Goal: Task Accomplishment & Management: Complete application form

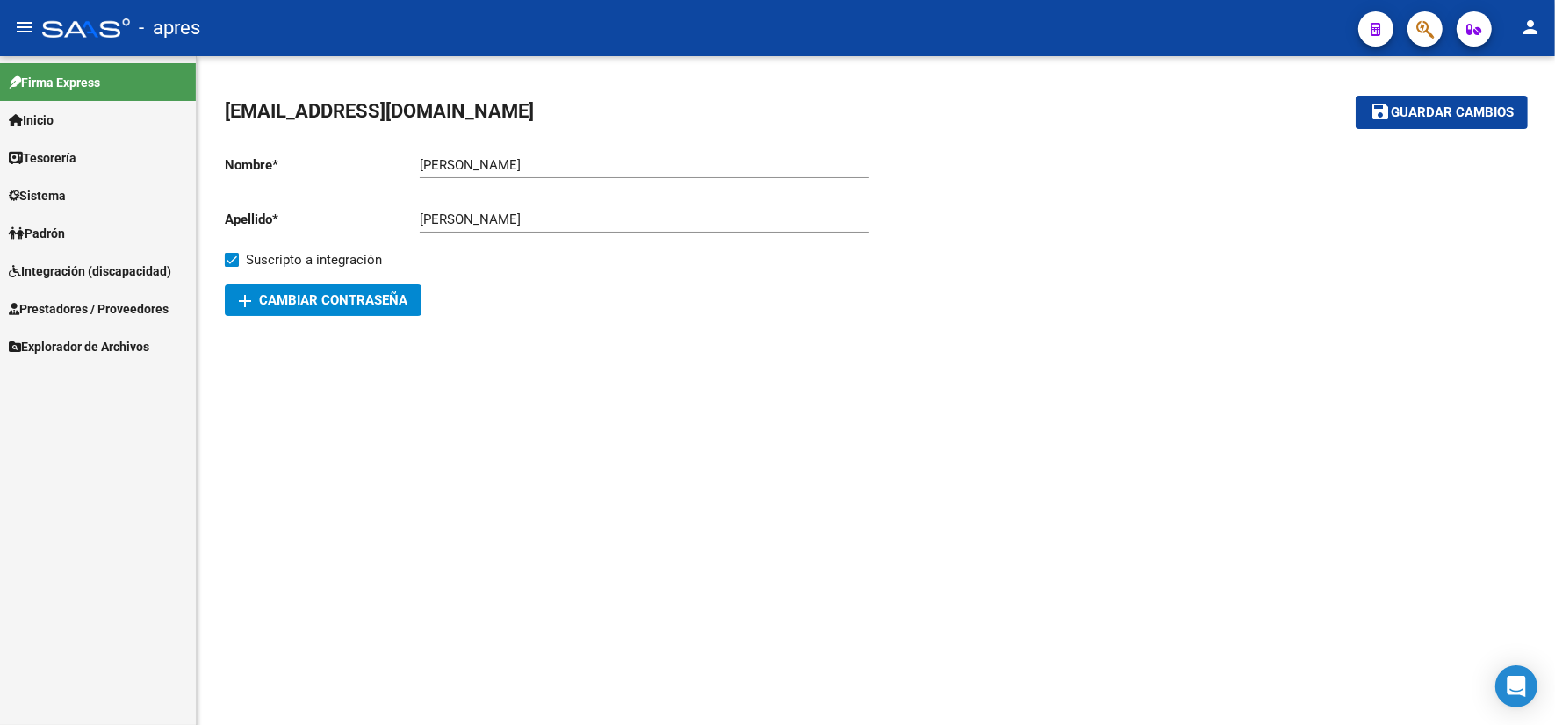
click at [163, 270] on span "Integración (discapacidad)" at bounding box center [90, 271] width 162 height 19
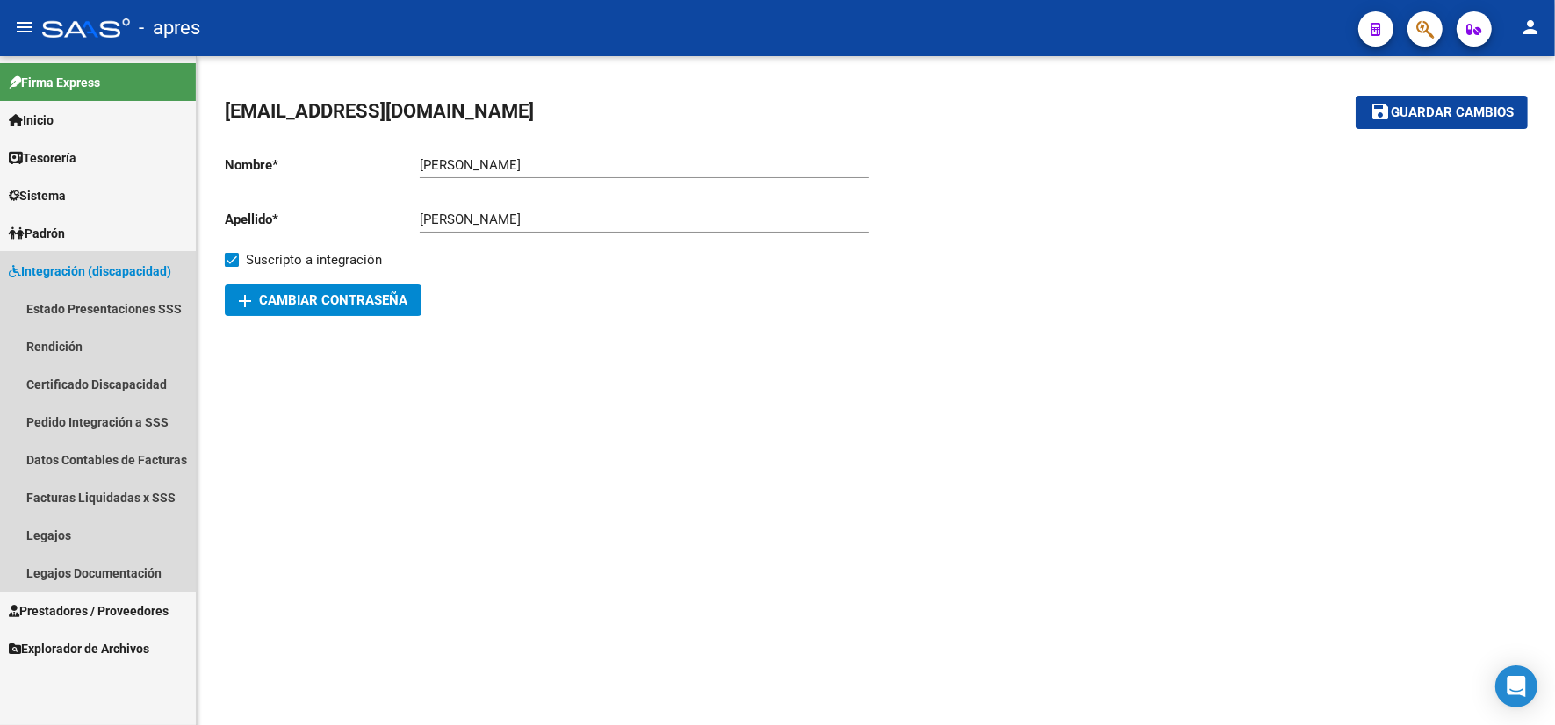
click at [97, 270] on span "Integración (discapacidad)" at bounding box center [90, 271] width 162 height 19
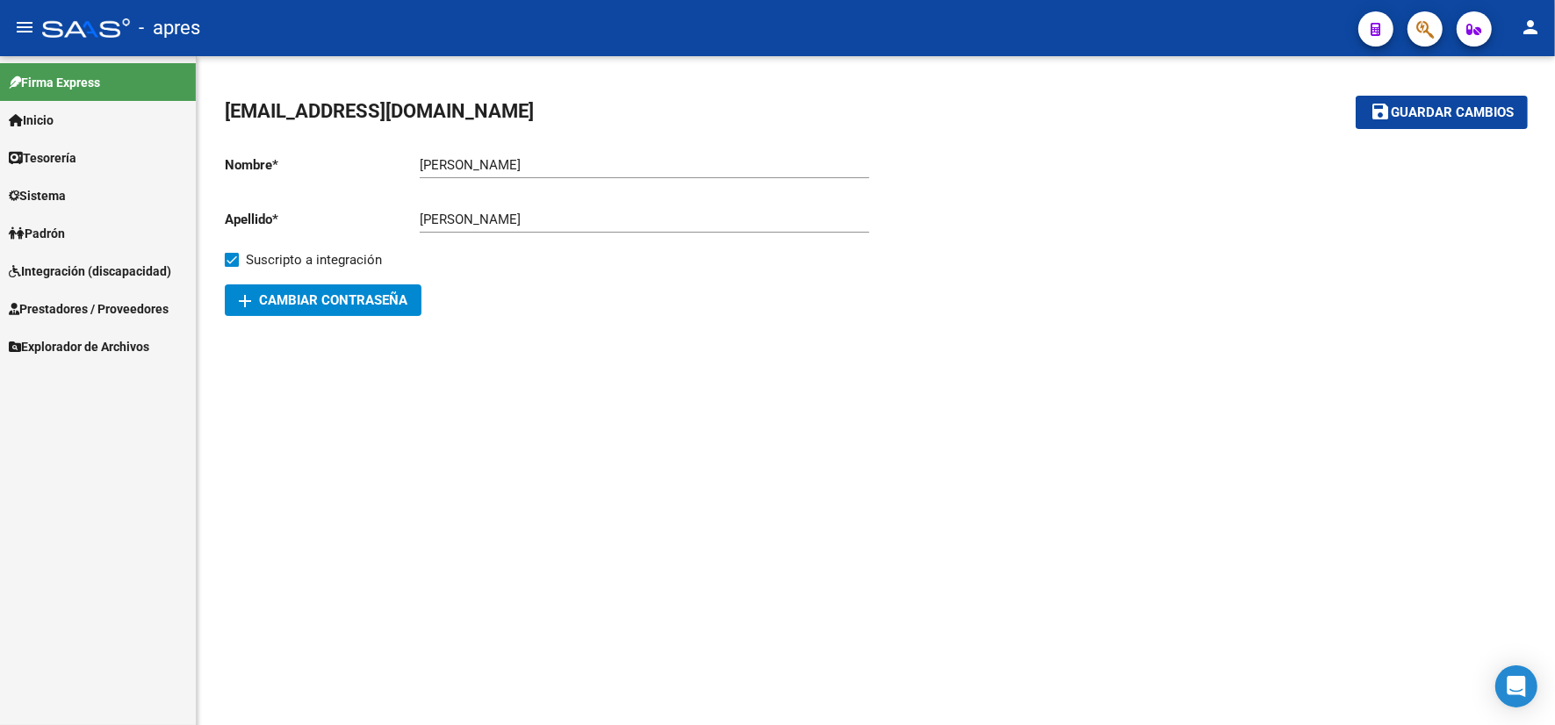
click at [97, 299] on span "Prestadores / Proveedores" at bounding box center [89, 308] width 160 height 19
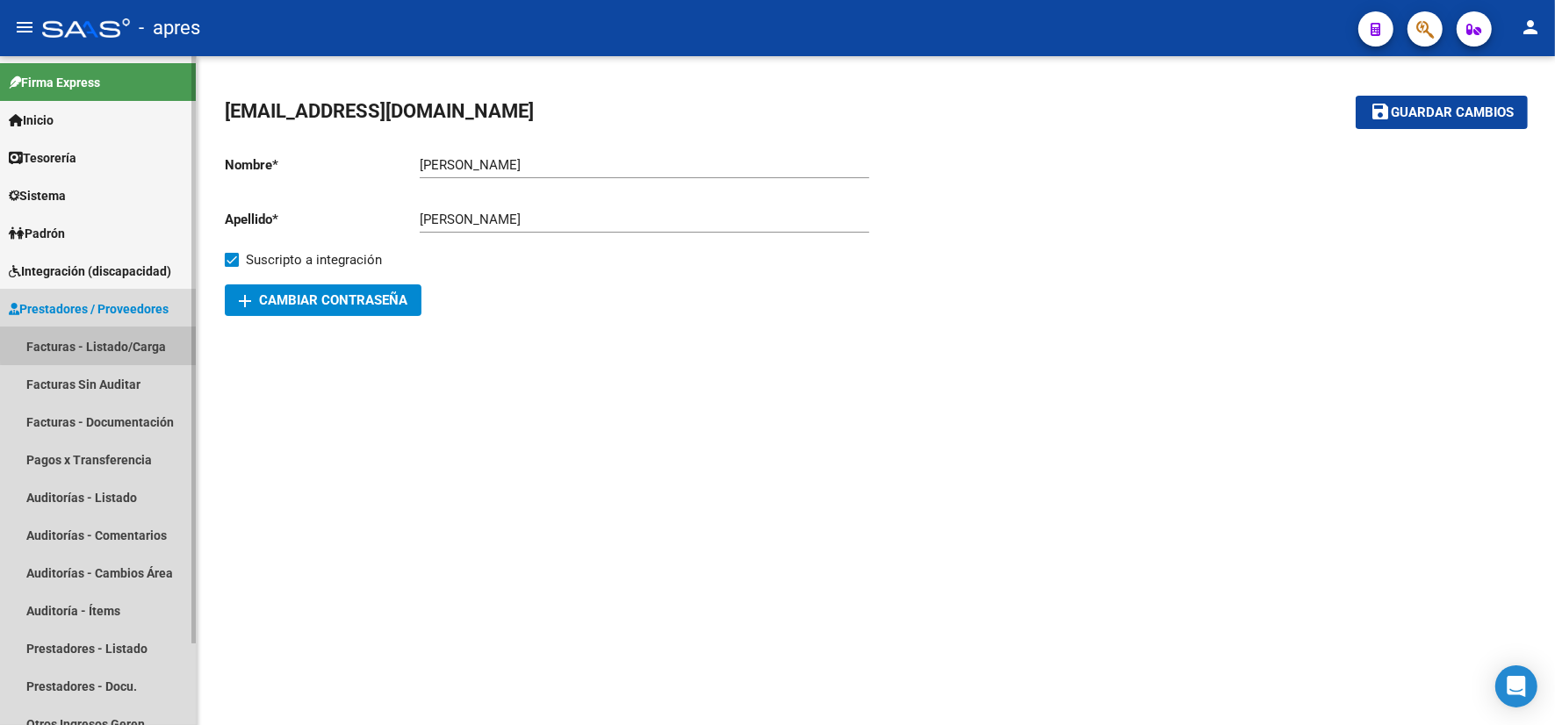
click at [125, 332] on link "Facturas - Listado/Carga" at bounding box center [98, 346] width 196 height 38
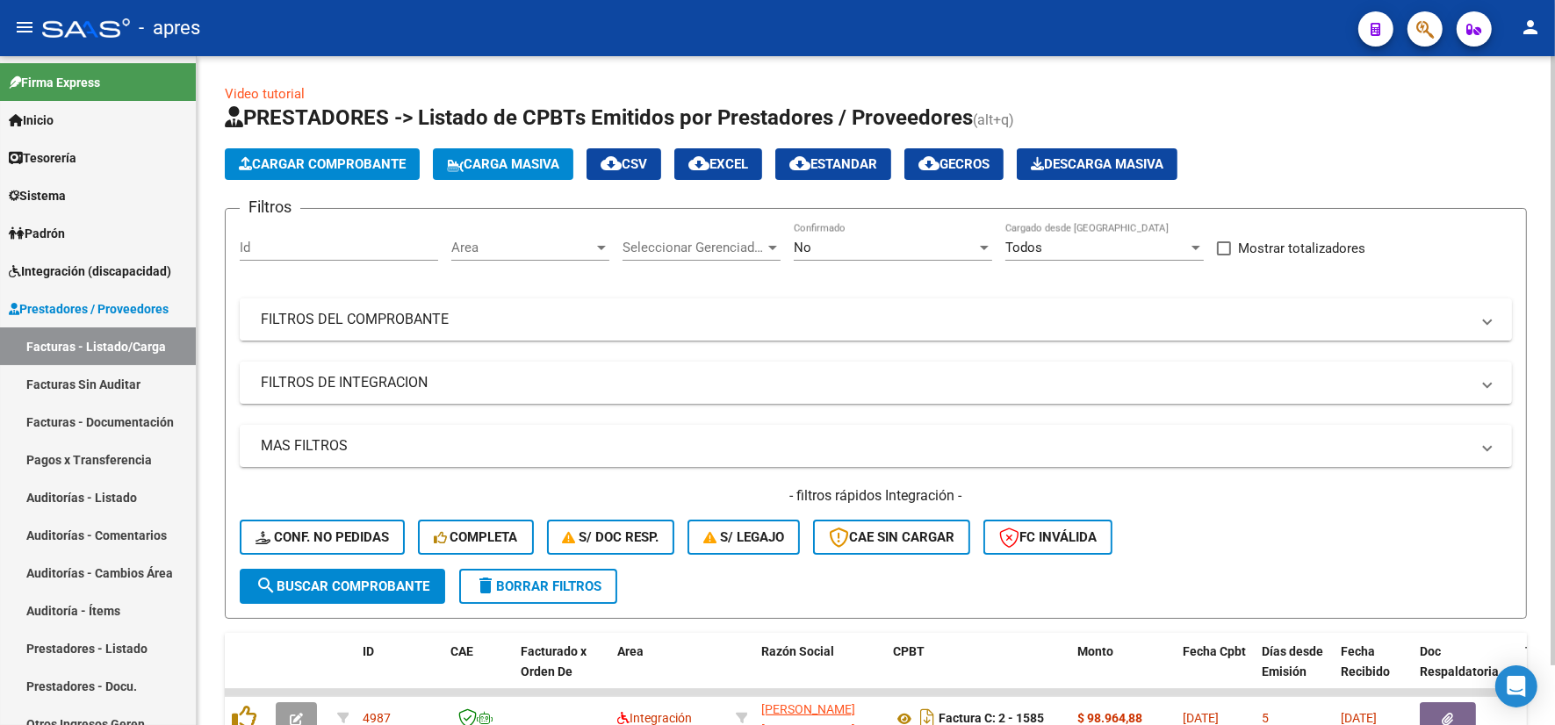
click at [1091, 323] on mat-panel-title "FILTROS DEL COMPROBANTE" at bounding box center [865, 319] width 1209 height 19
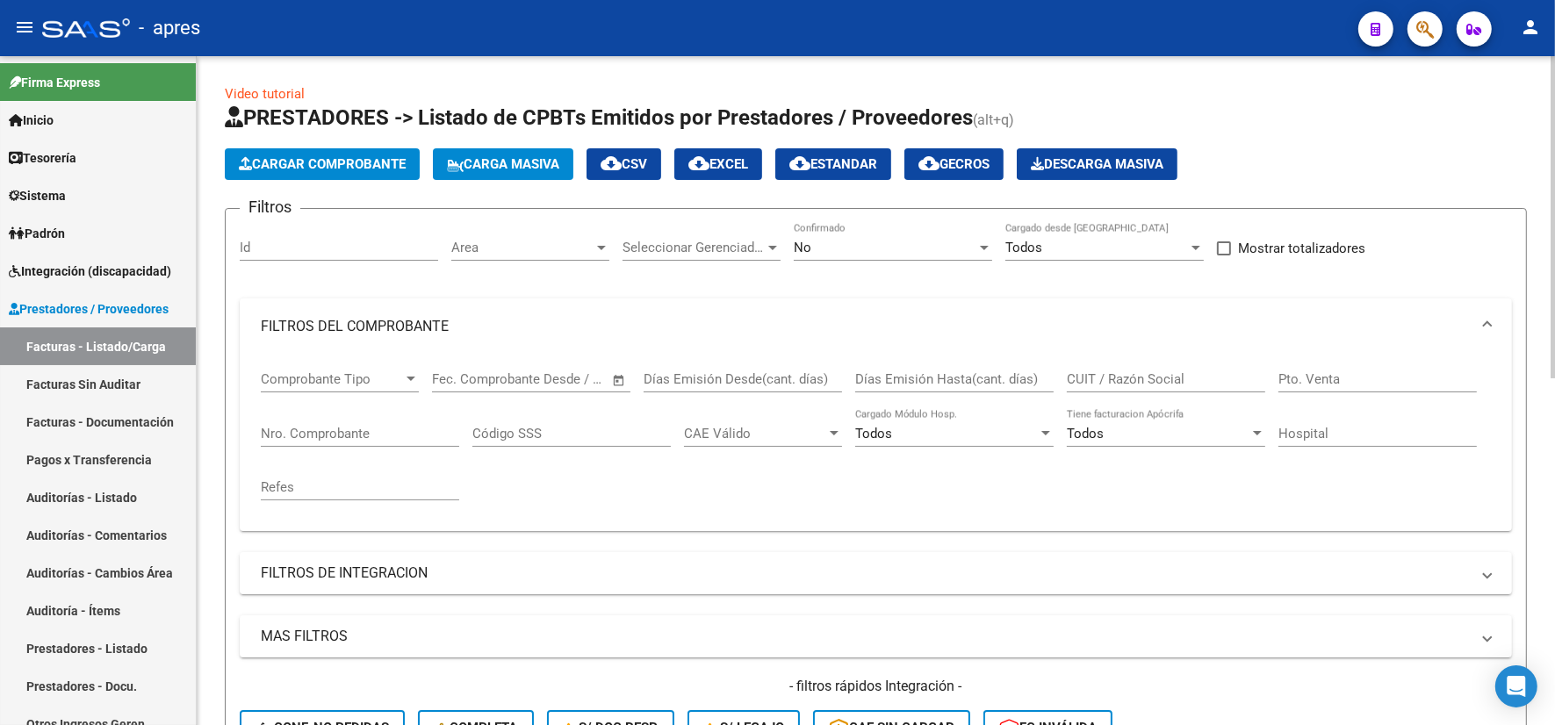
click at [1090, 376] on input "CUIT / Razón Social" at bounding box center [1166, 379] width 198 height 16
paste input "27045703881"
type input "27045703881"
click at [501, 237] on div "Area Area" at bounding box center [530, 242] width 158 height 38
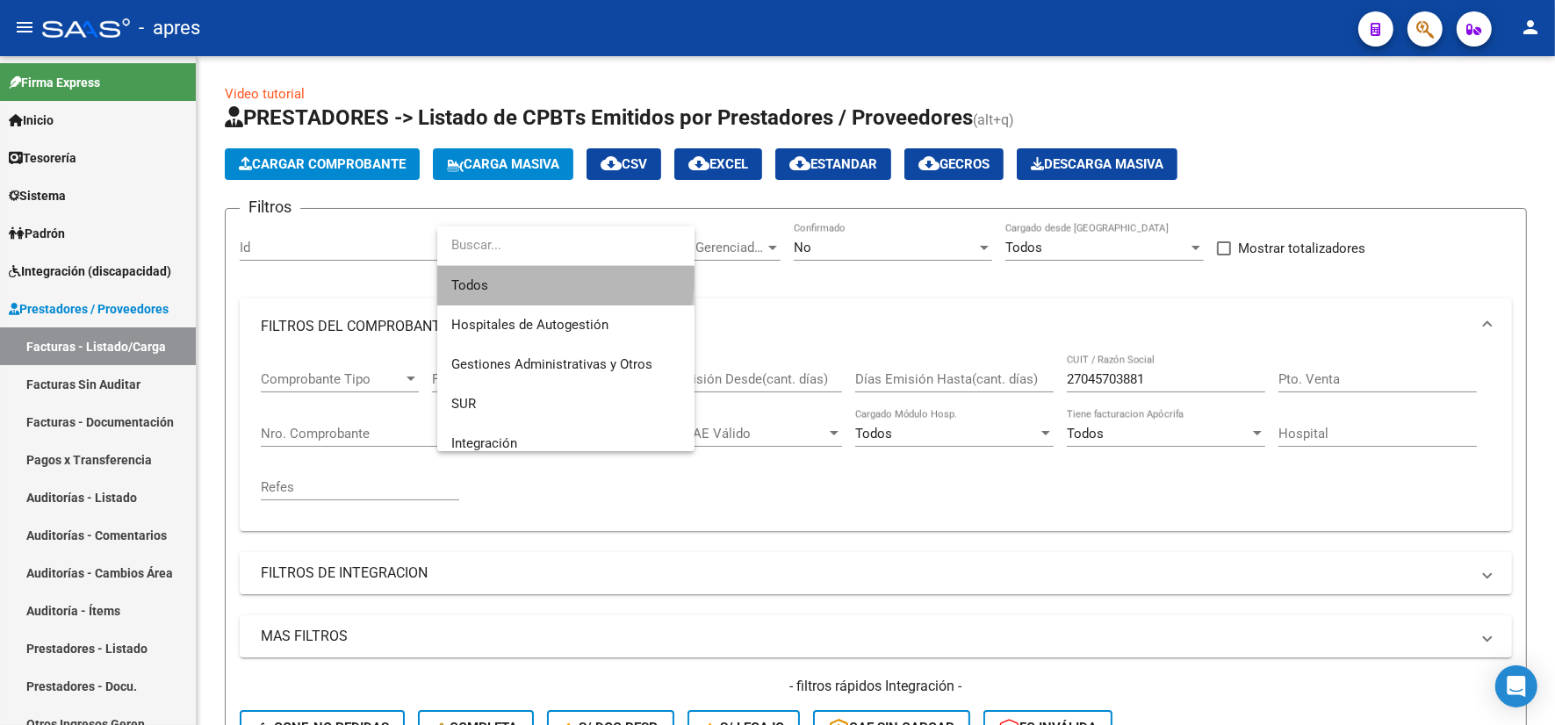
drag, startPoint x: 506, startPoint y: 273, endPoint x: 556, endPoint y: 260, distance: 51.8
click at [509, 268] on span "Todos" at bounding box center [565, 286] width 229 height 40
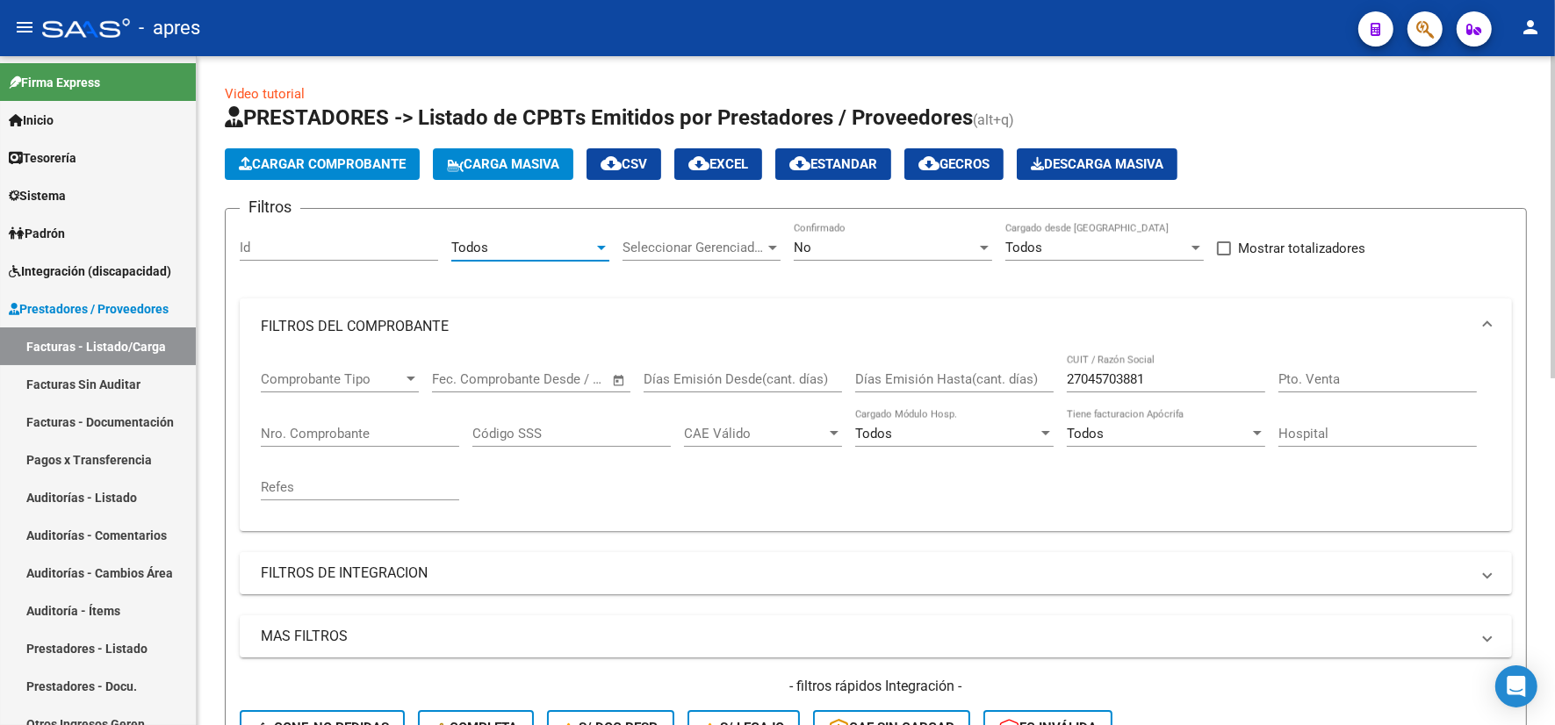
click at [695, 230] on div "Seleccionar Gerenciador Seleccionar Gerenciador" at bounding box center [702, 242] width 158 height 38
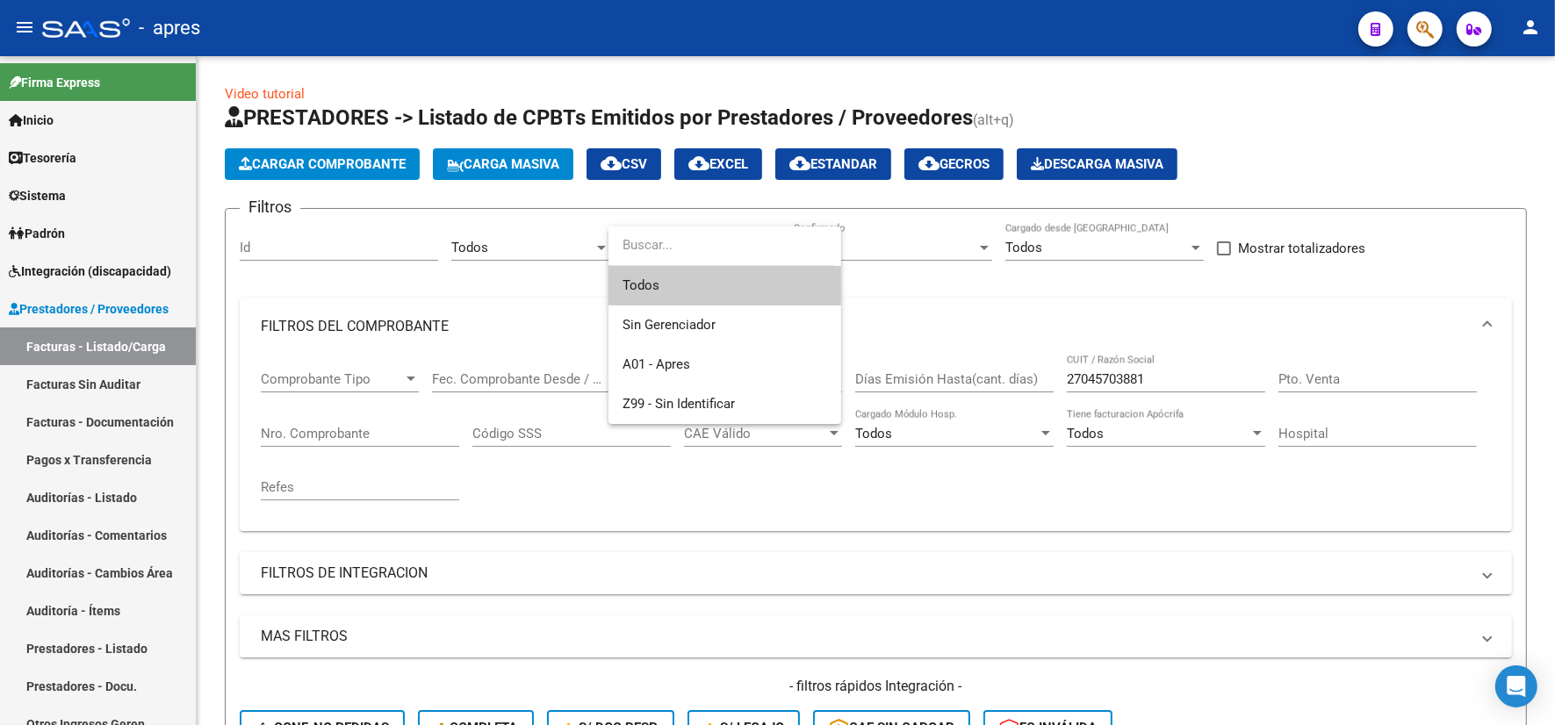
click at [678, 294] on span "Todos" at bounding box center [725, 286] width 205 height 40
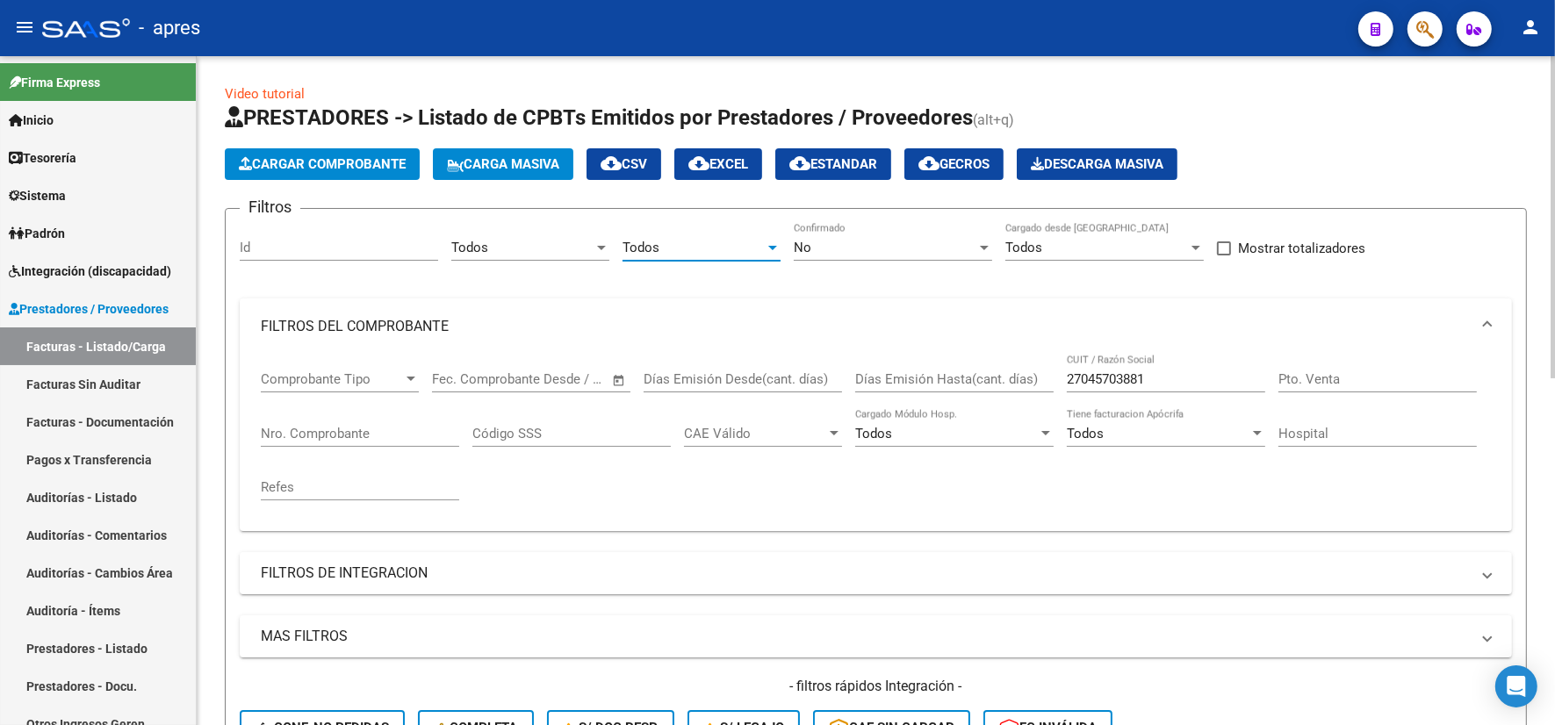
click at [925, 237] on div "No Confirmado" at bounding box center [893, 242] width 198 height 38
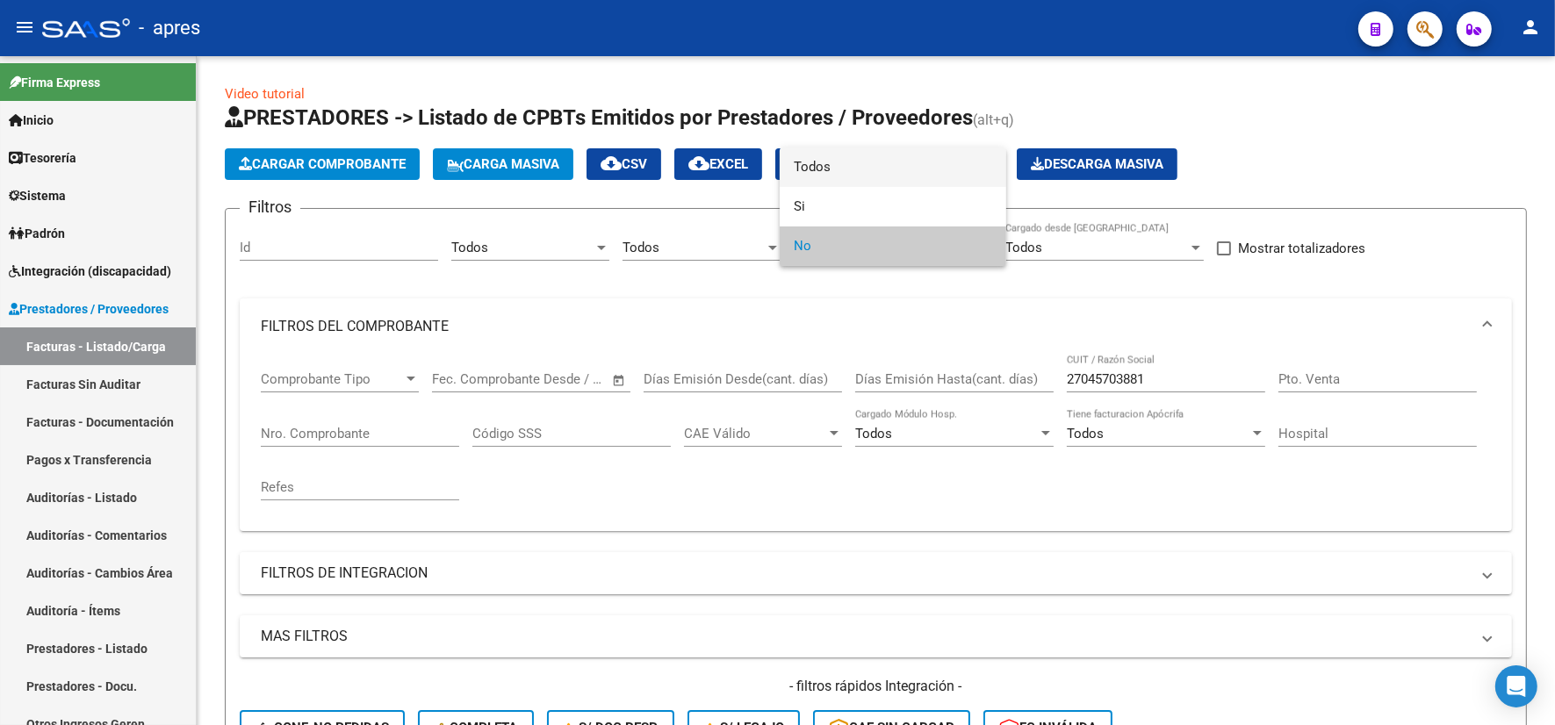
click at [894, 159] on span "Todos" at bounding box center [893, 168] width 198 height 40
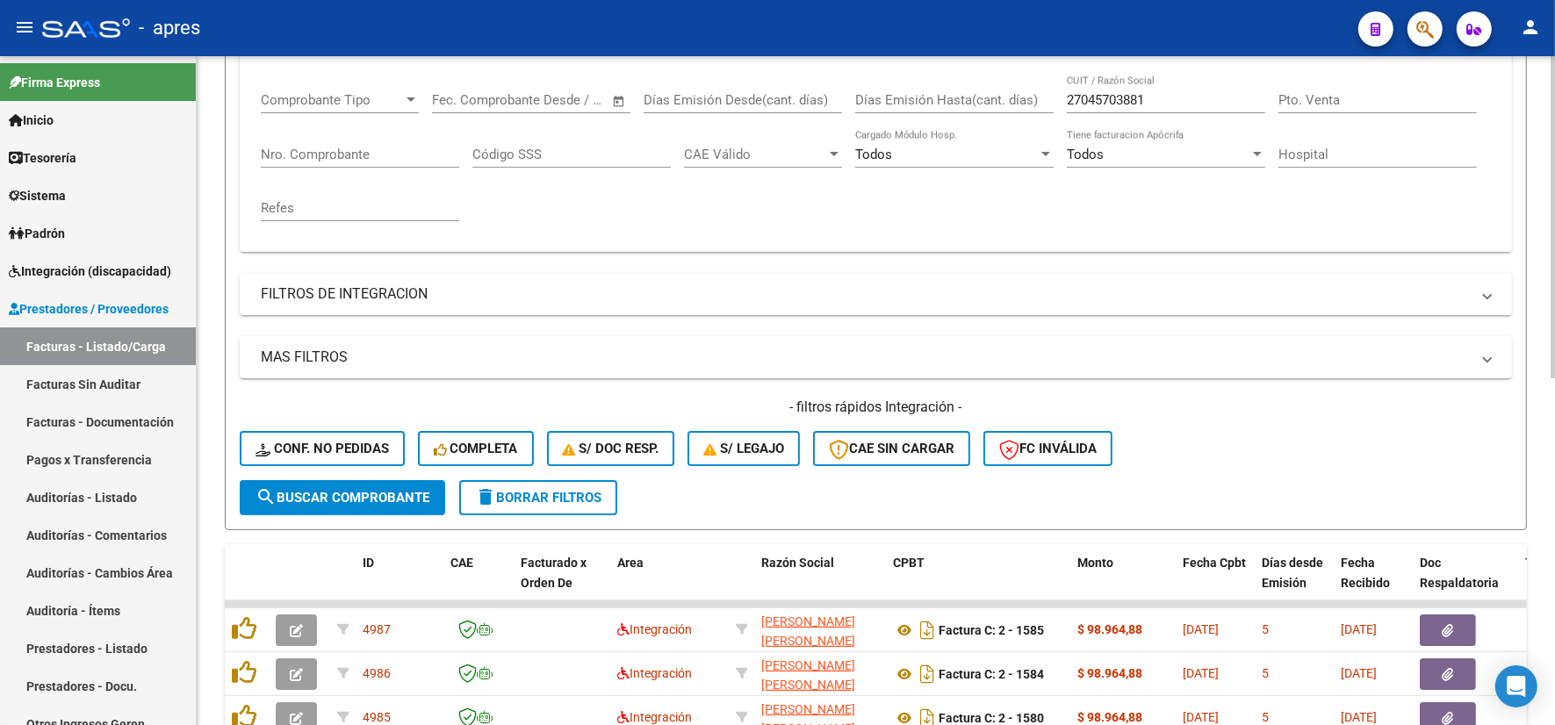
scroll to position [329, 0]
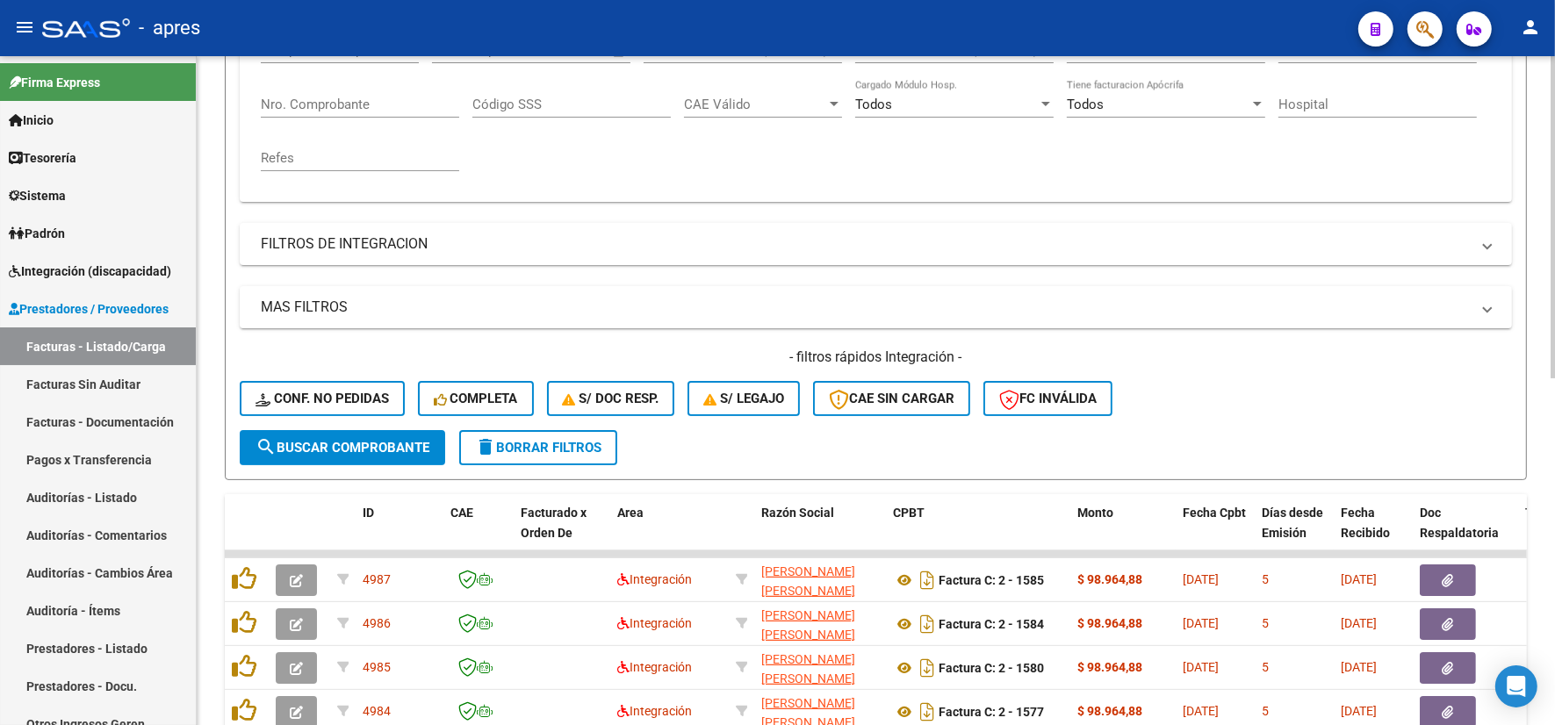
click at [392, 449] on span "search Buscar Comprobante" at bounding box center [343, 448] width 174 height 16
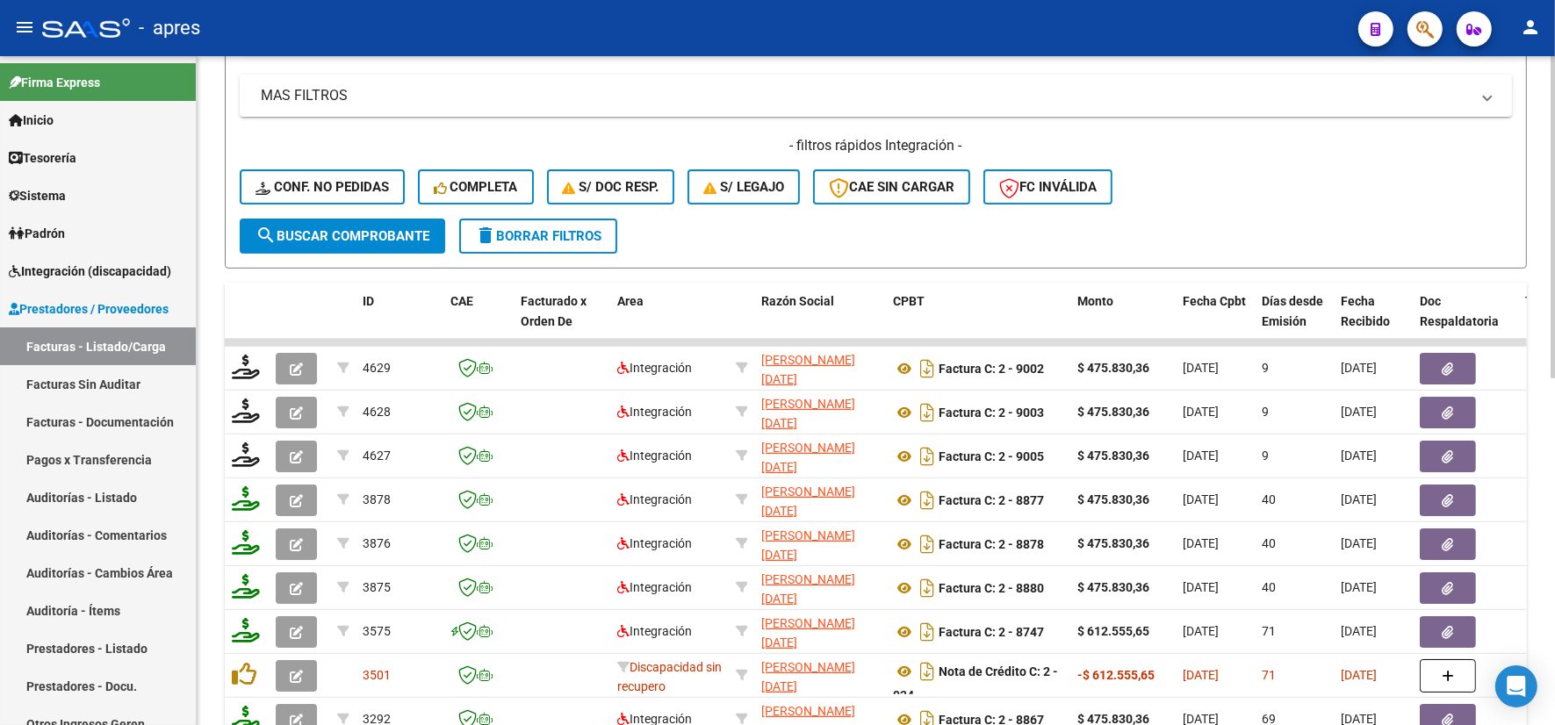
scroll to position [549, 0]
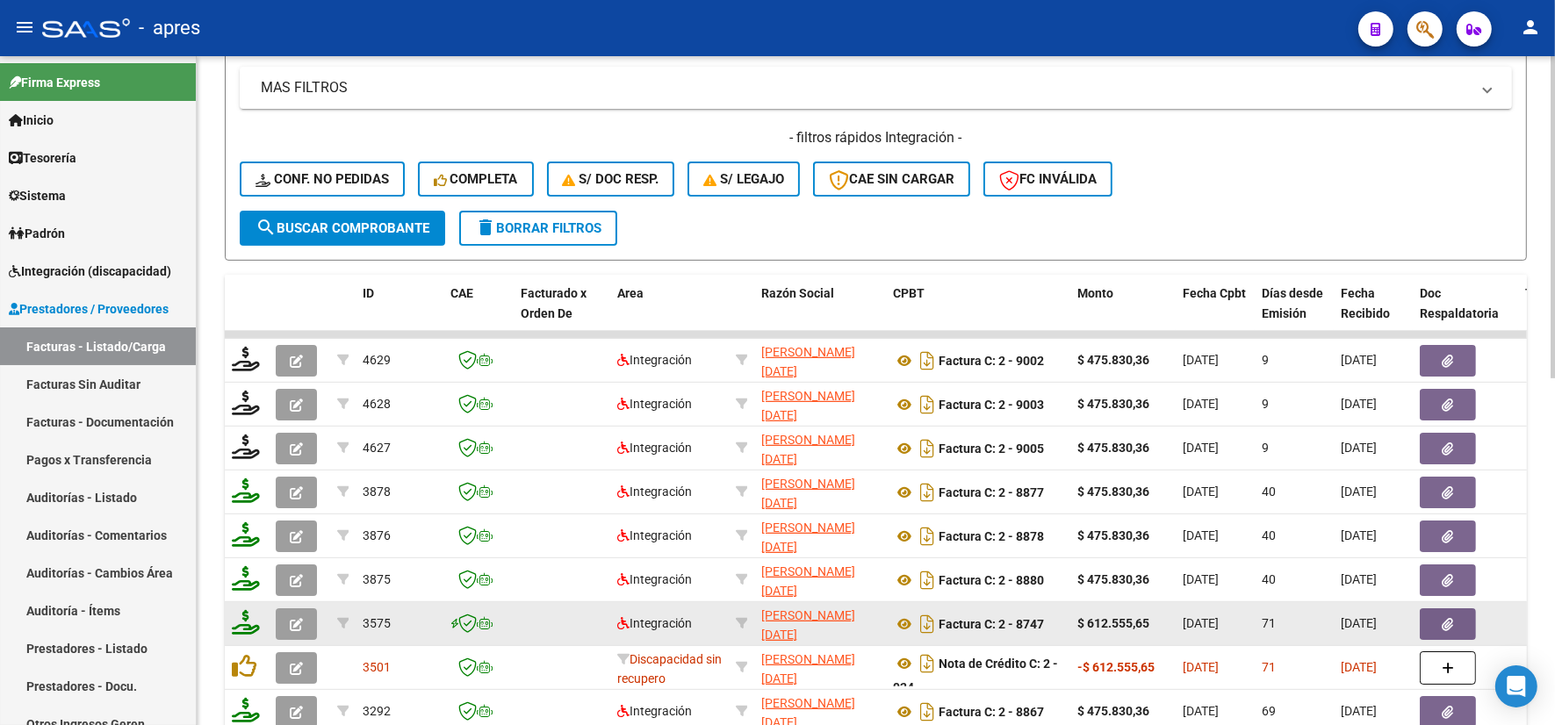
click at [291, 618] on icon "button" at bounding box center [296, 624] width 13 height 13
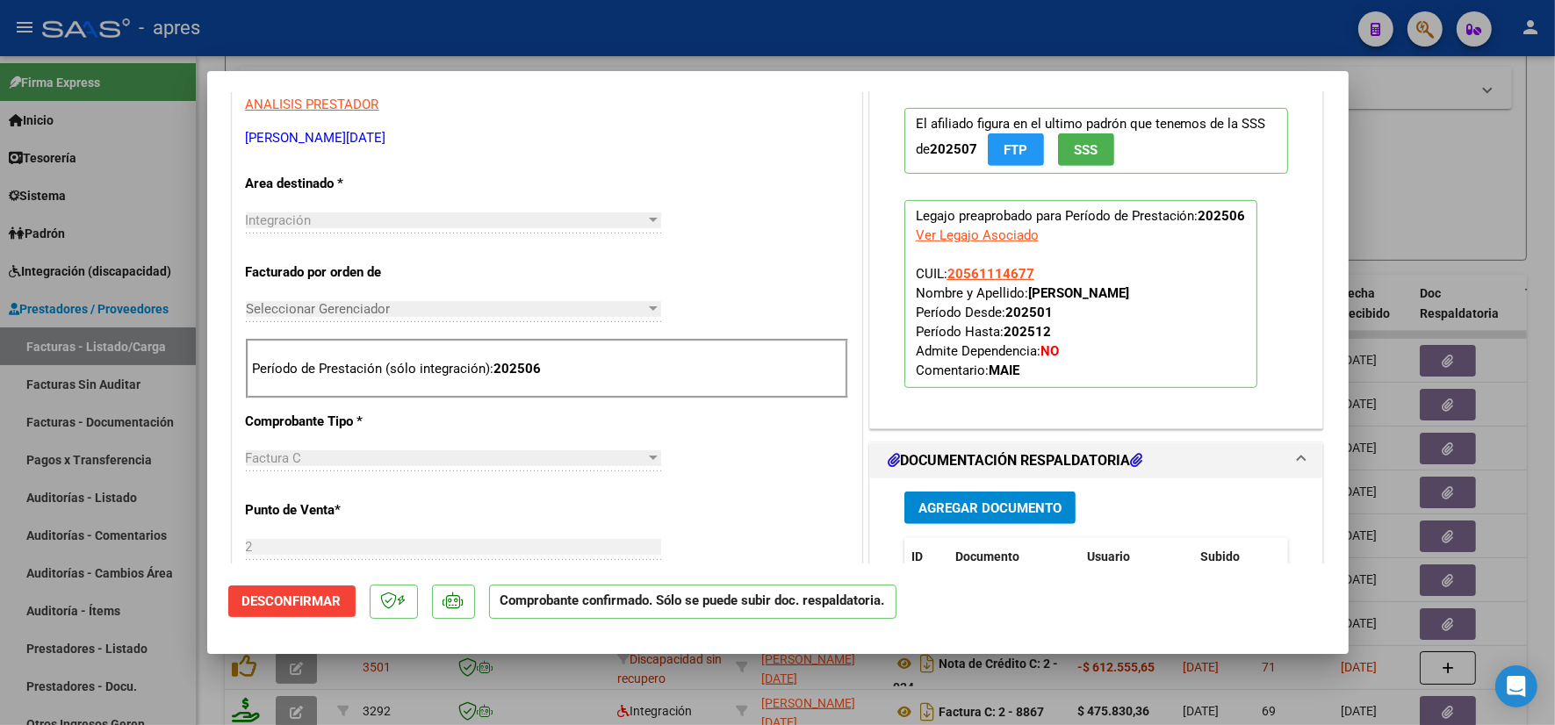
scroll to position [1098, 0]
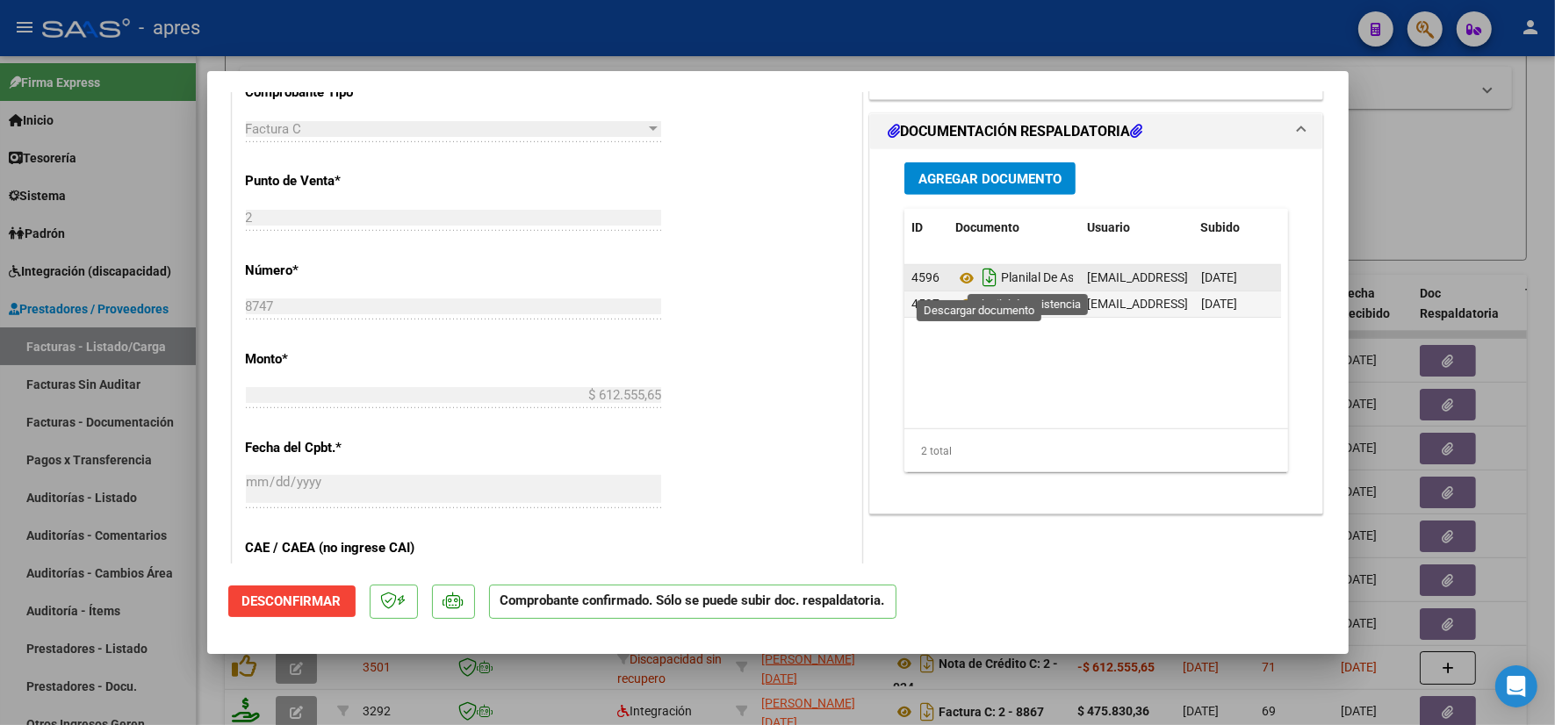
click at [978, 277] on icon "Descargar documento" at bounding box center [989, 277] width 23 height 28
click at [189, 707] on div at bounding box center [777, 362] width 1555 height 725
type input "$ 0,00"
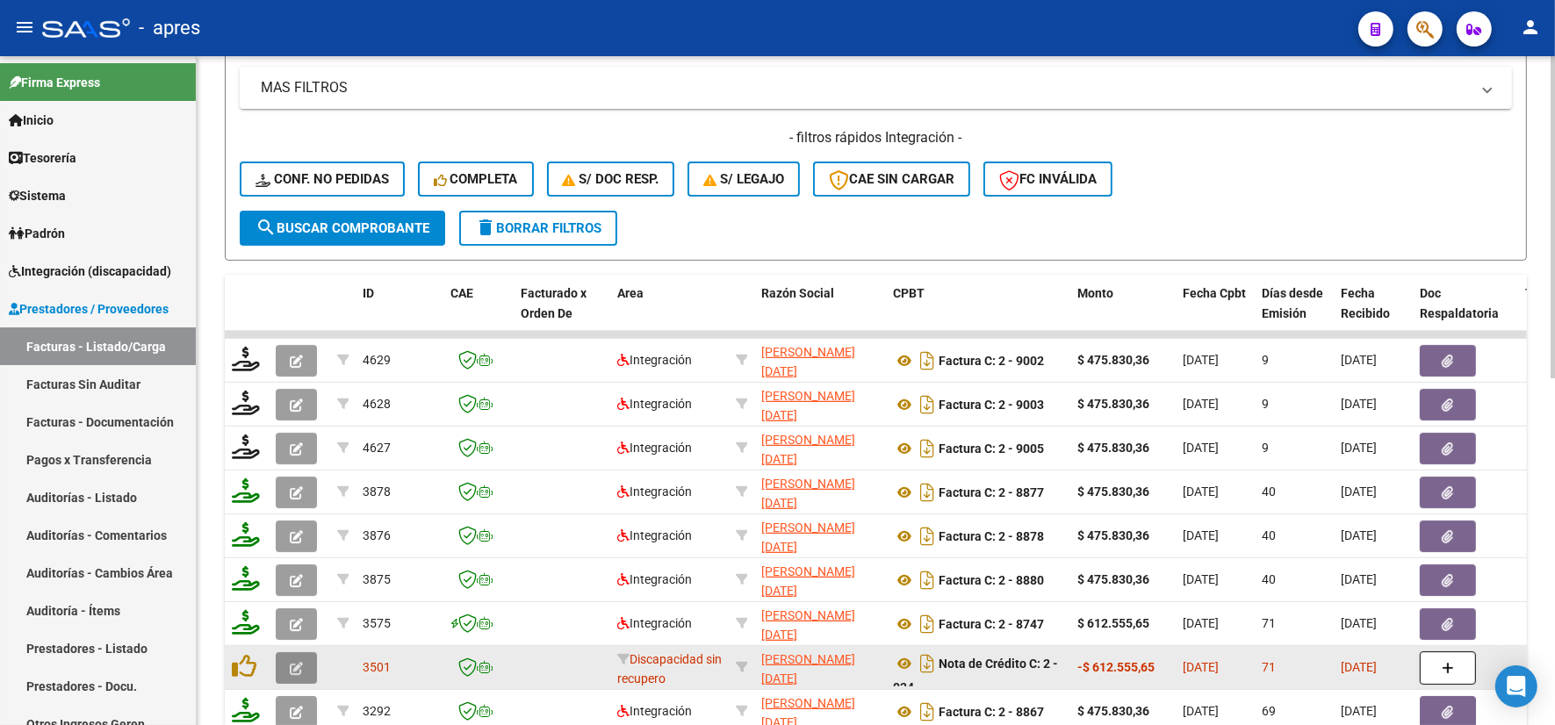
click at [291, 664] on icon "button" at bounding box center [296, 668] width 13 height 13
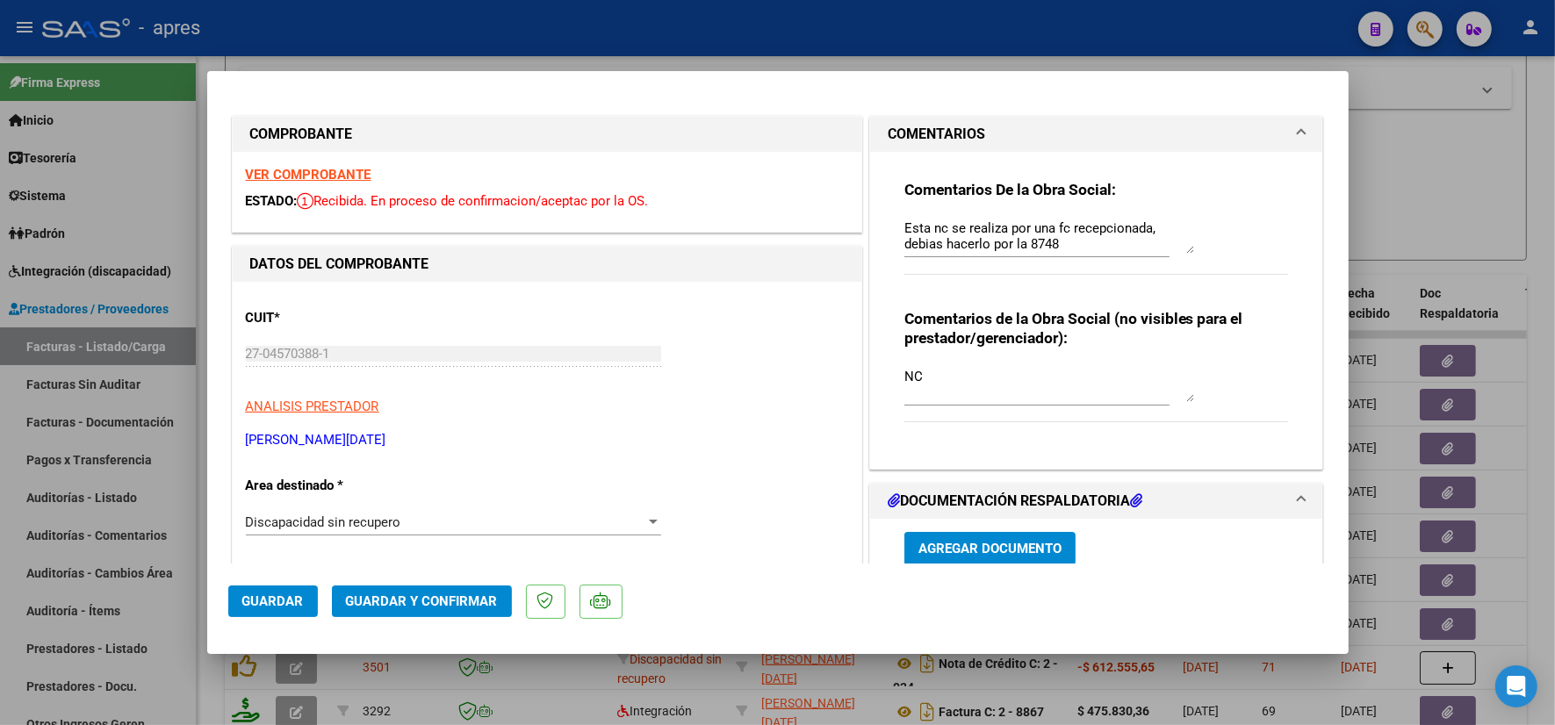
click at [1411, 163] on div at bounding box center [777, 362] width 1555 height 725
type input "$ 0,00"
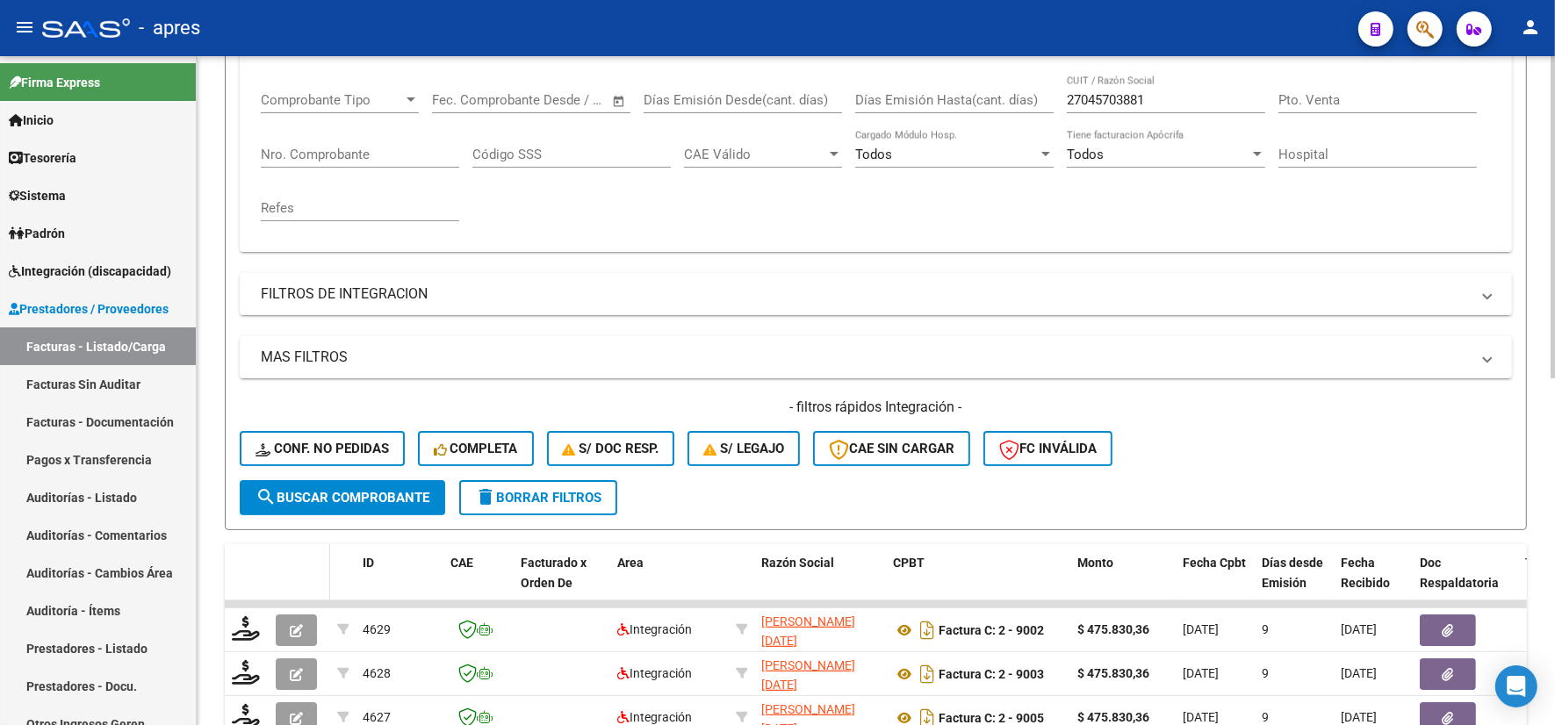
scroll to position [0, 0]
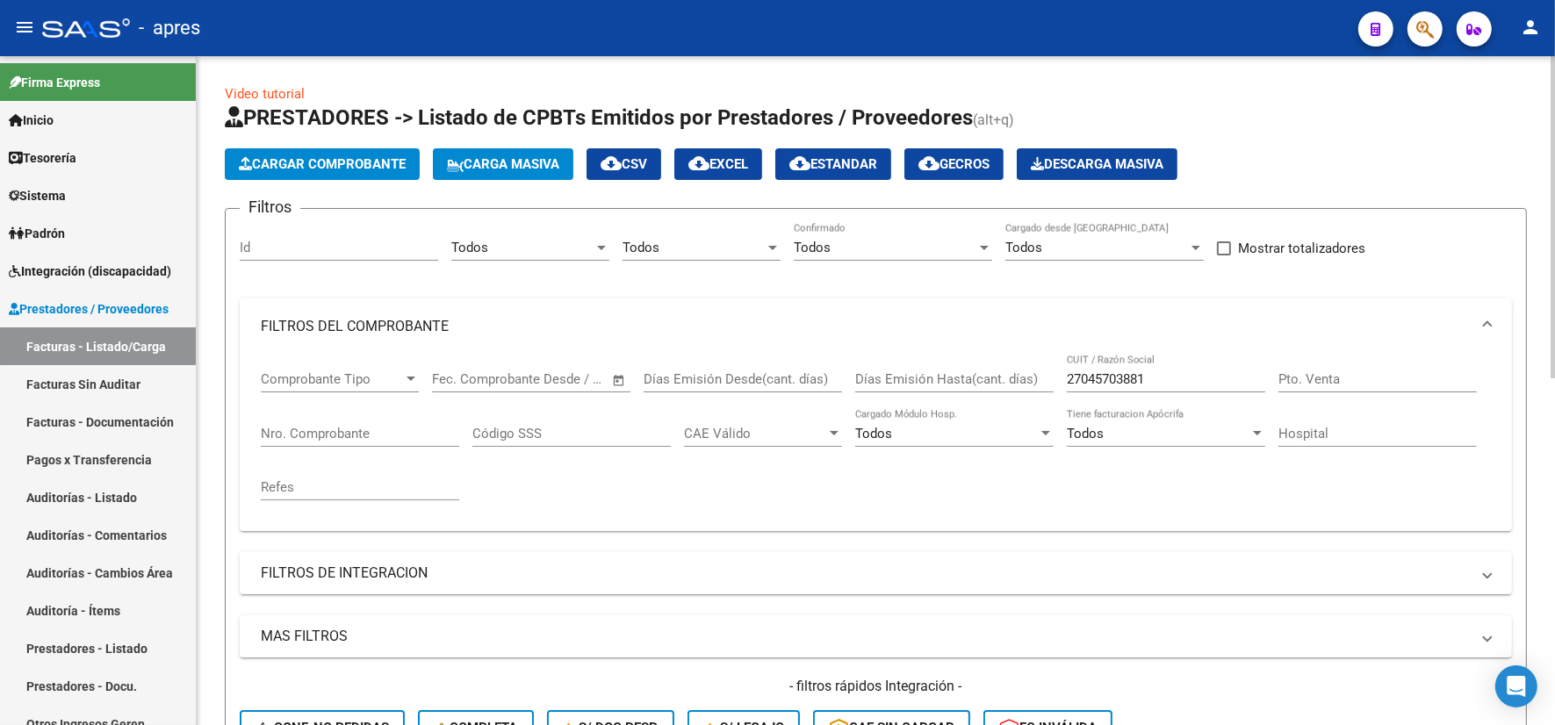
click at [295, 172] on button "Cargar Comprobante" at bounding box center [322, 164] width 195 height 32
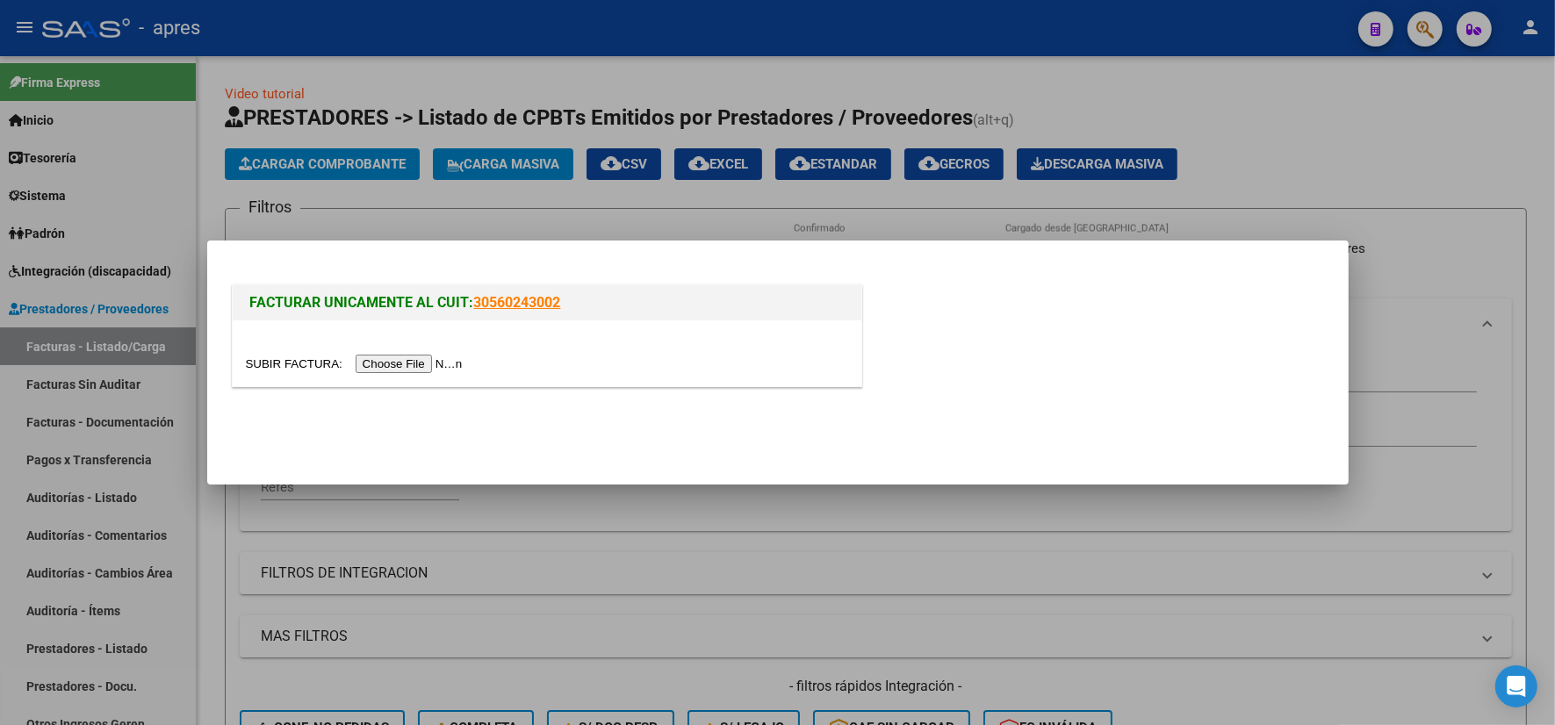
click at [369, 361] on input "file" at bounding box center [357, 364] width 222 height 18
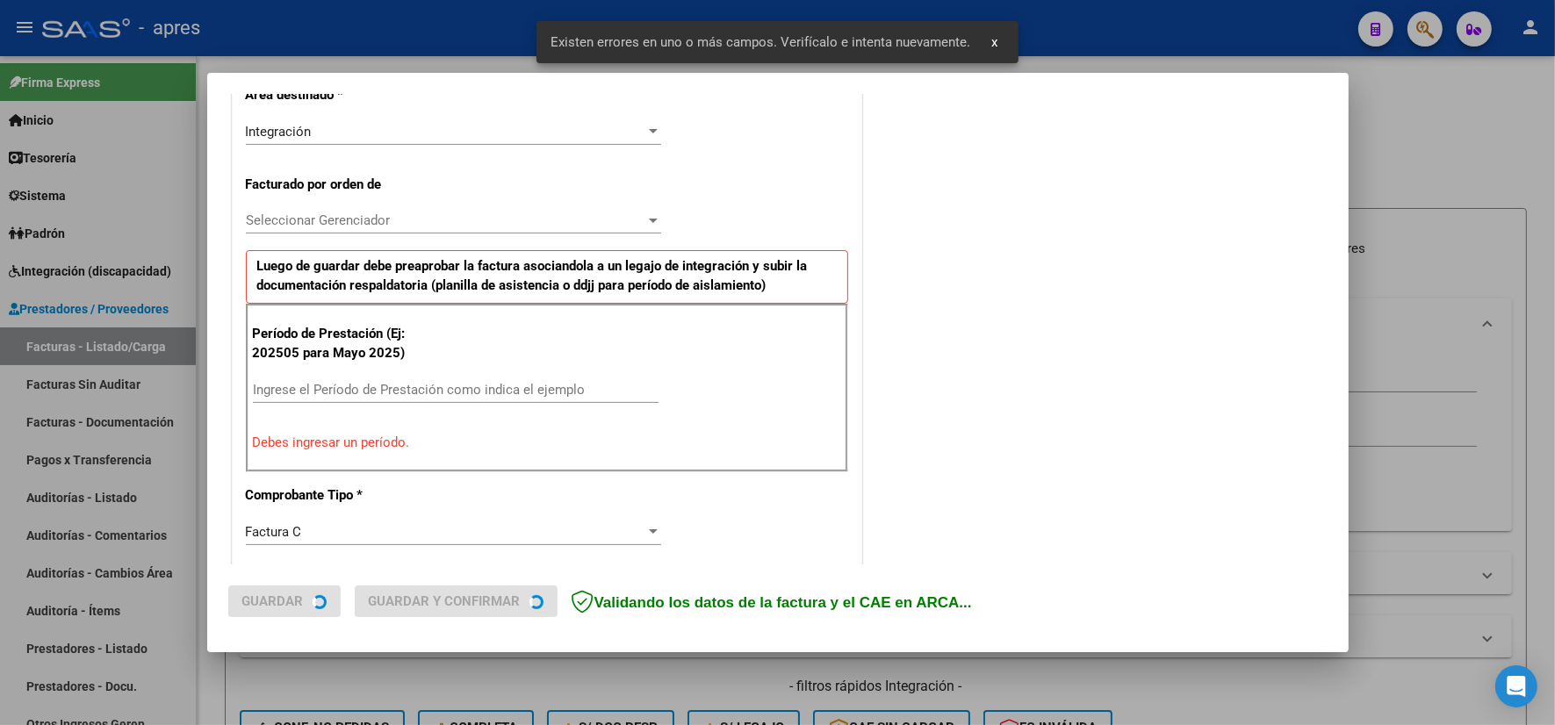
scroll to position [433, 0]
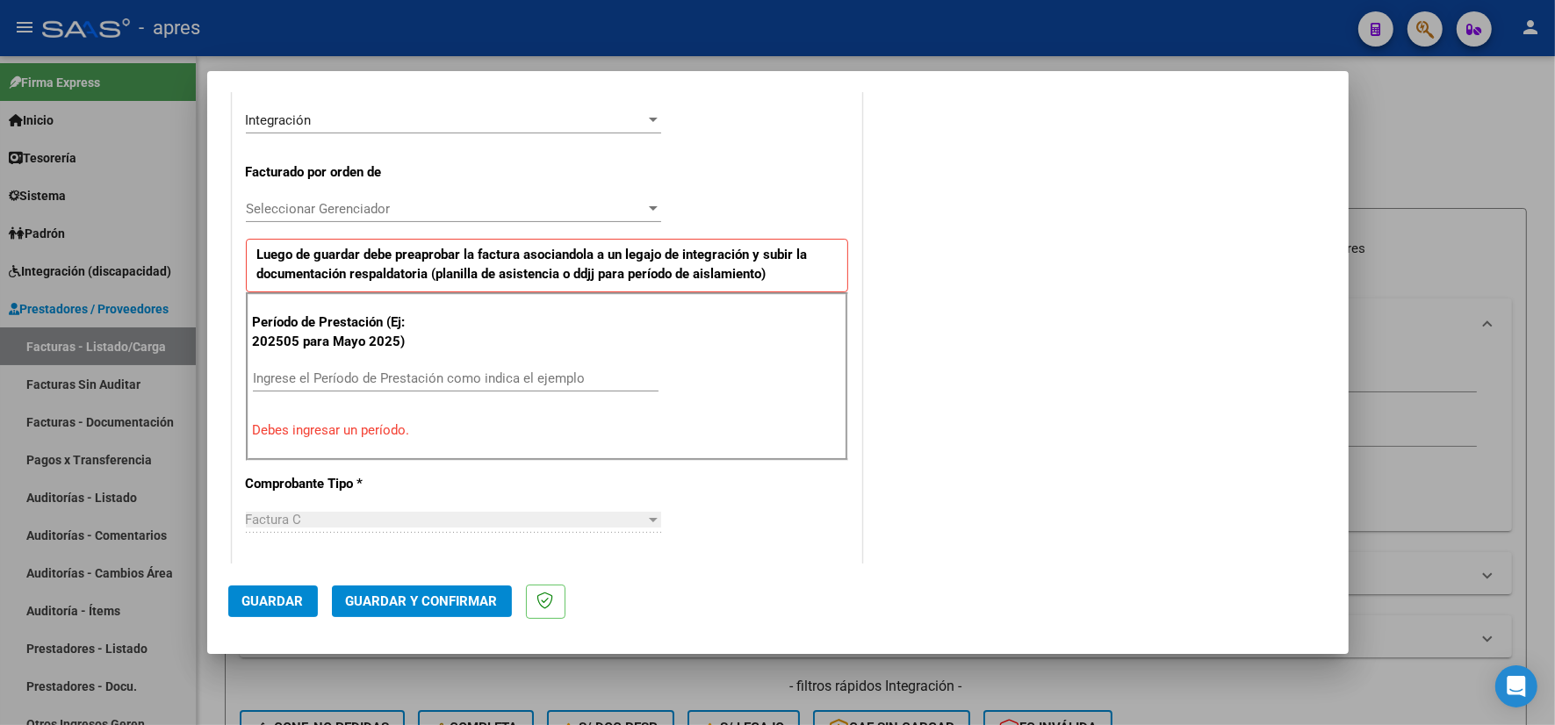
click at [380, 207] on span "Seleccionar Gerenciador" at bounding box center [445, 209] width 399 height 16
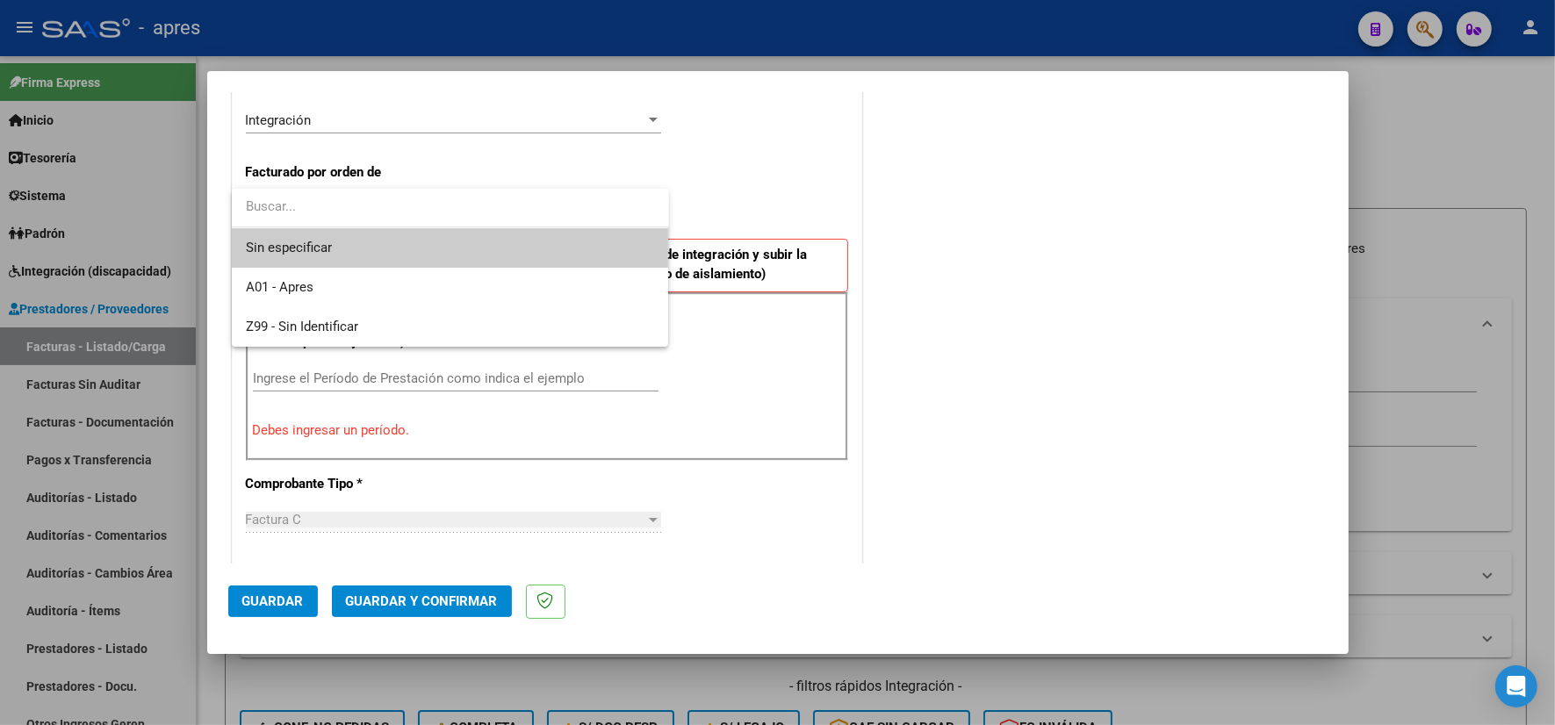
click at [727, 156] on div at bounding box center [777, 362] width 1555 height 725
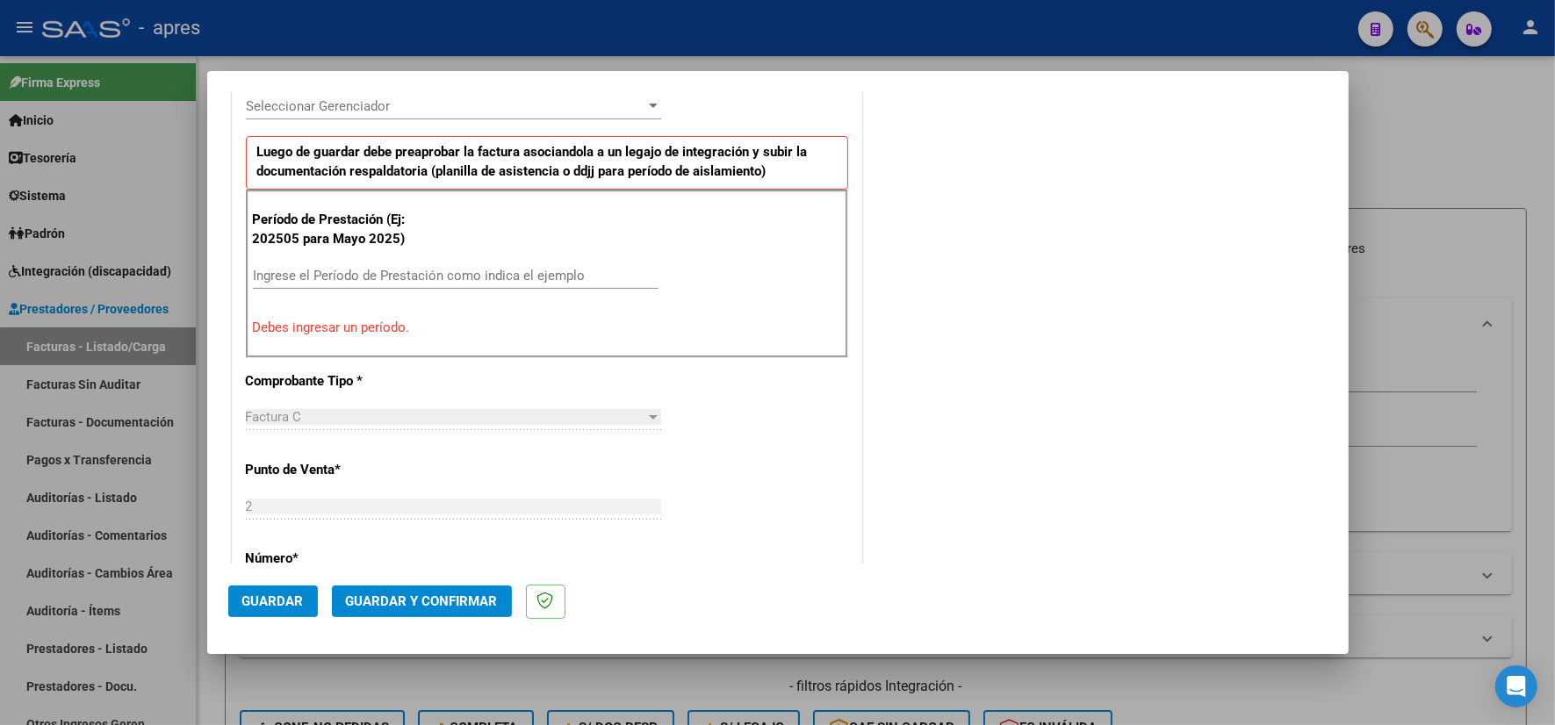
scroll to position [543, 0]
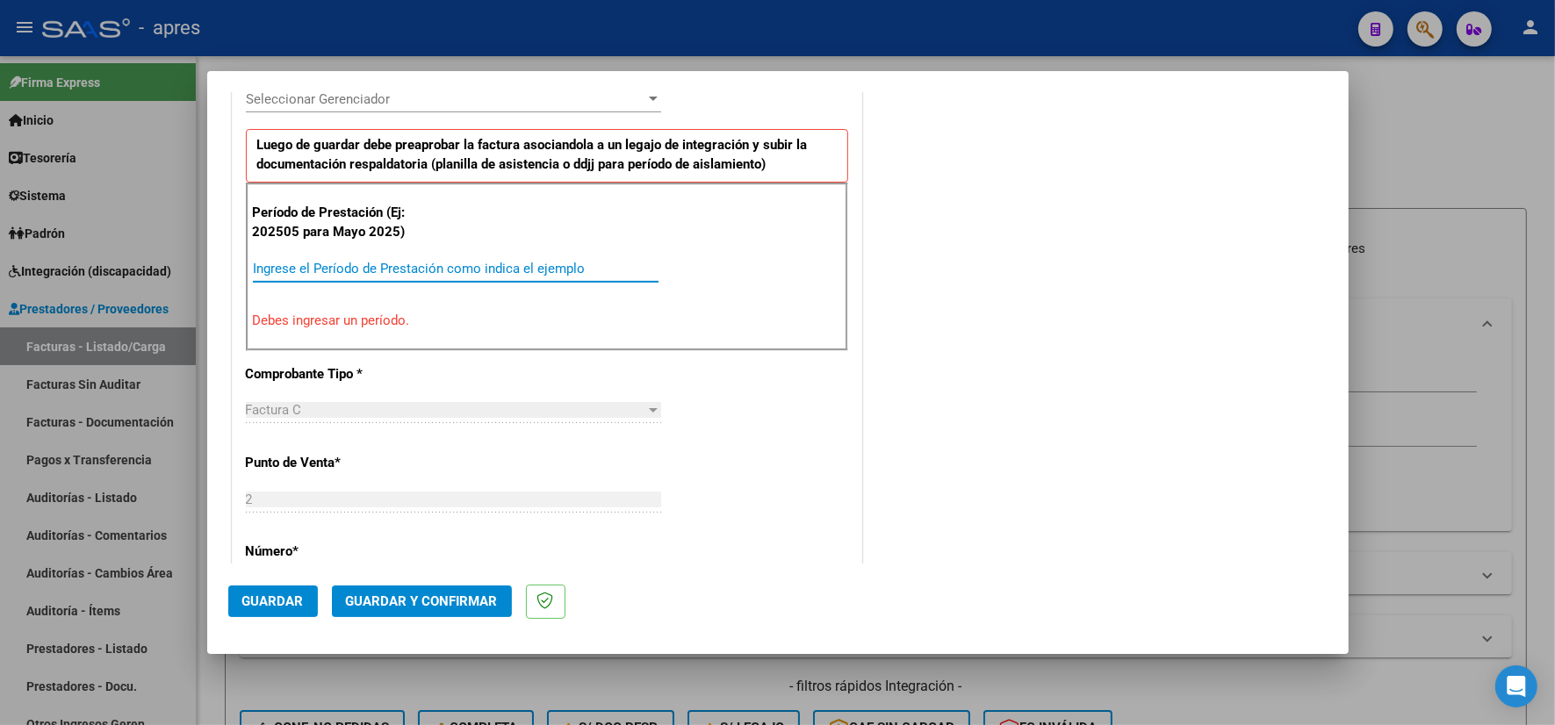
click at [400, 264] on input "Ingrese el Período de Prestación como indica el ejemplo" at bounding box center [456, 269] width 406 height 16
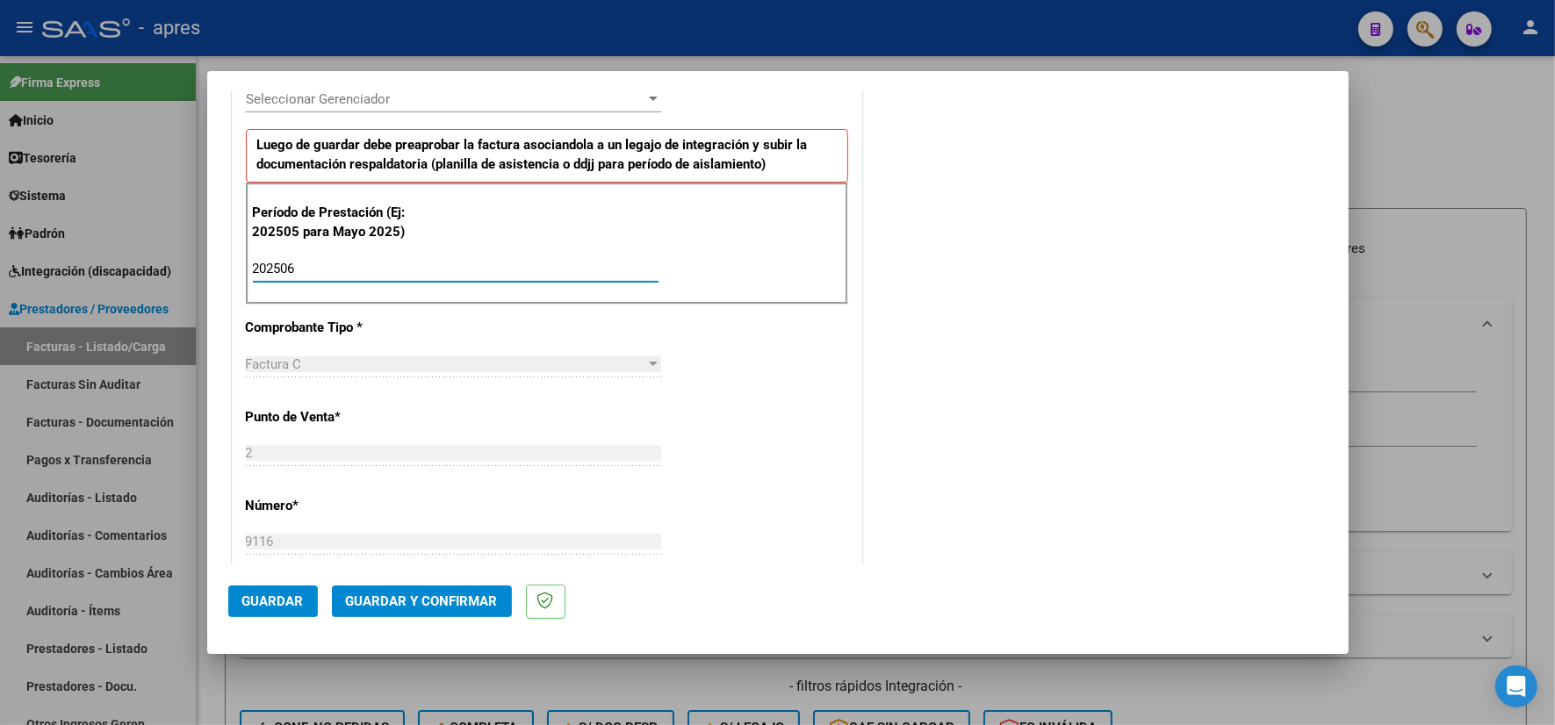
type input "202506"
drag, startPoint x: 962, startPoint y: 262, endPoint x: 941, endPoint y: 270, distance: 22.5
click at [962, 262] on div "COMENTARIOS Comentarios De la Obra Social: Comentarios de la Obra Social (no vi…" at bounding box center [1097, 427] width 462 height 1715
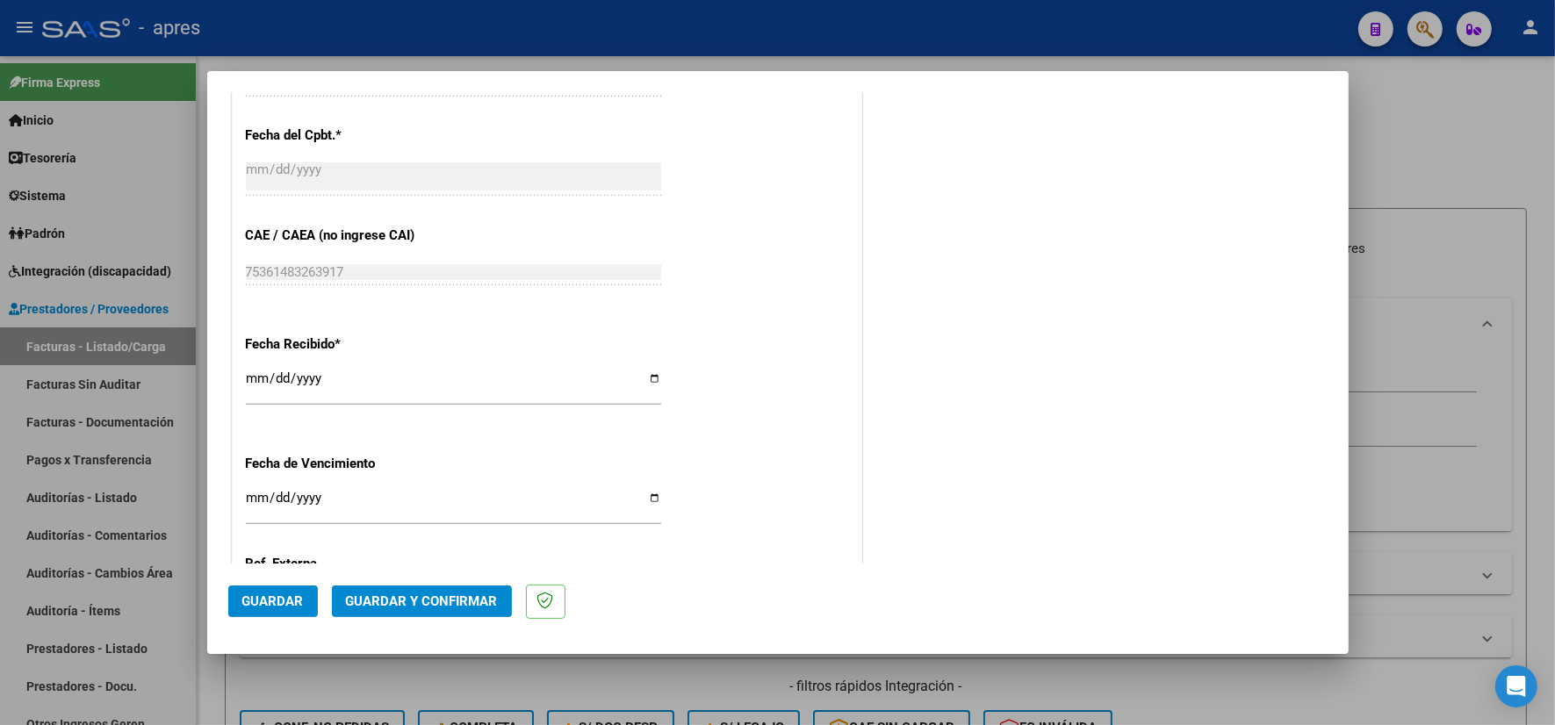
scroll to position [1091, 0]
click at [257, 493] on input "Ingresar la fecha" at bounding box center [453, 504] width 415 height 28
type input "[DATE]"
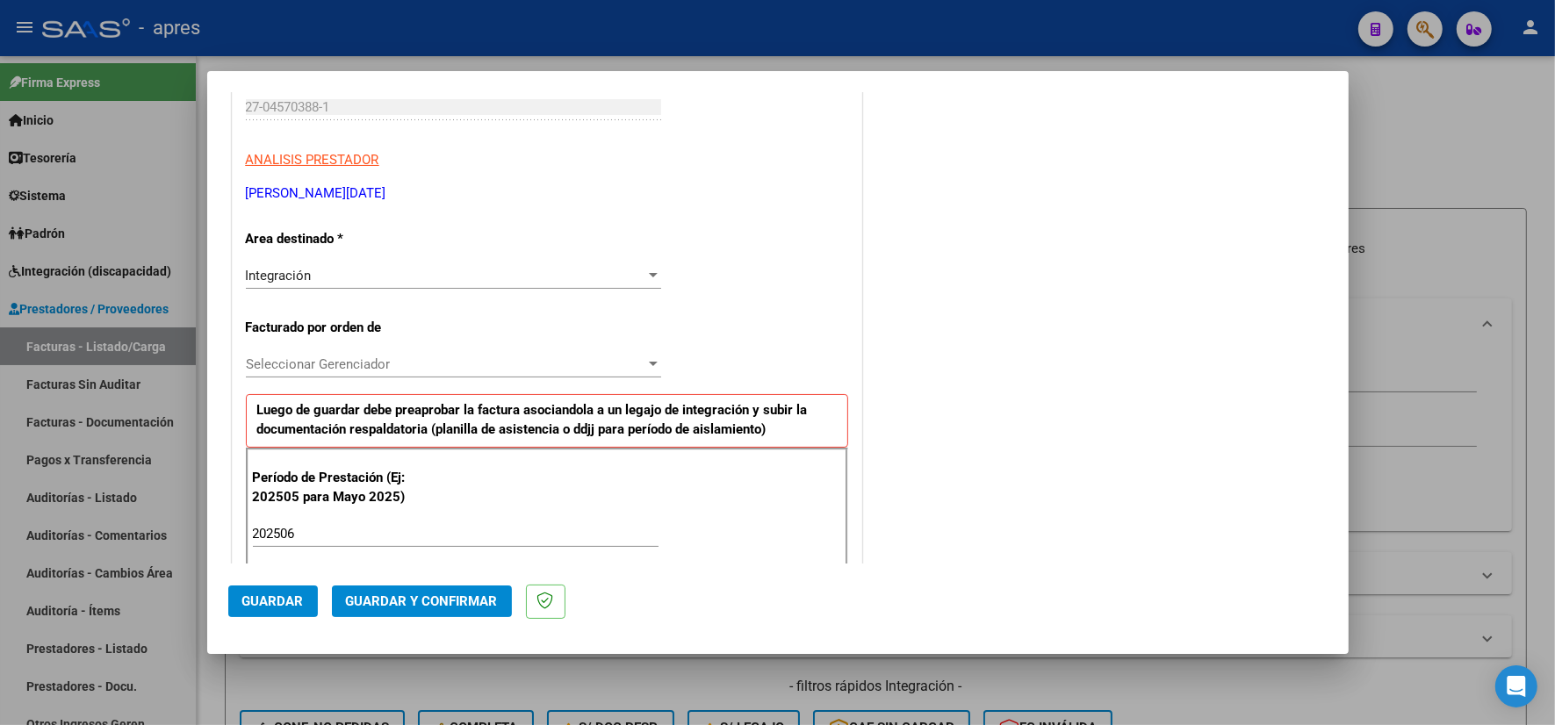
scroll to position [0, 0]
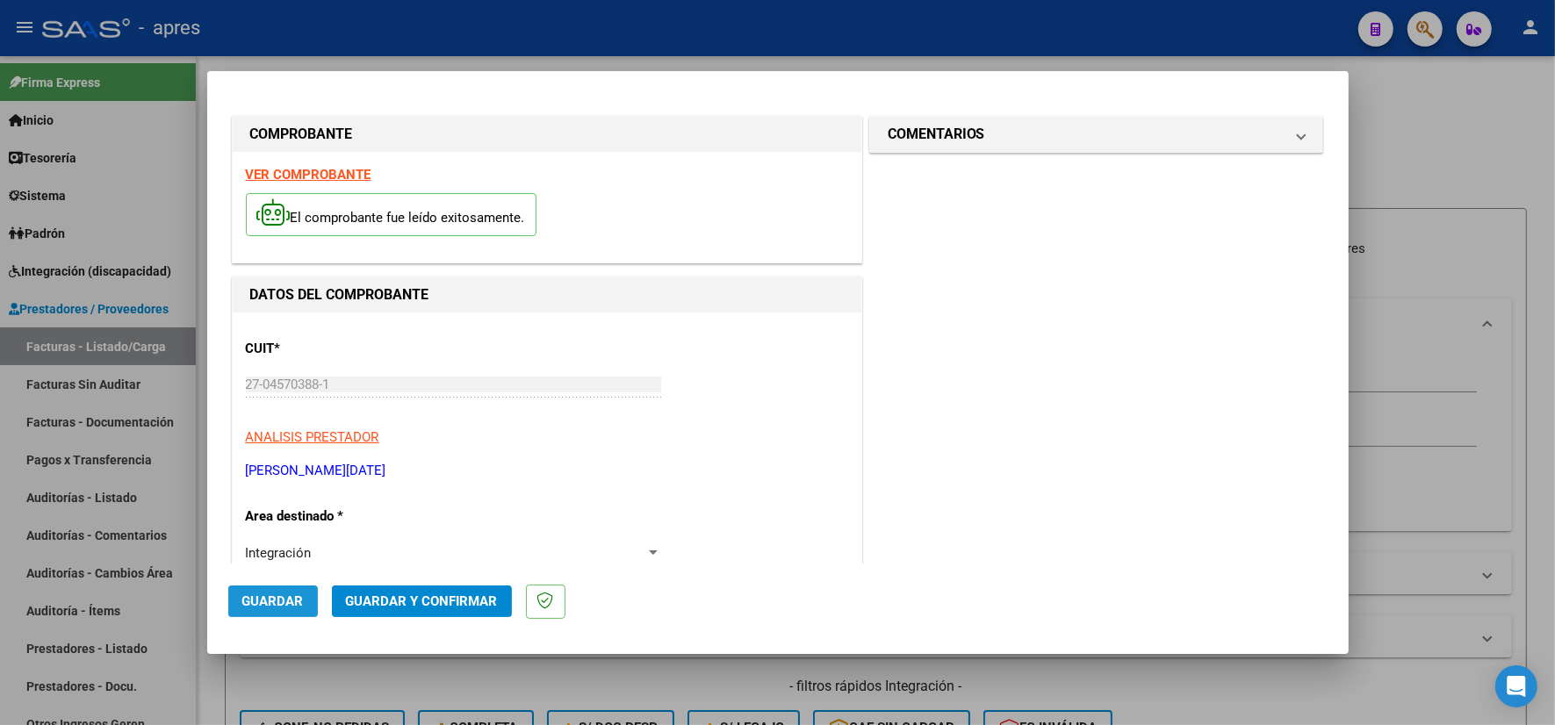
click at [278, 601] on span "Guardar" at bounding box center [272, 602] width 61 height 16
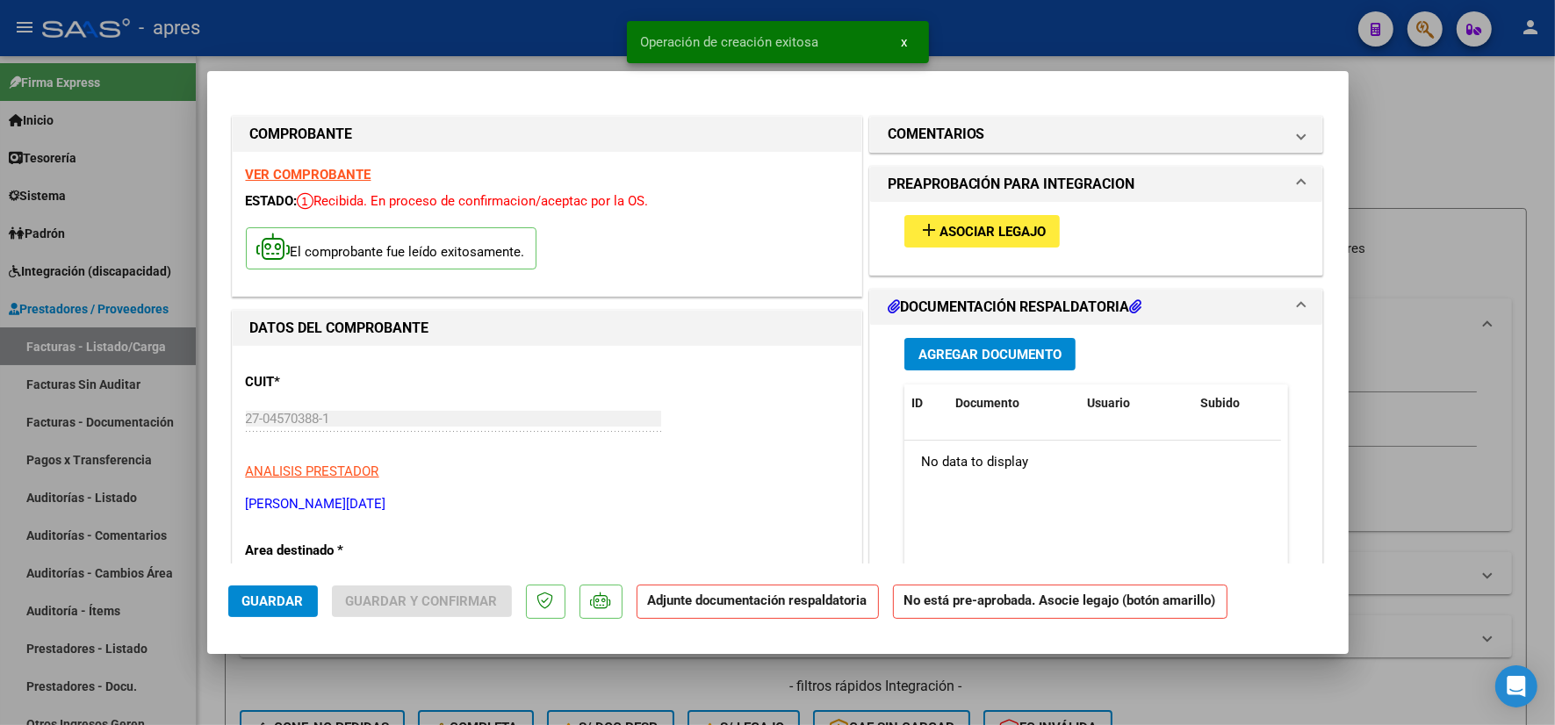
click at [1004, 241] on button "add Asociar Legajo" at bounding box center [981, 231] width 155 height 32
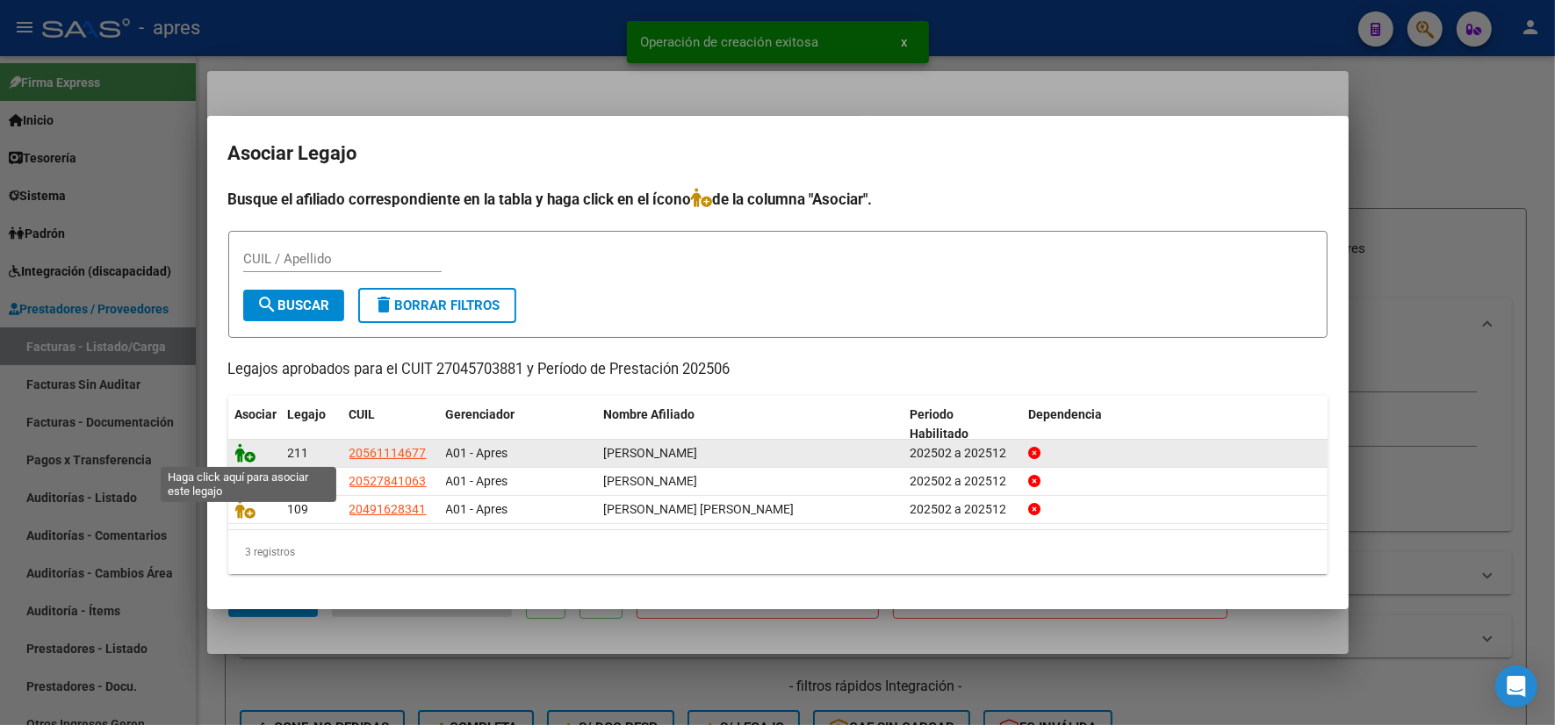
click at [244, 452] on icon at bounding box center [245, 452] width 21 height 19
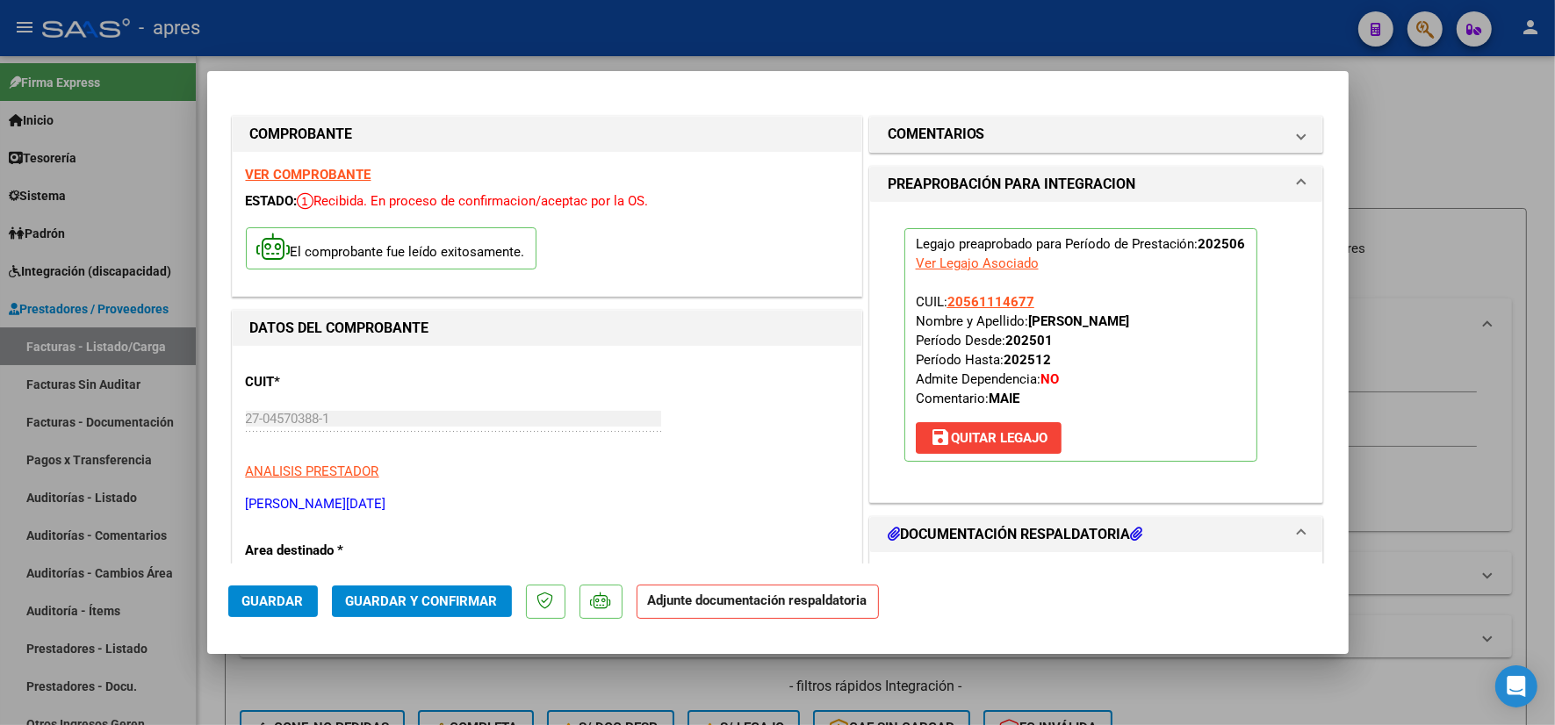
click at [891, 231] on div "Legajo preaprobado para Período de Prestación: 202506 Ver Legajo Asociado CUIL:…" at bounding box center [1096, 345] width 411 height 286
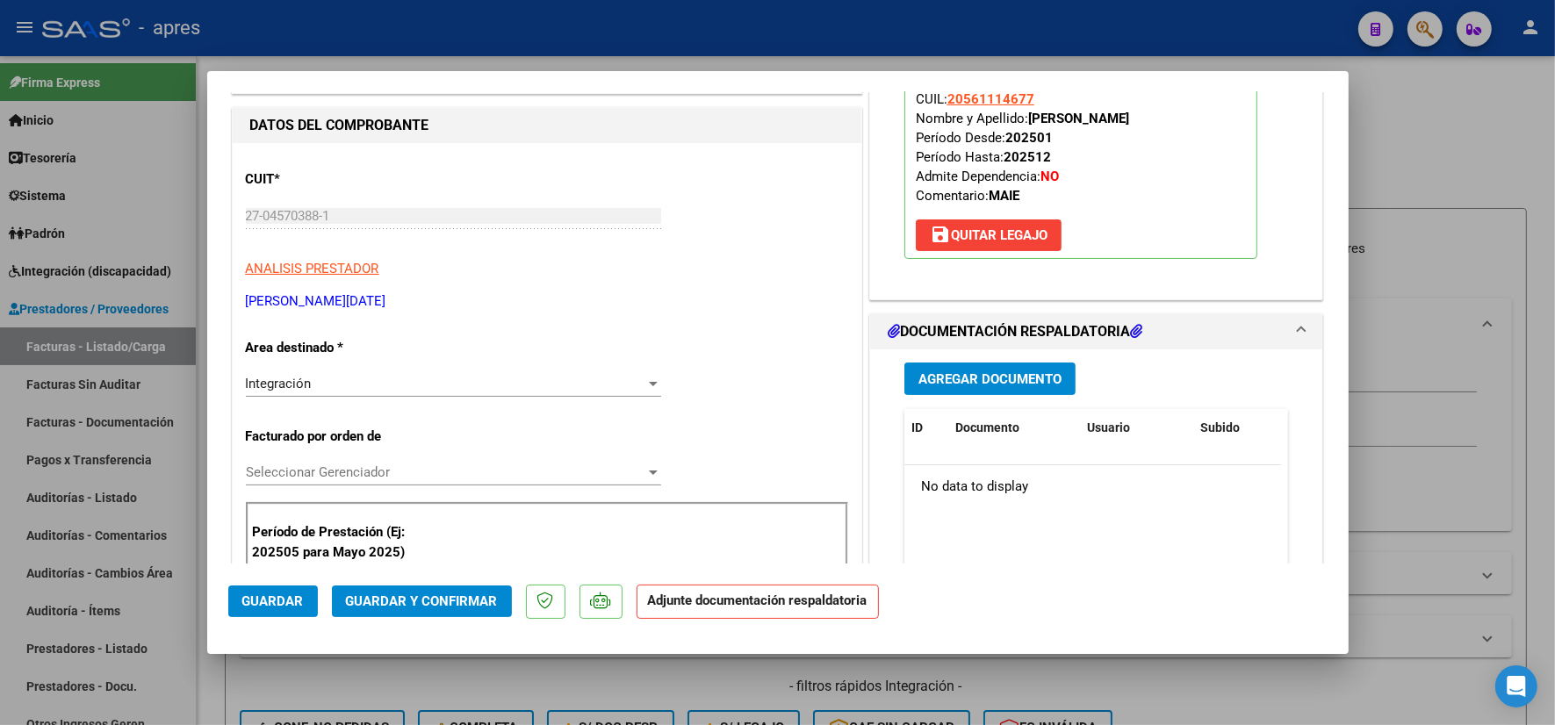
scroll to position [329, 0]
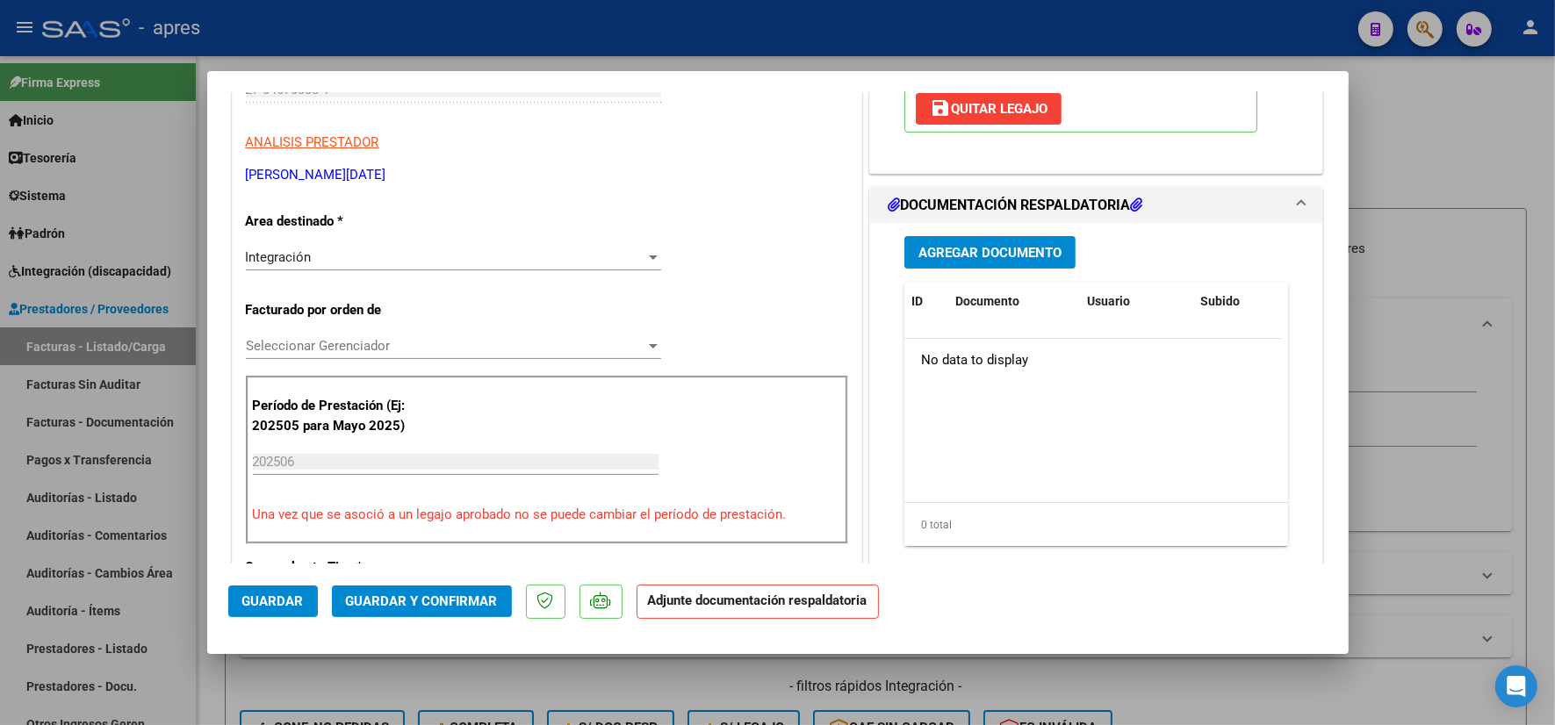
click at [951, 257] on span "Agregar Documento" at bounding box center [989, 253] width 143 height 16
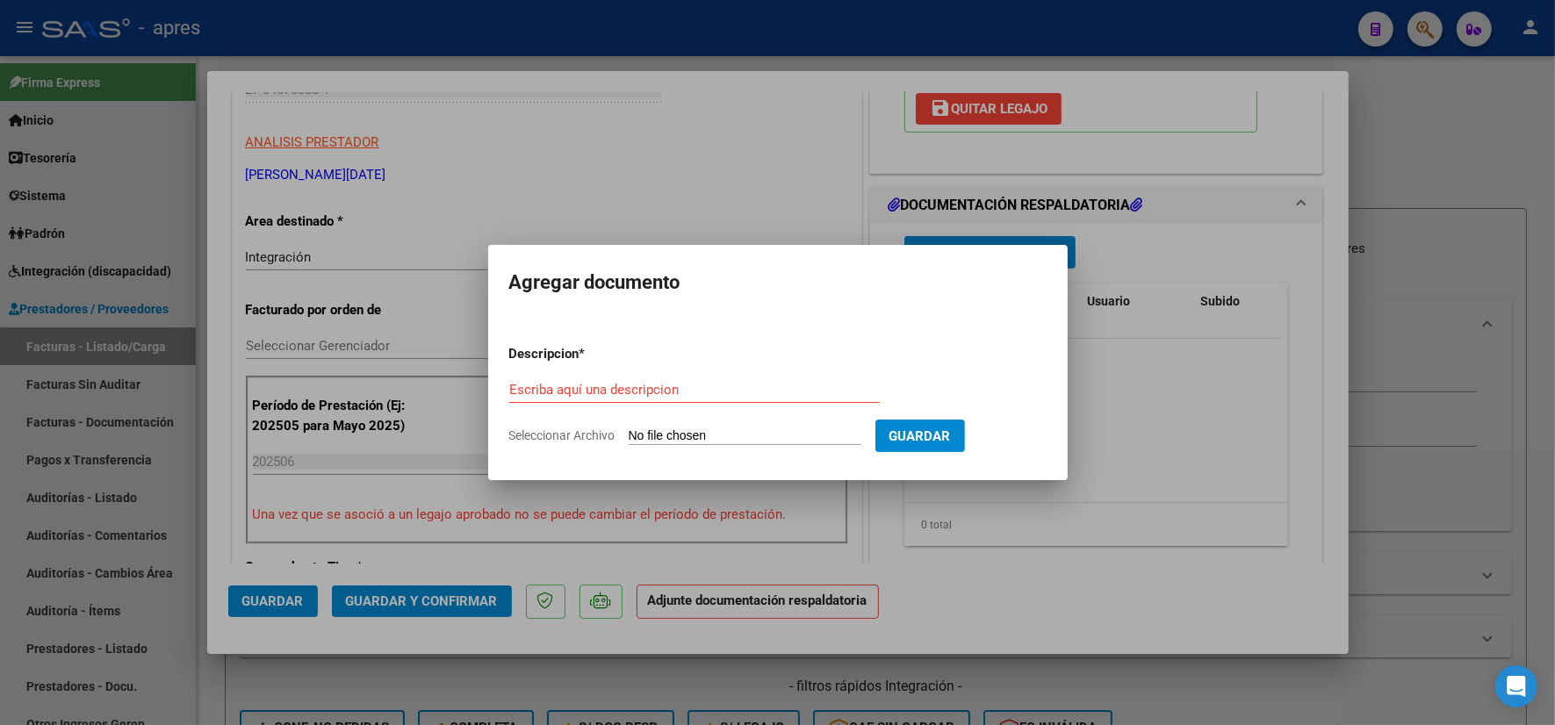
click at [729, 426] on form "Descripcion * Escriba aquí una descripcion Seleccionar Archivo Guardar" at bounding box center [777, 395] width 537 height 128
click at [729, 435] on input "Seleccionar Archivo" at bounding box center [745, 436] width 233 height 17
type input "C:\fakepath\27045703881-FACTURA_C-2-8747-ANEXO-PLANILAL DE ASISTENCIA.pdf"
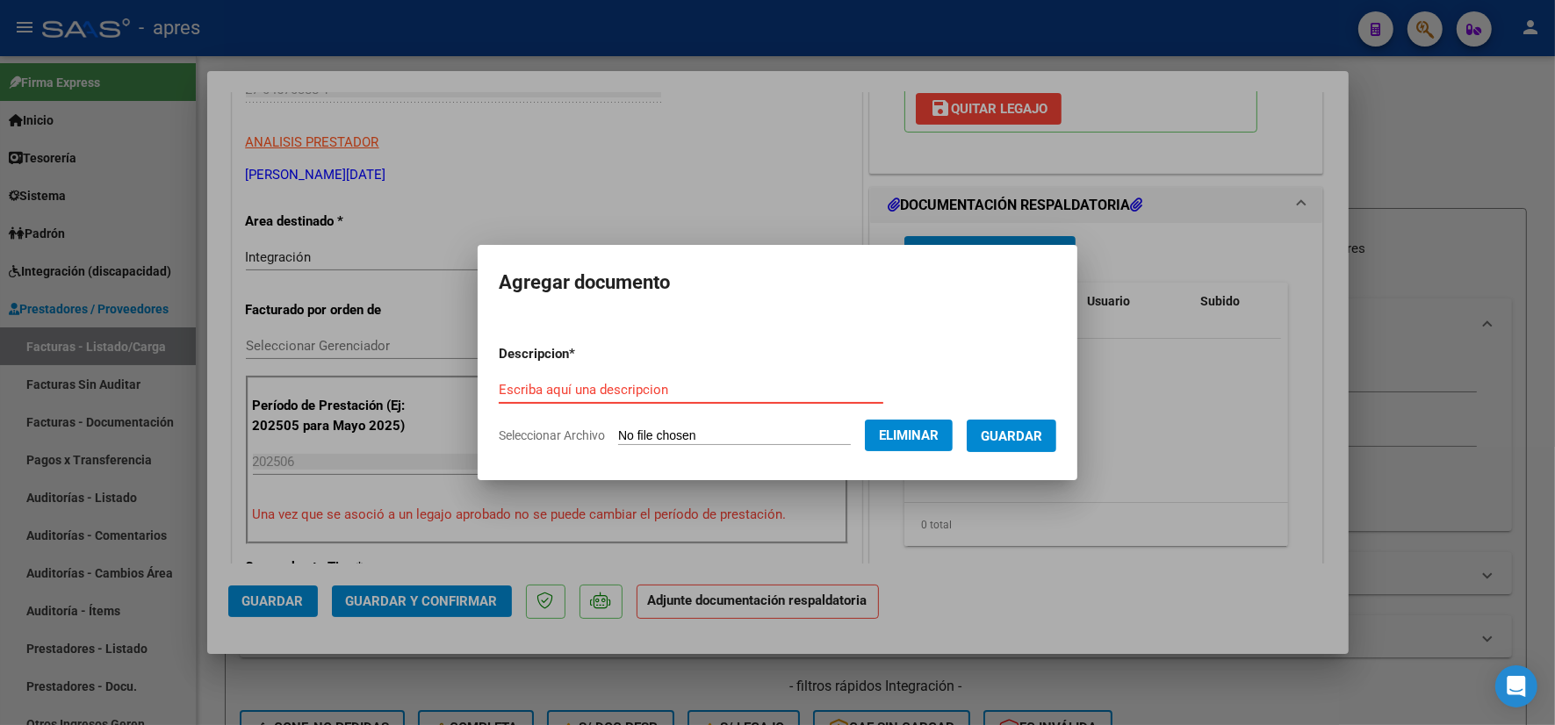
click at [642, 382] on input "Escriba aquí una descripcion" at bounding box center [691, 390] width 385 height 16
type input "pa"
click at [1016, 433] on span "Guardar" at bounding box center [1011, 436] width 61 height 16
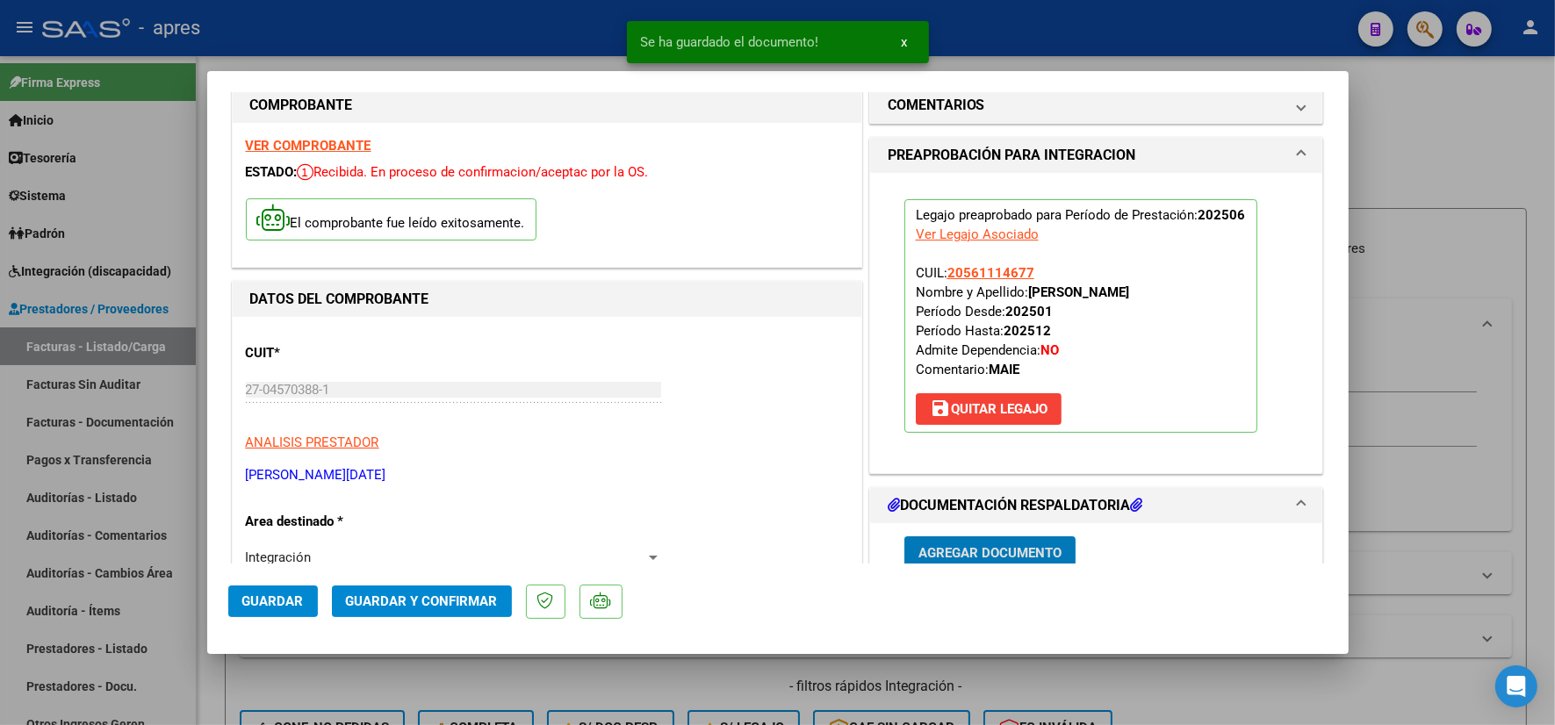
scroll to position [0, 0]
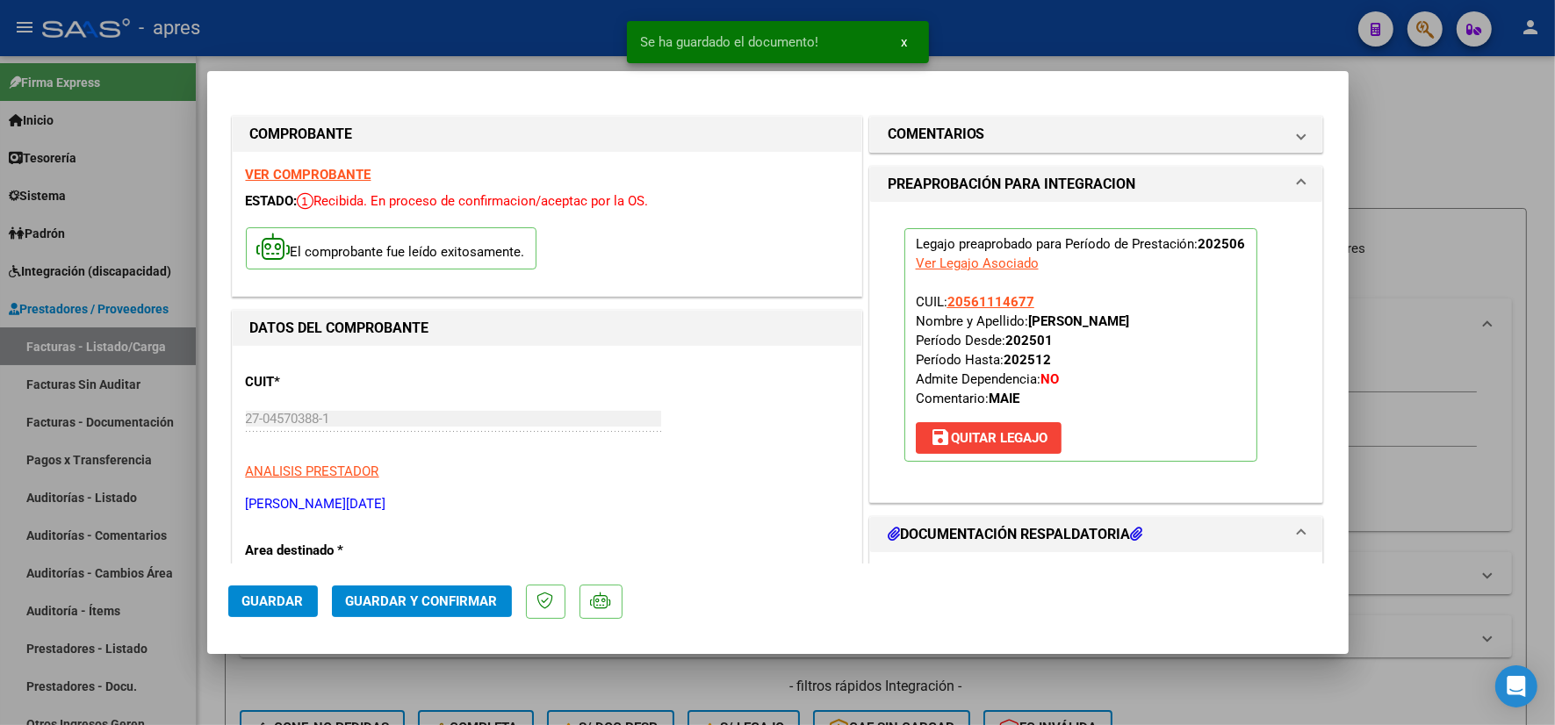
click at [327, 173] on strong "VER COMPROBANTE" at bounding box center [309, 175] width 126 height 16
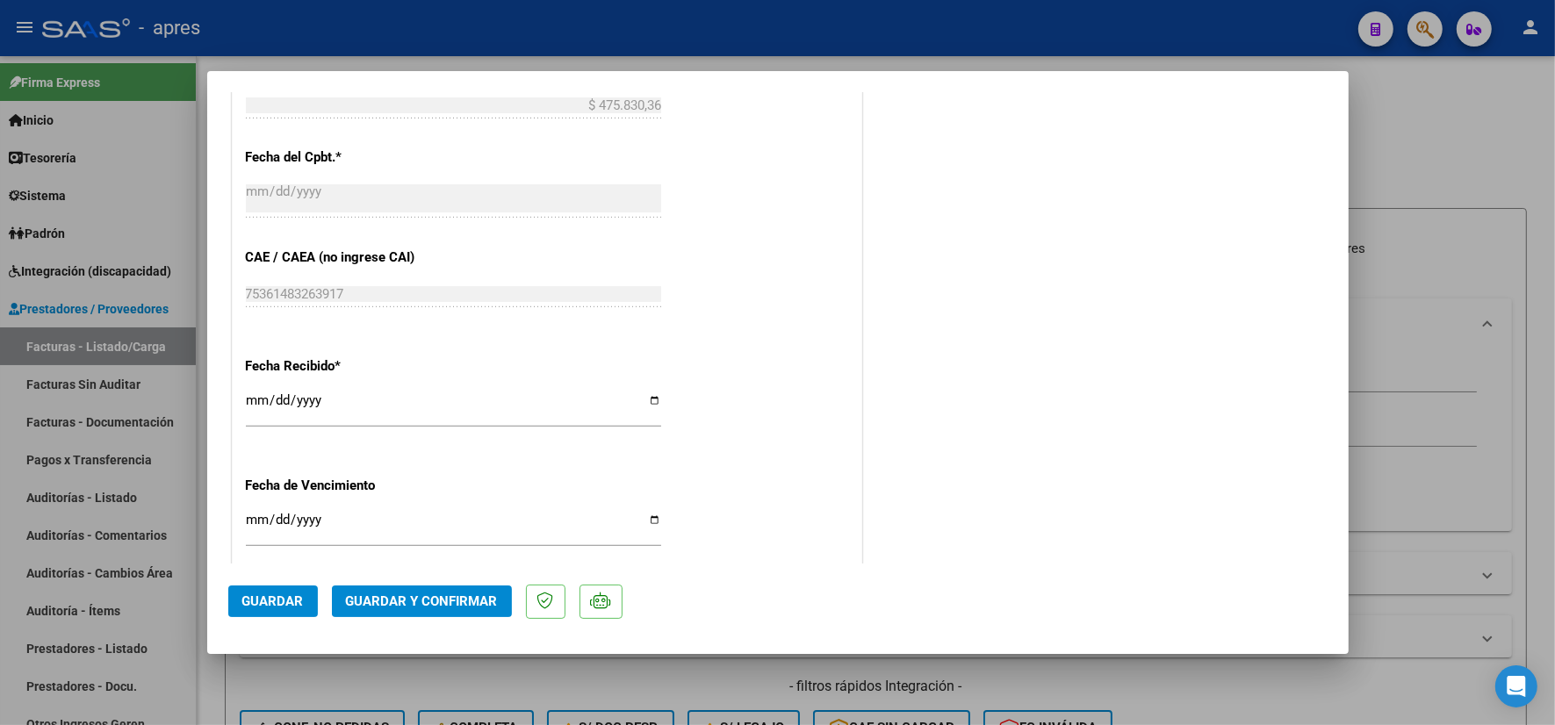
scroll to position [1098, 0]
click at [431, 586] on button "Guardar y Confirmar" at bounding box center [422, 602] width 180 height 32
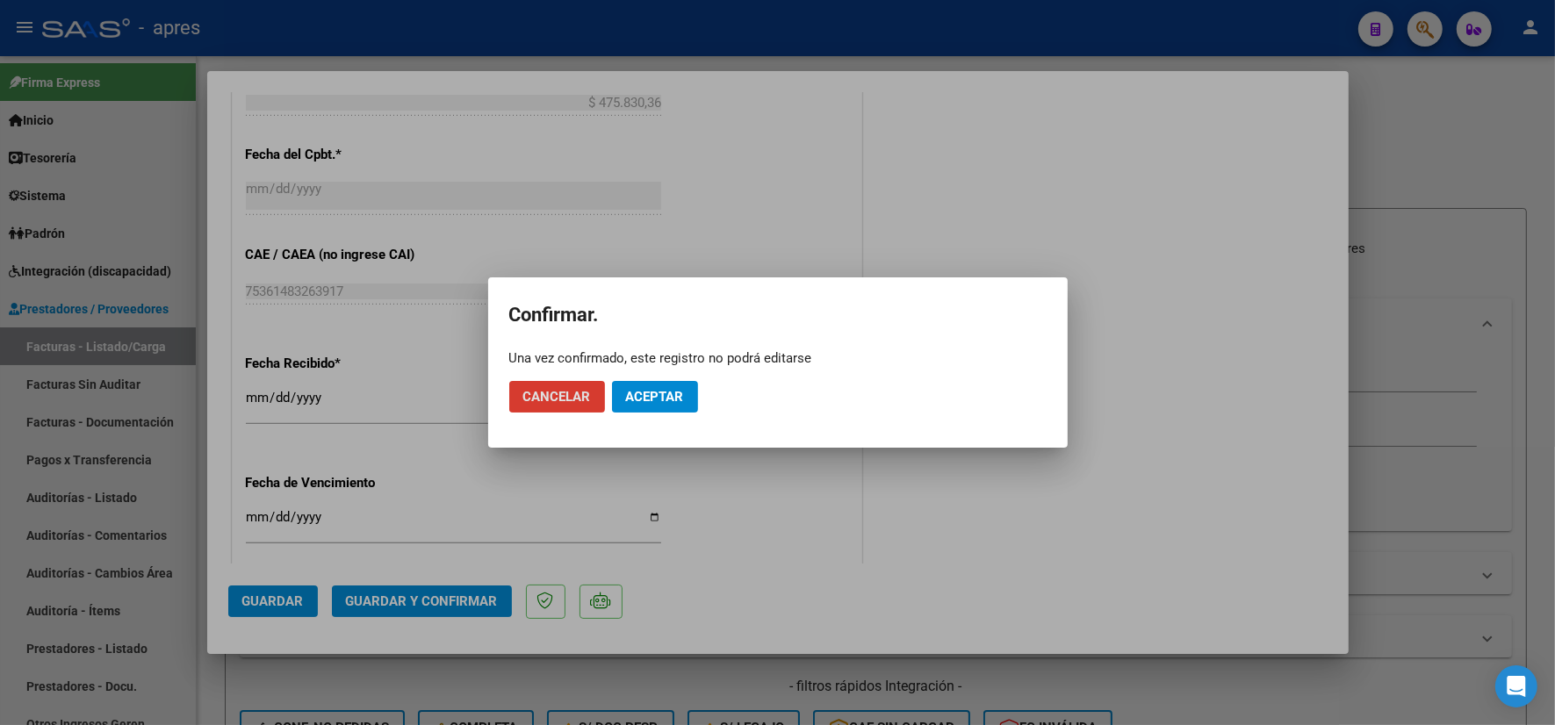
click at [648, 405] on button "Aceptar" at bounding box center [655, 397] width 86 height 32
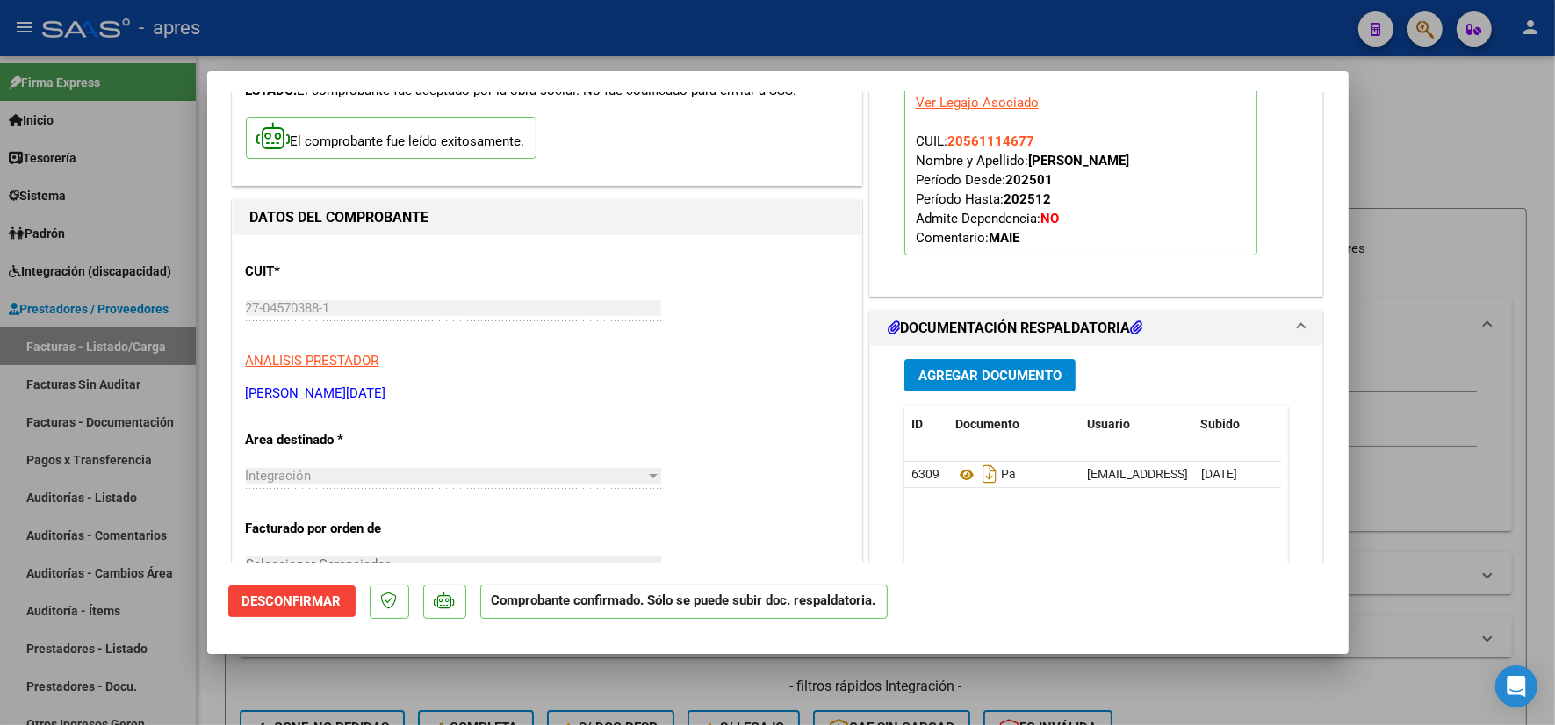
scroll to position [0, 0]
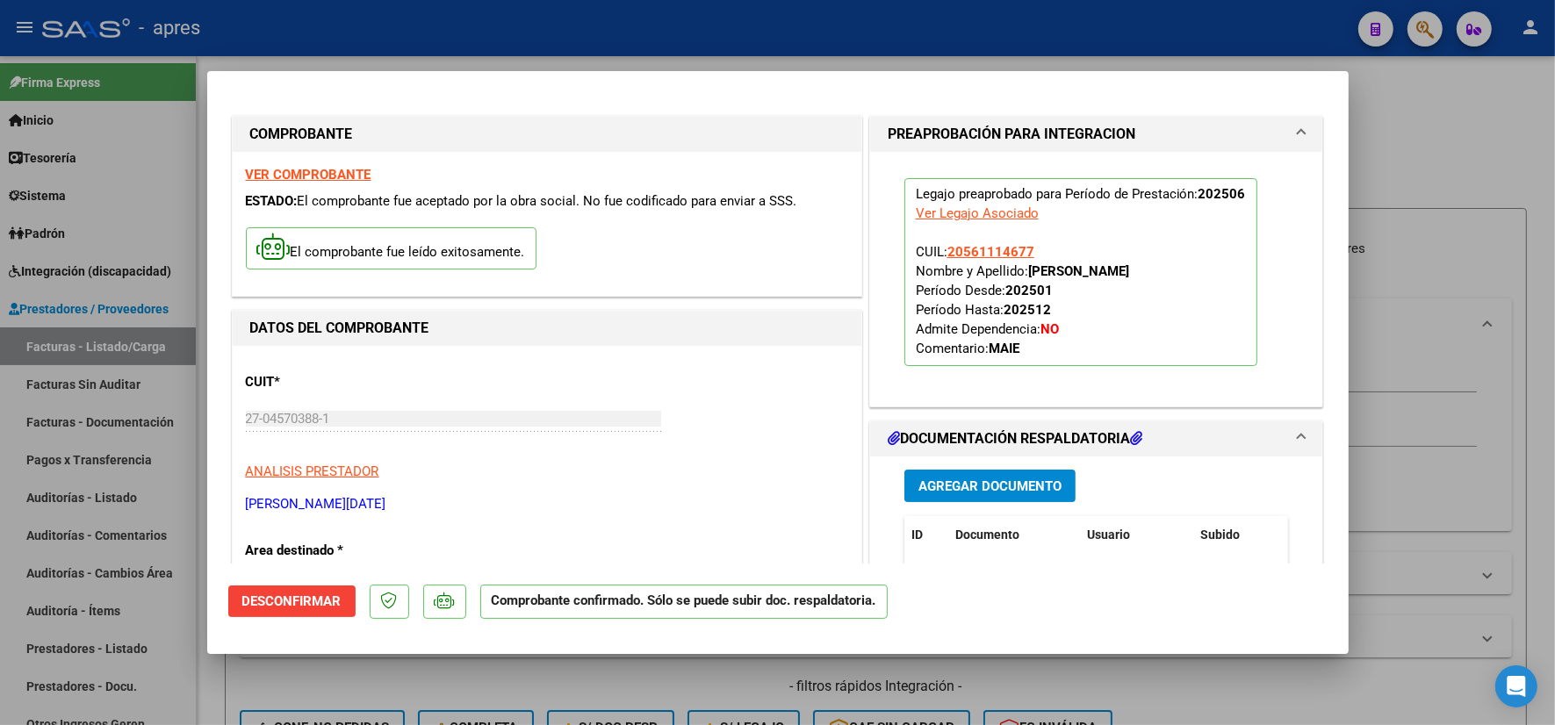
click at [266, 687] on div at bounding box center [777, 362] width 1555 height 725
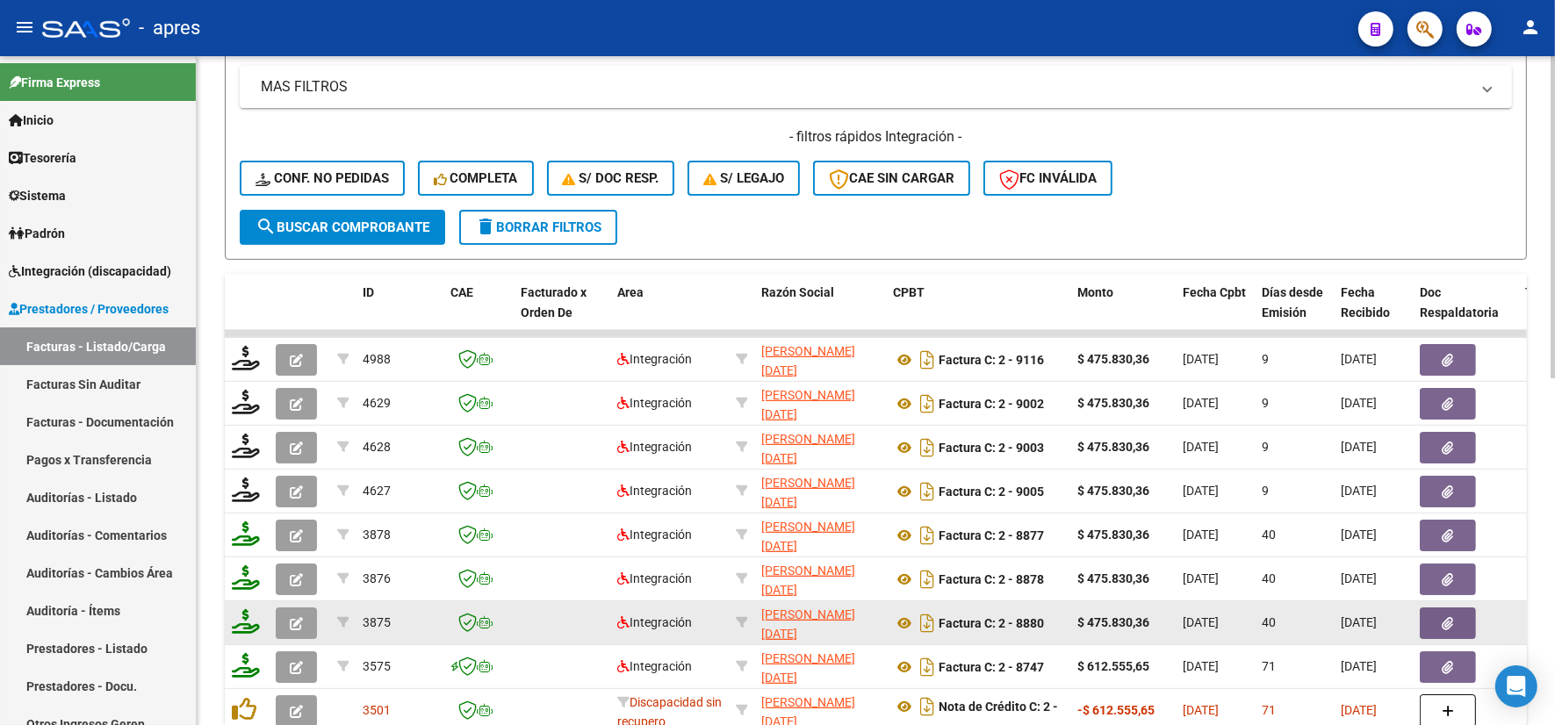
scroll to position [659, 0]
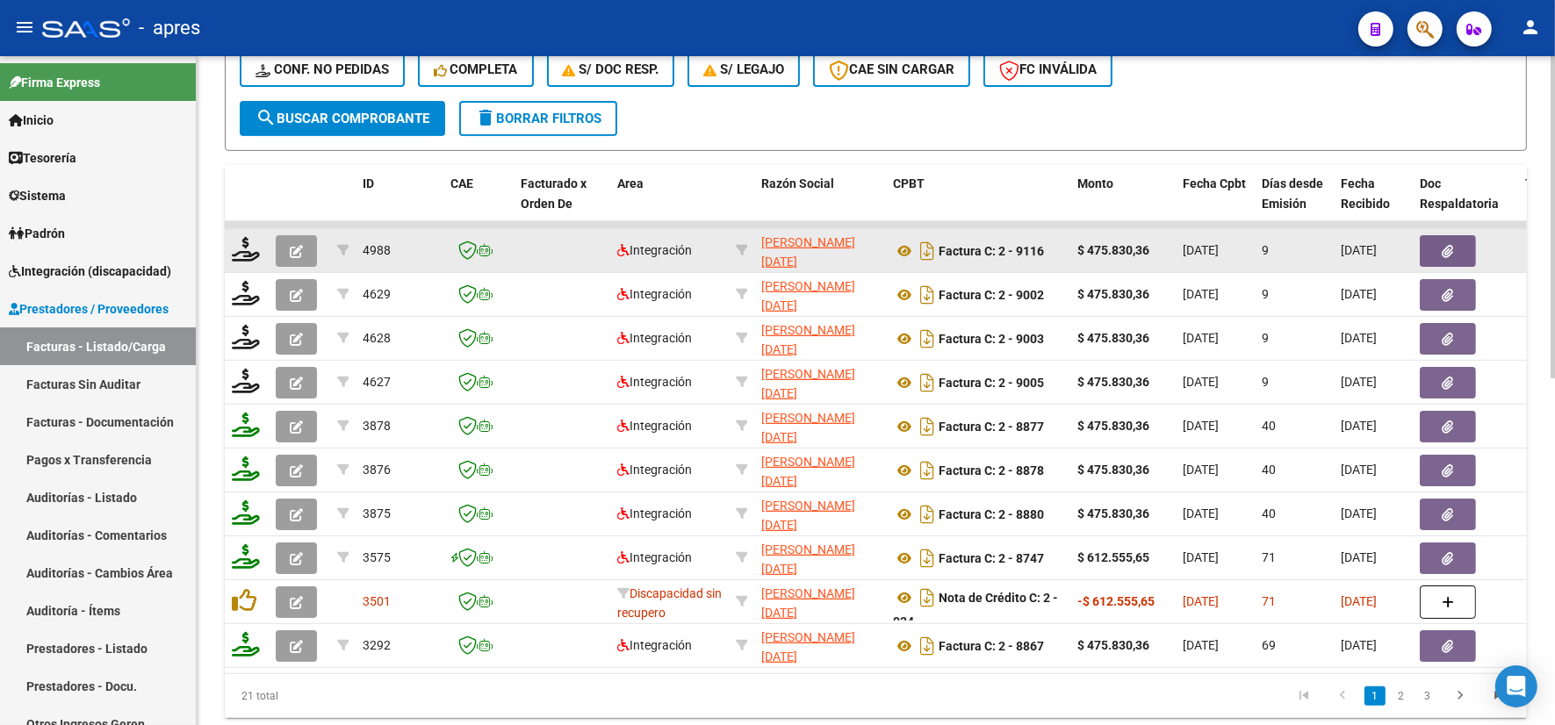
click at [292, 246] on icon "button" at bounding box center [296, 251] width 13 height 13
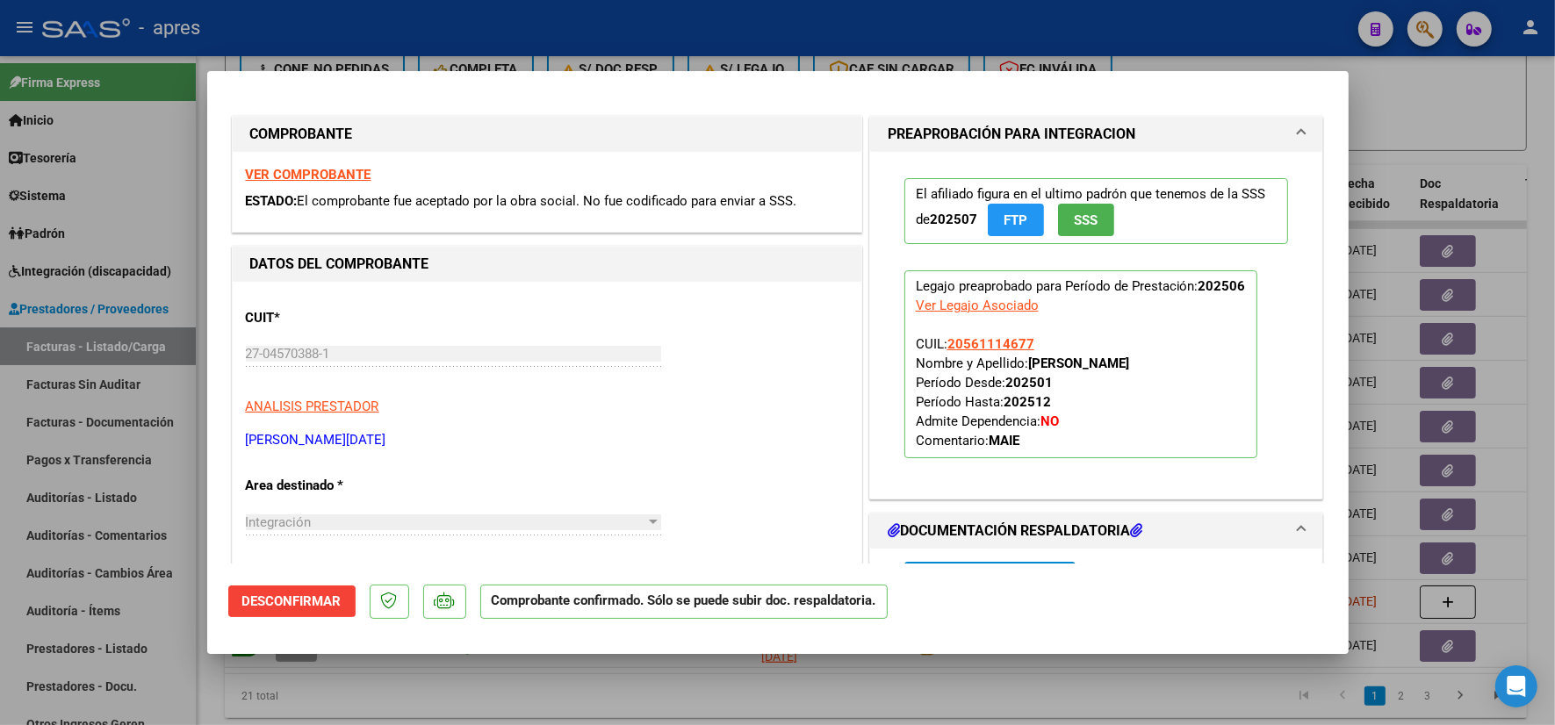
click at [294, 172] on strong "VER COMPROBANTE" at bounding box center [309, 175] width 126 height 16
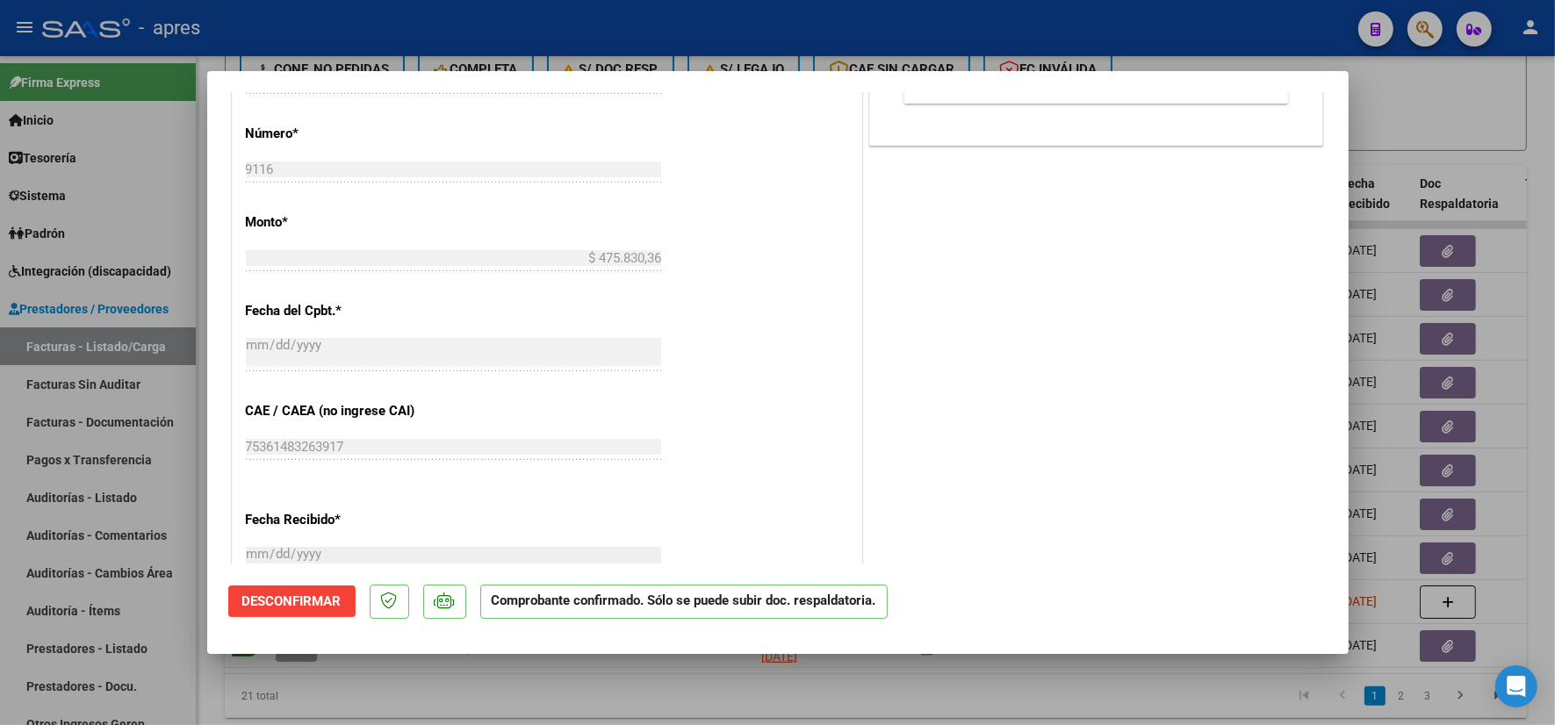
click at [427, 668] on div at bounding box center [777, 362] width 1555 height 725
type input "$ 0,00"
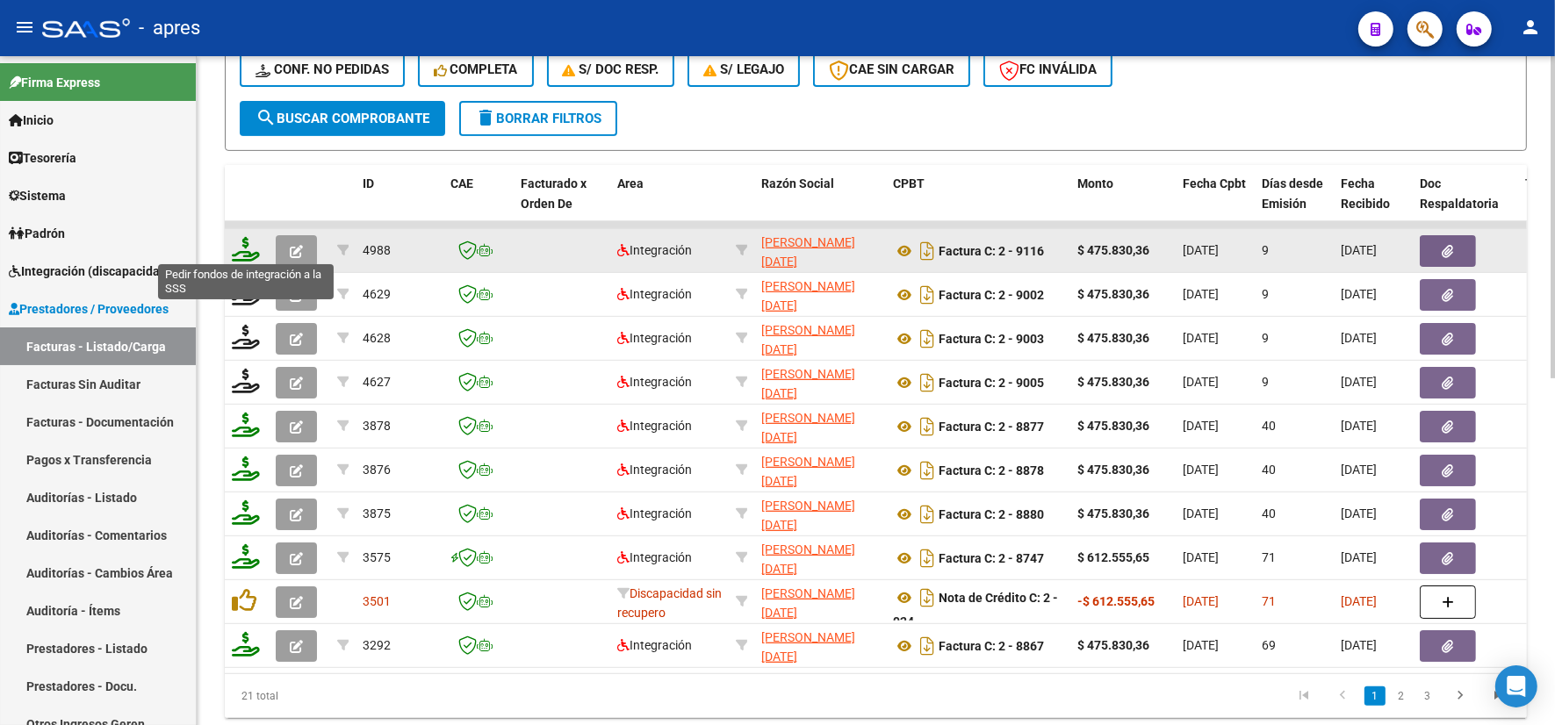
click at [253, 252] on icon at bounding box center [246, 249] width 28 height 25
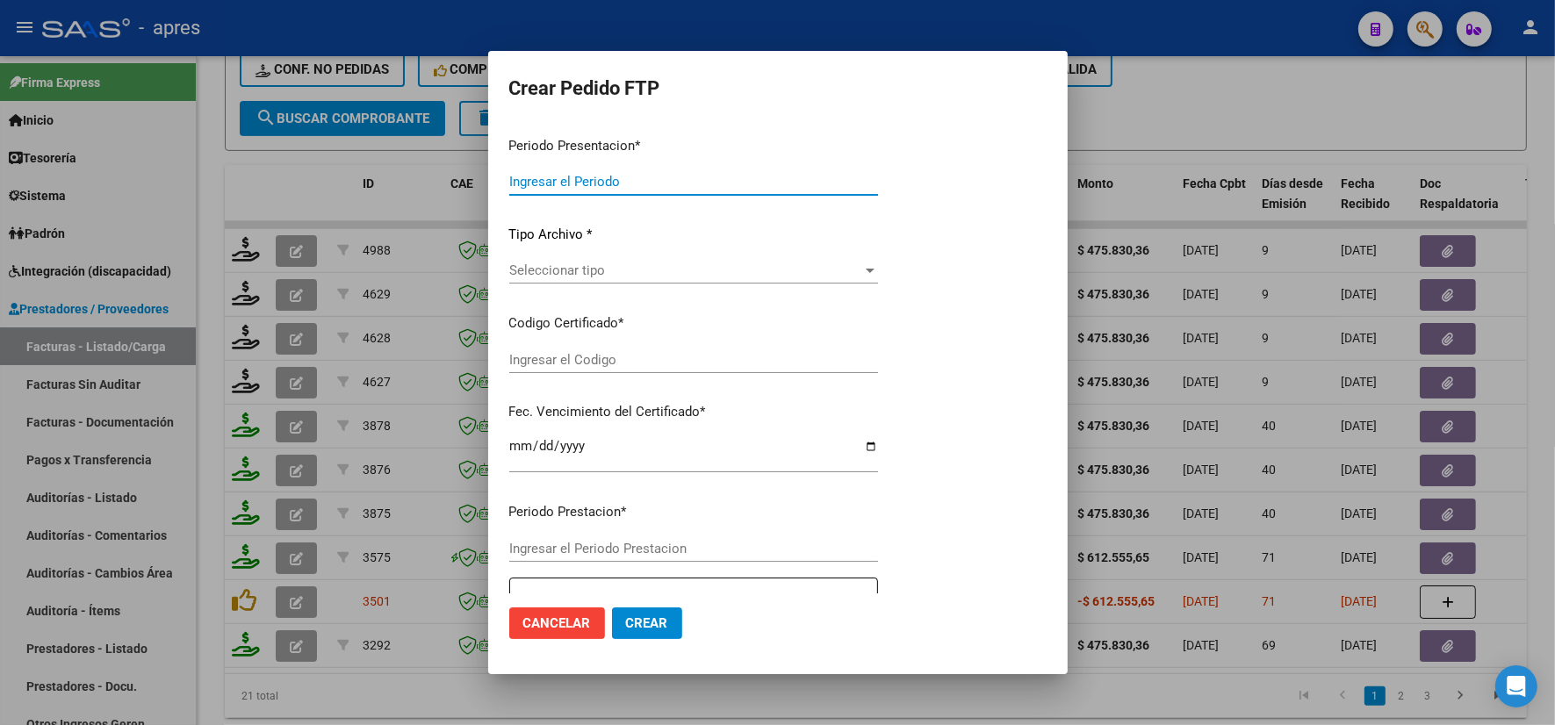
type input "202508"
type input "202506"
type input "$ 475.830,36"
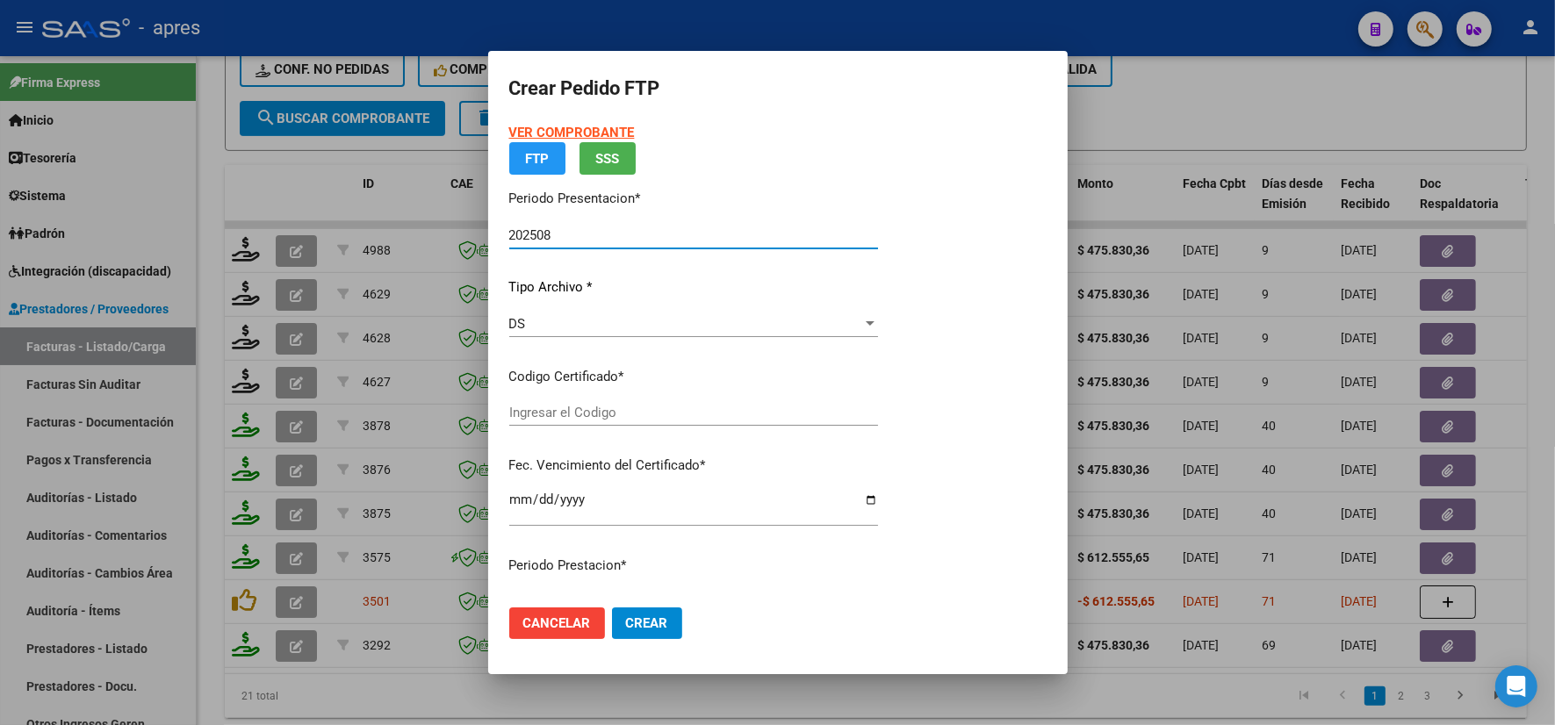
type input "ARG02000561114672024052820290528BUE316"
type input "[DATE]"
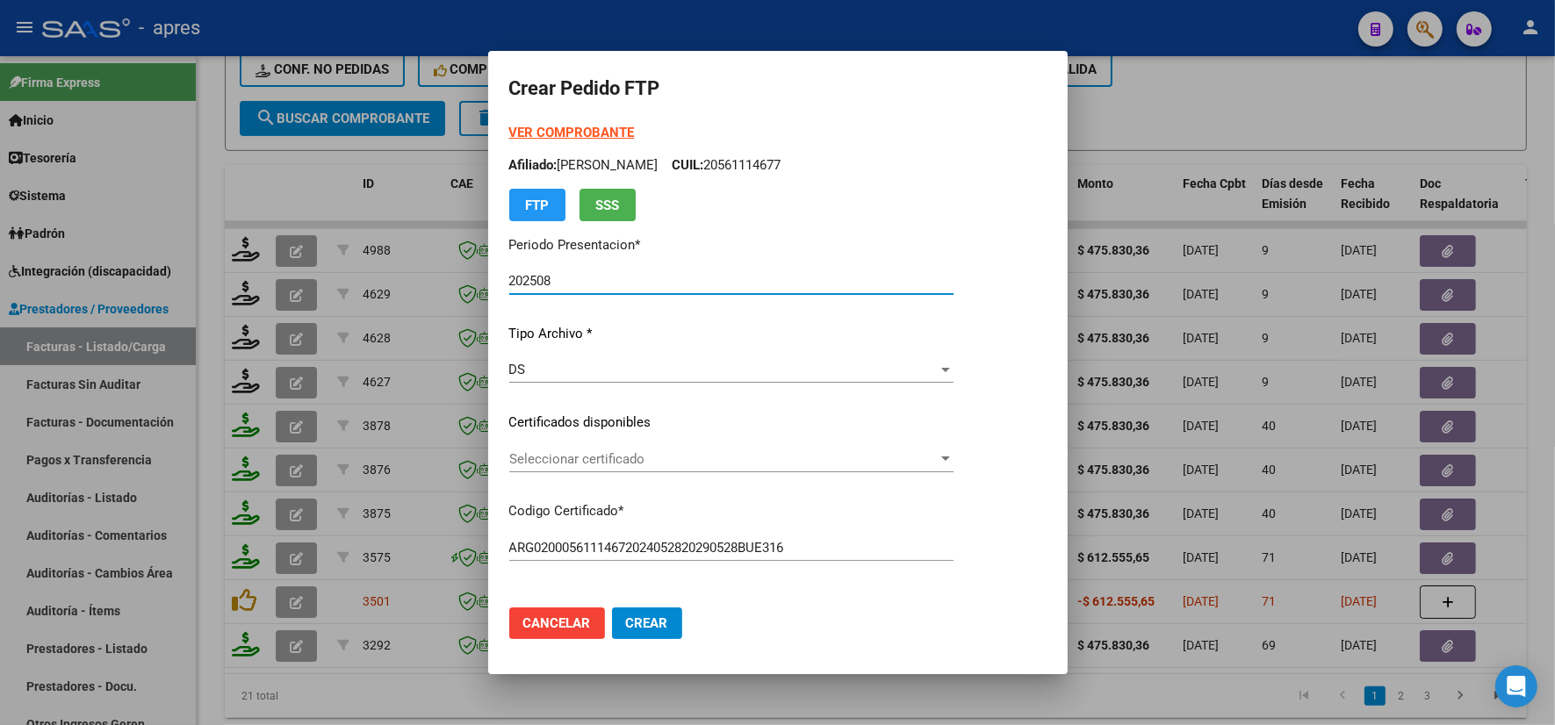
click at [749, 379] on div "DS Seleccionar tipo" at bounding box center [731, 369] width 444 height 26
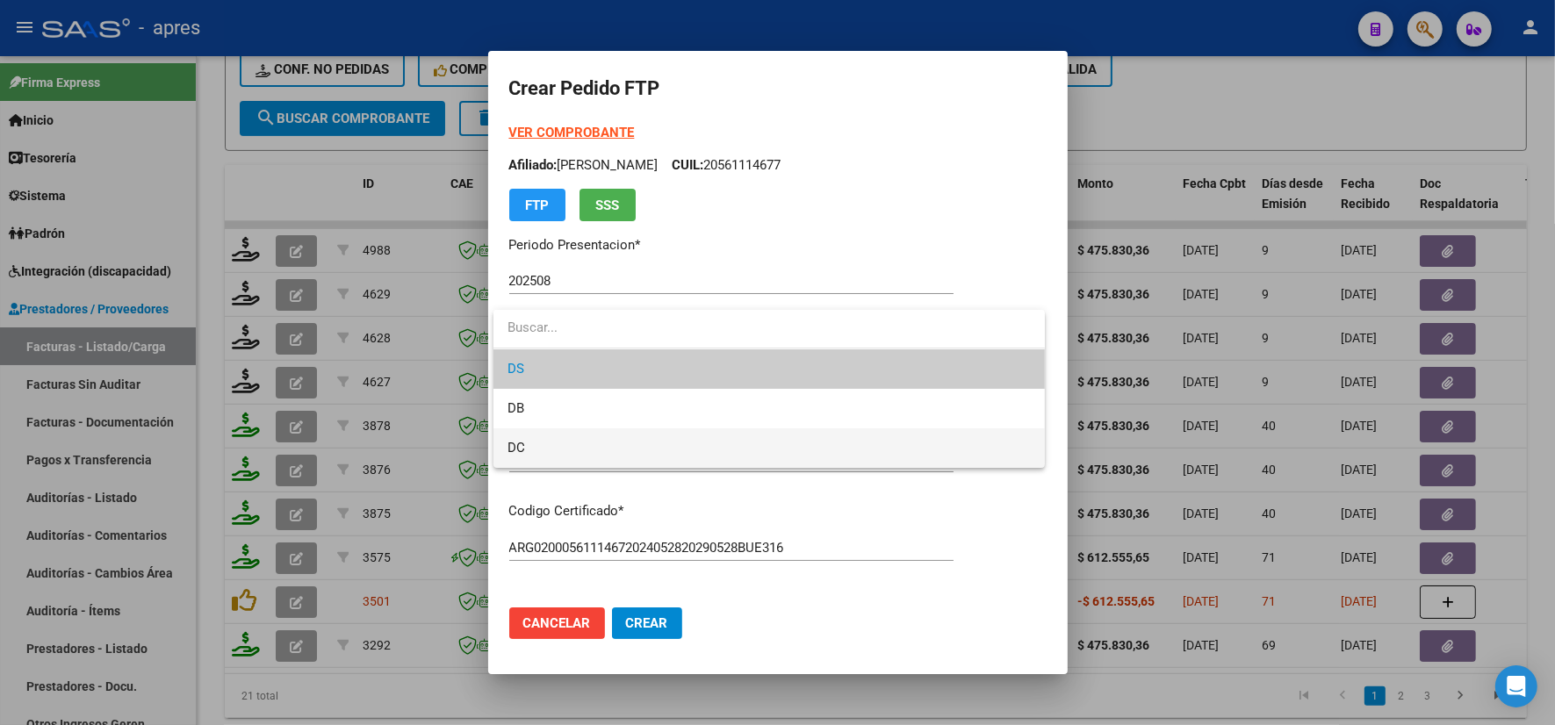
click at [738, 435] on span "DC" at bounding box center [768, 448] width 523 height 40
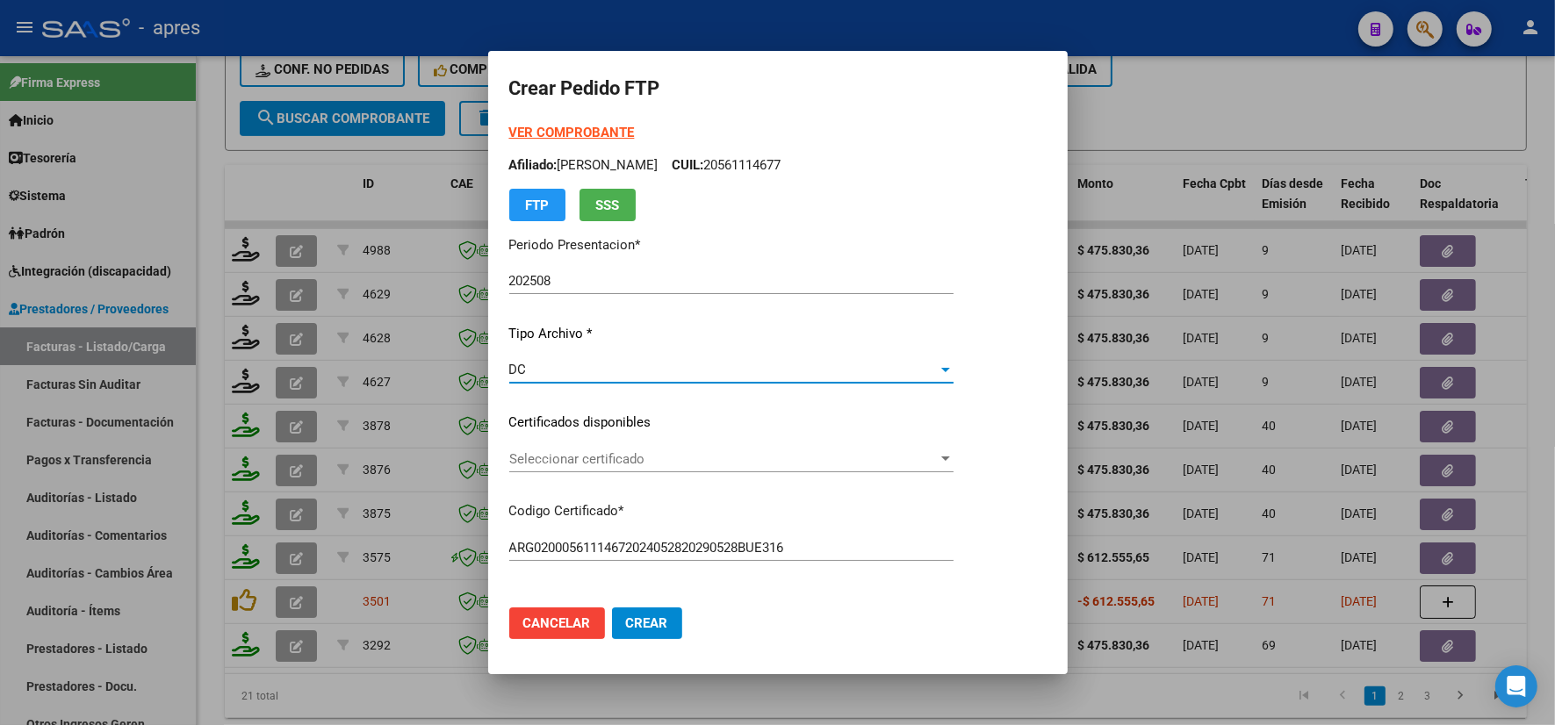
click at [725, 457] on span "Seleccionar certificado" at bounding box center [723, 459] width 428 height 16
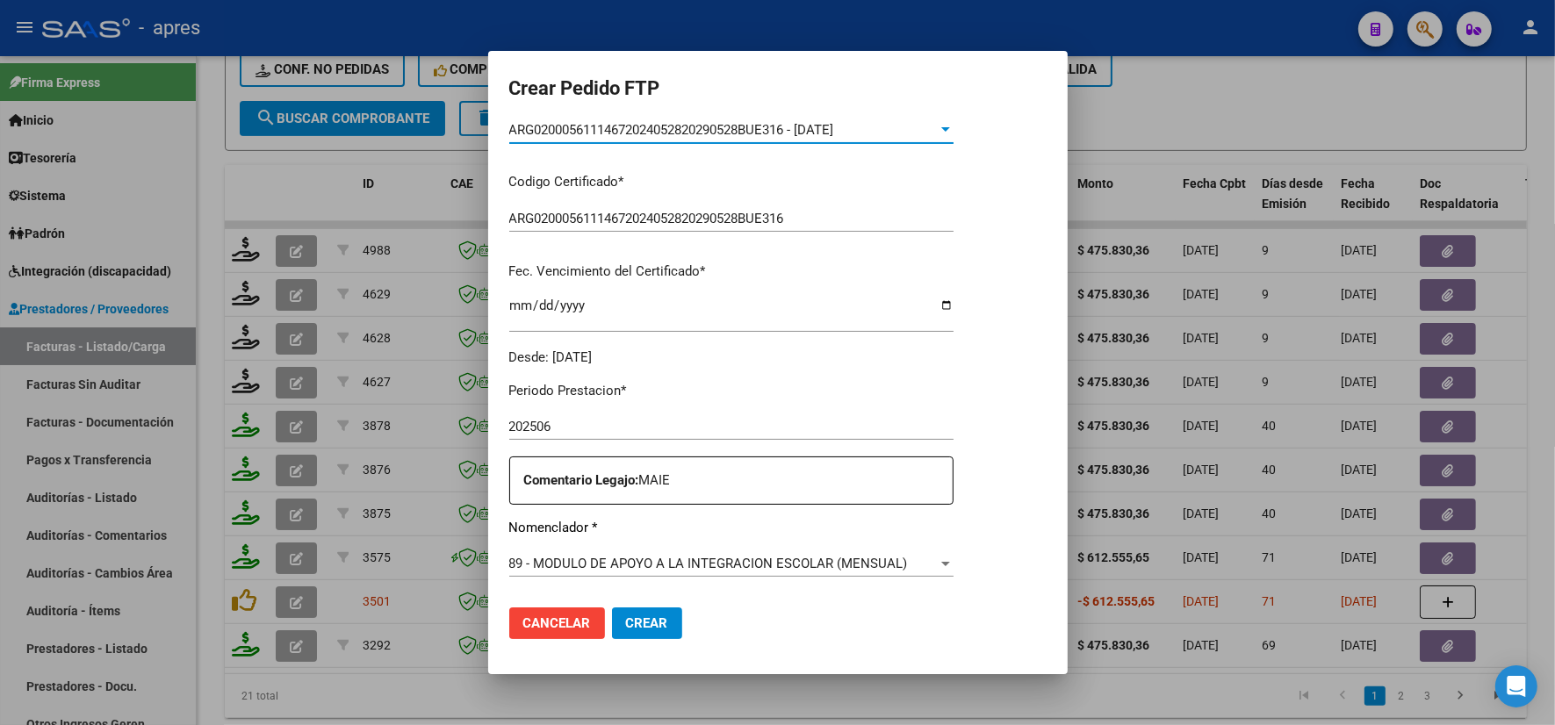
scroll to position [549, 0]
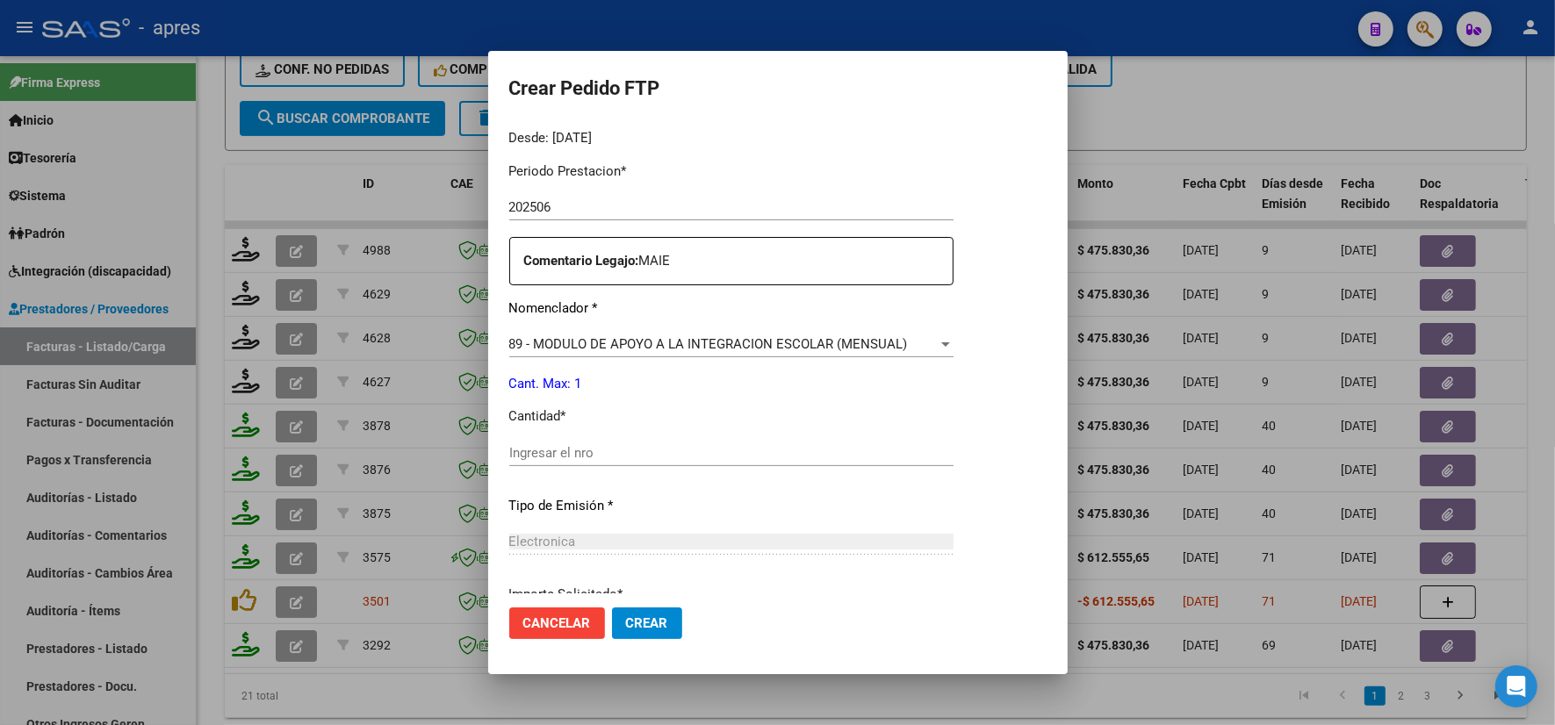
click at [700, 454] on input "Ingresar el nro" at bounding box center [731, 453] width 444 height 16
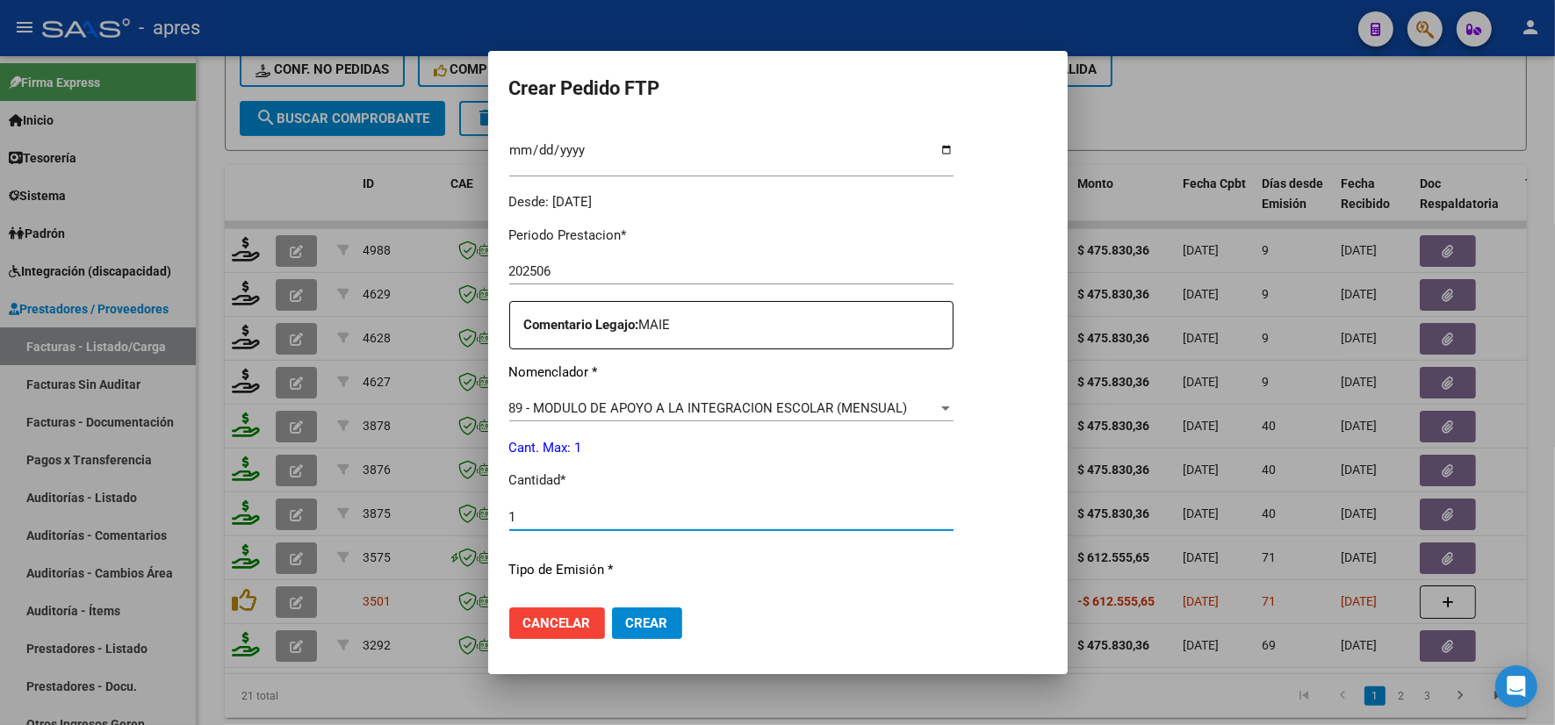
scroll to position [703, 0]
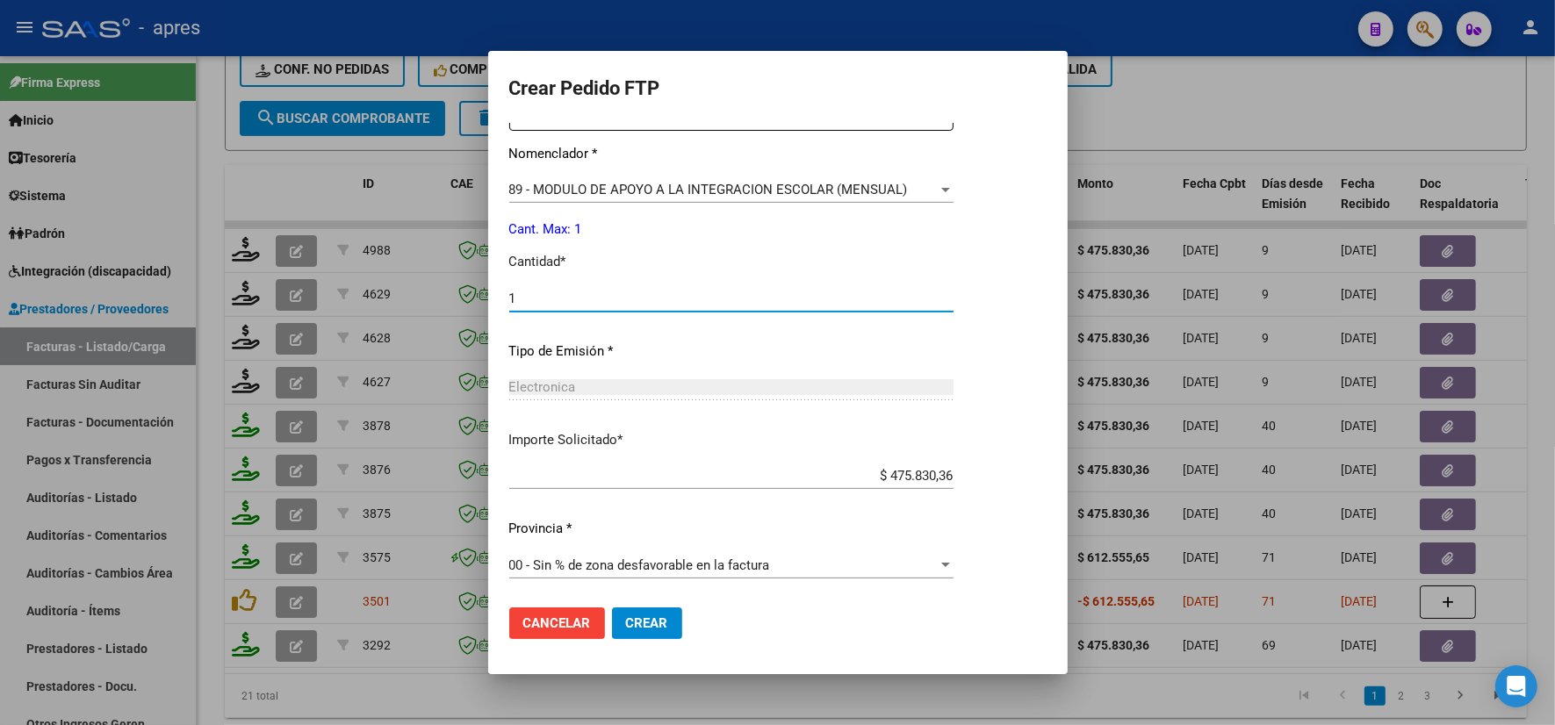
type input "1"
click at [638, 611] on button "Crear" at bounding box center [647, 624] width 70 height 32
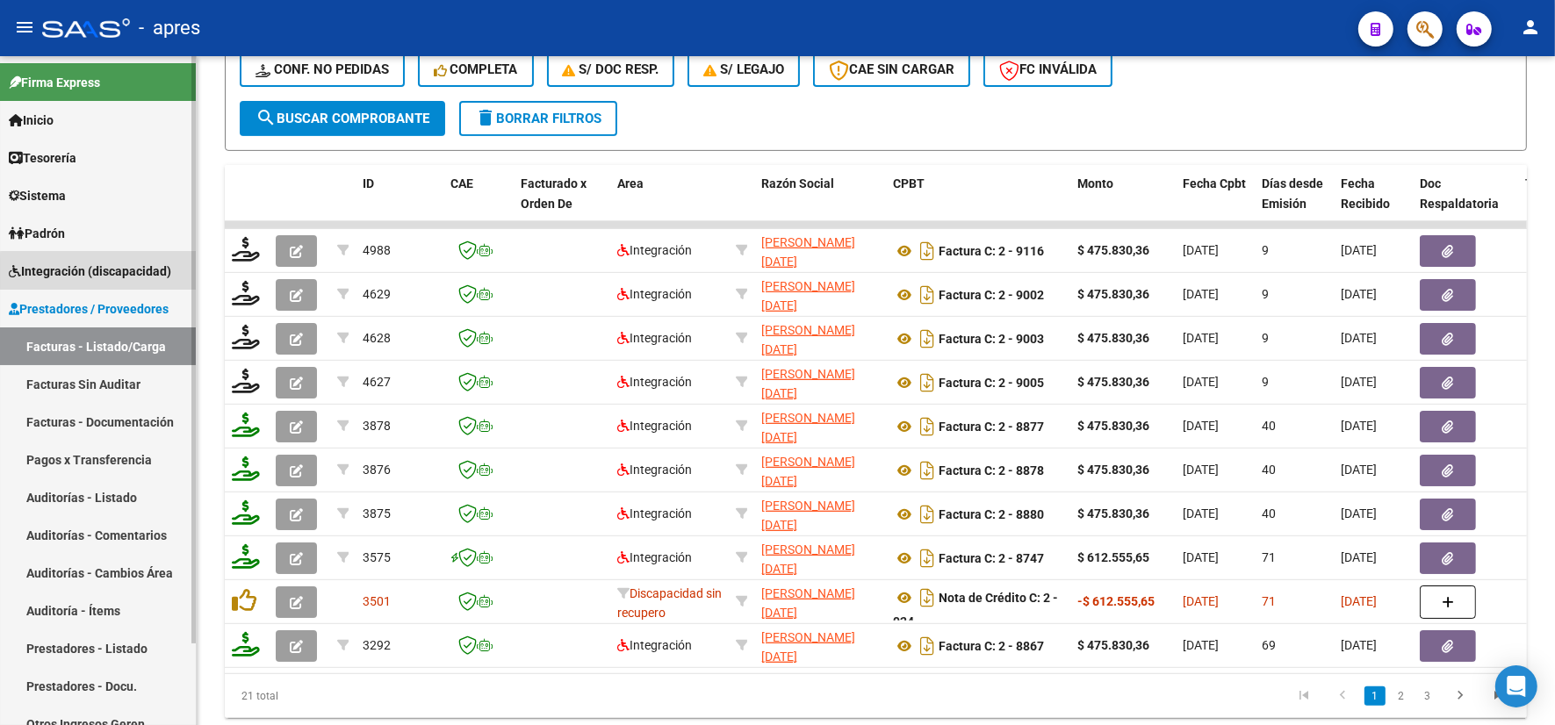
click at [132, 273] on span "Integración (discapacidad)" at bounding box center [90, 271] width 162 height 19
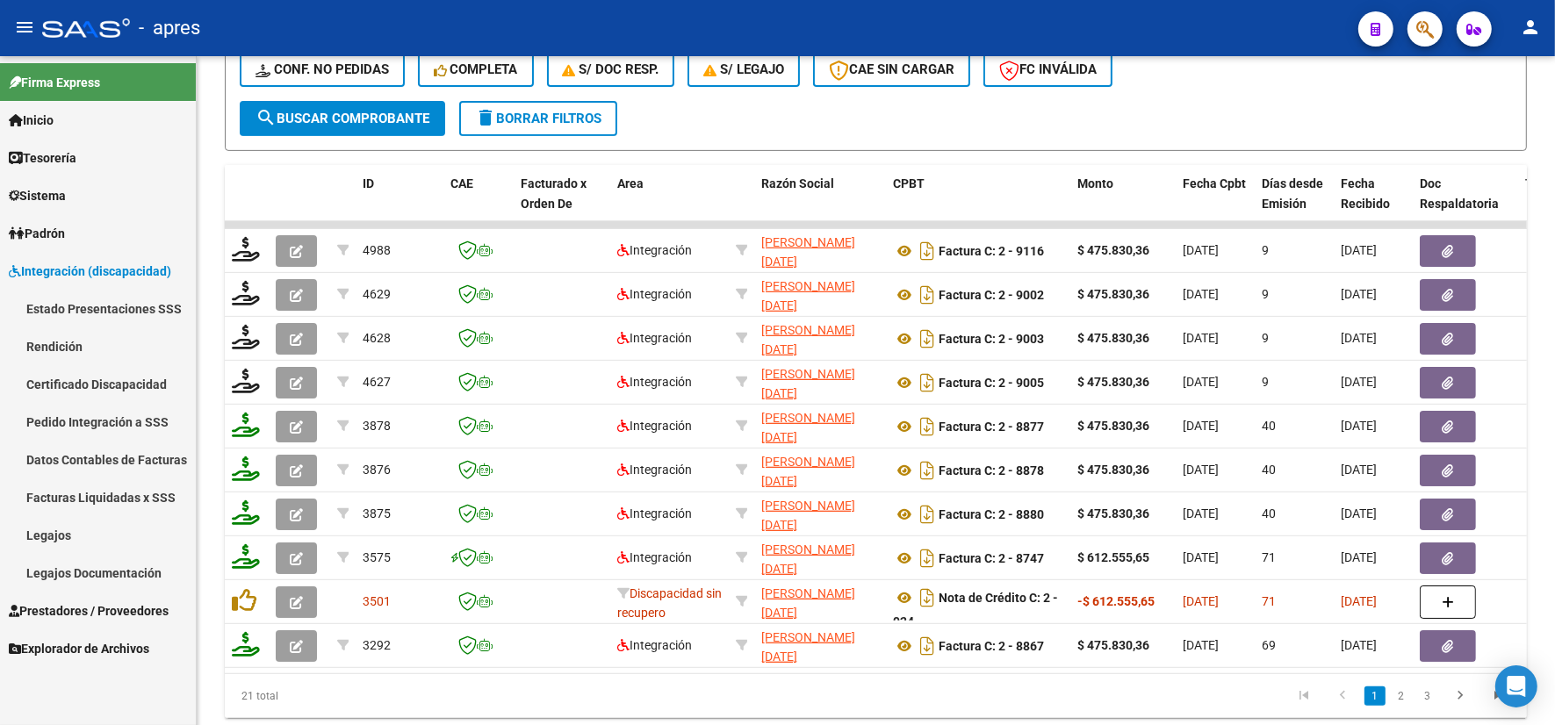
click at [129, 292] on link "Estado Presentaciones SSS" at bounding box center [98, 309] width 196 height 38
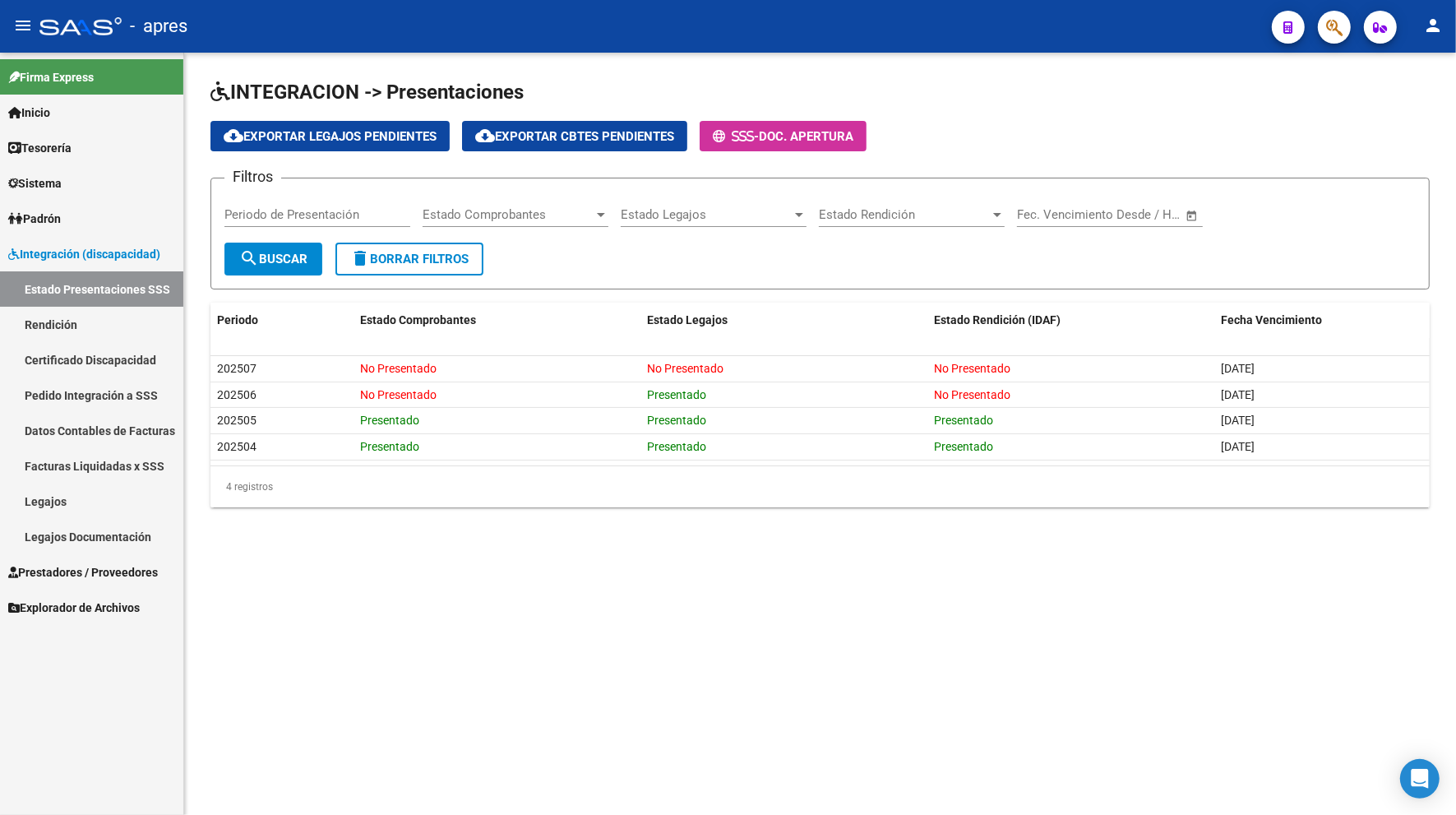
click at [109, 394] on link "Pedido Integración a SSS" at bounding box center [92, 395] width 184 height 36
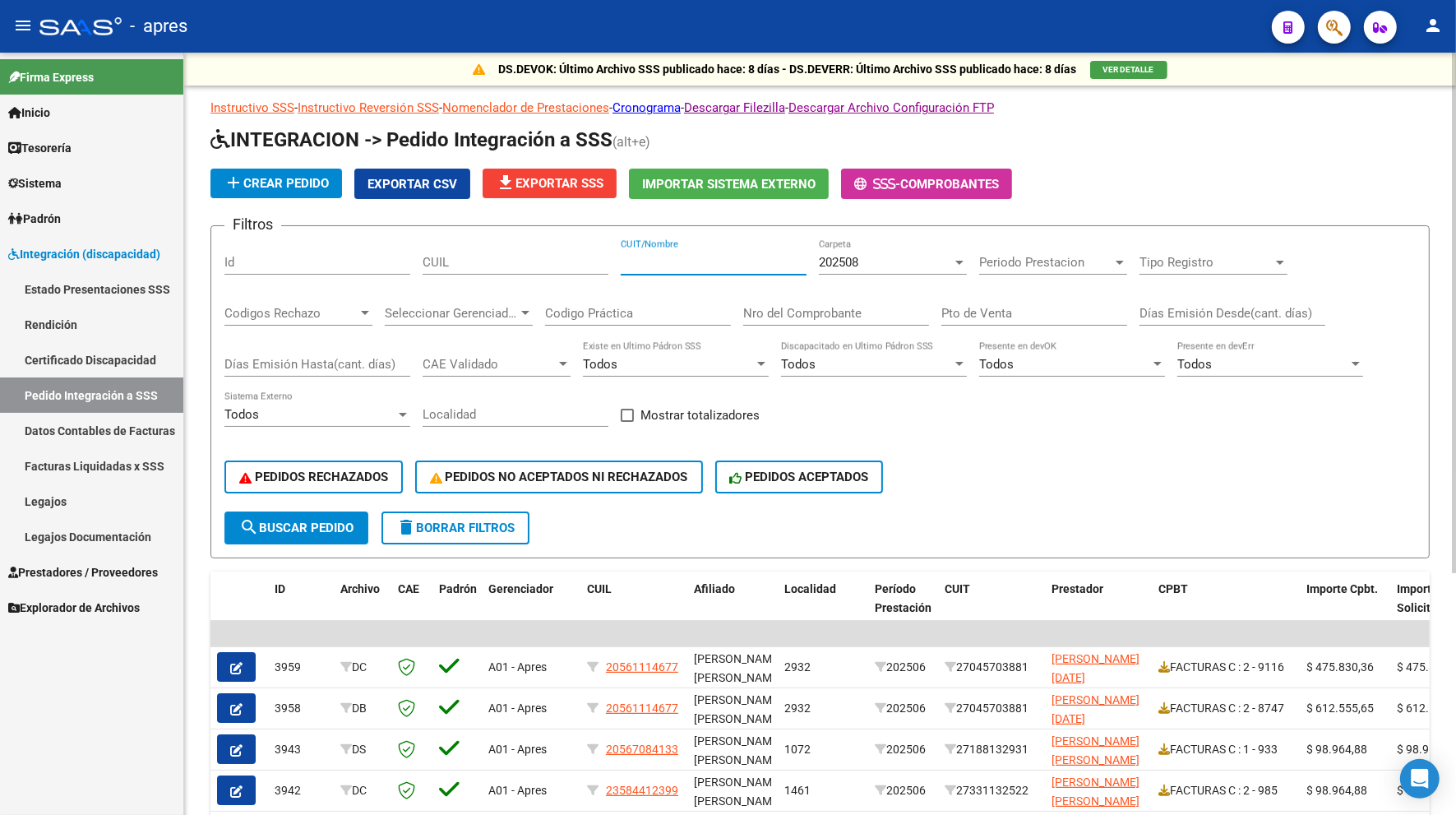
click at [670, 263] on input "CUIT/Nombre" at bounding box center [713, 262] width 185 height 15
paste input "27456267144"
click at [298, 521] on span "search Buscar Pedido" at bounding box center [297, 528] width 114 height 15
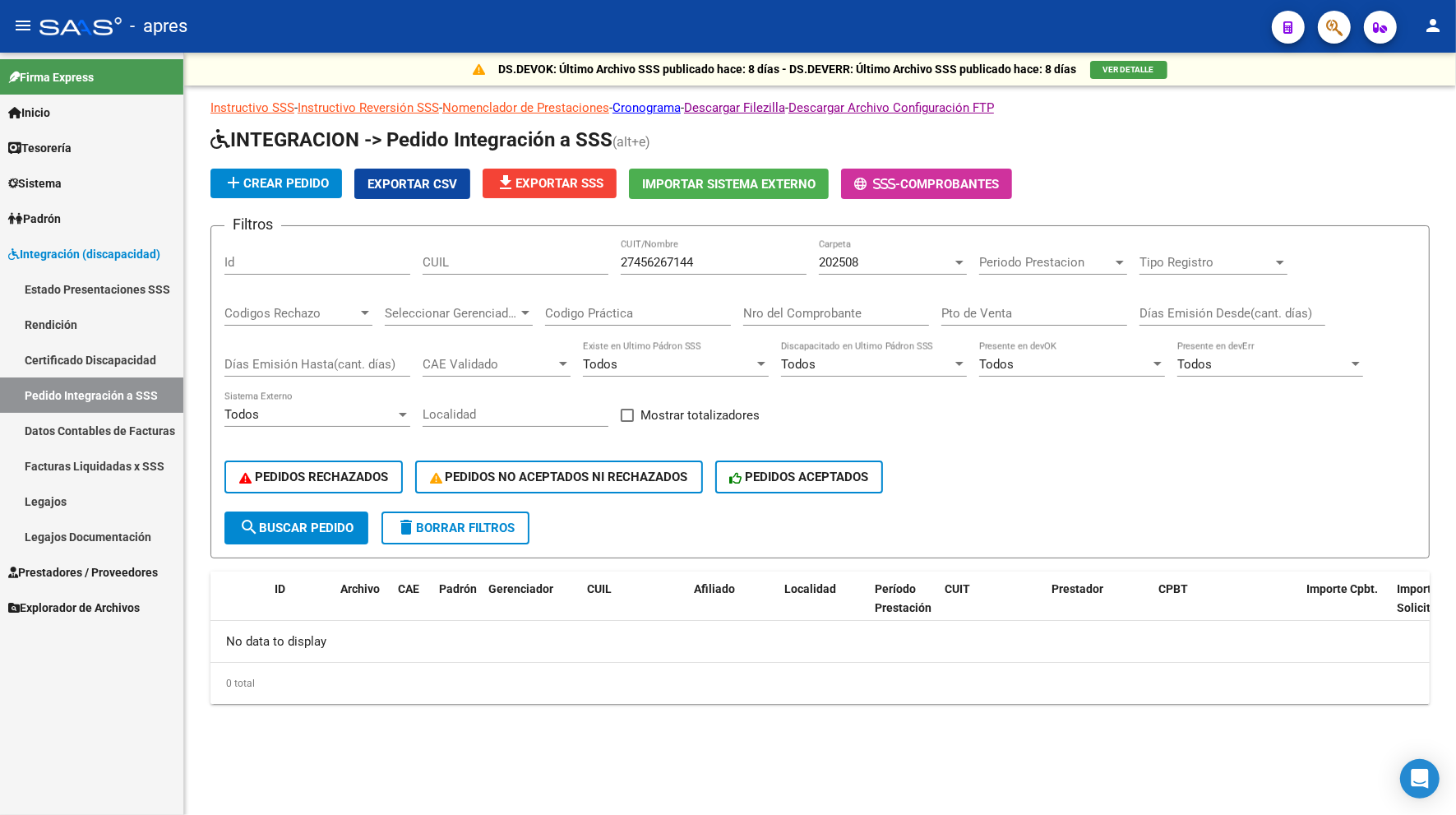
drag, startPoint x: 734, startPoint y: 268, endPoint x: 545, endPoint y: 268, distance: 189.0
click at [545, 268] on div "Filtros Id CUIL 27456267144 CUIT/Nombre 202508 Carpeta Periodo Prestacion Perio…" at bounding box center [820, 376] width 1191 height 273
click at [683, 263] on input "27456267144" at bounding box center [713, 262] width 185 height 15
paste input "570967490"
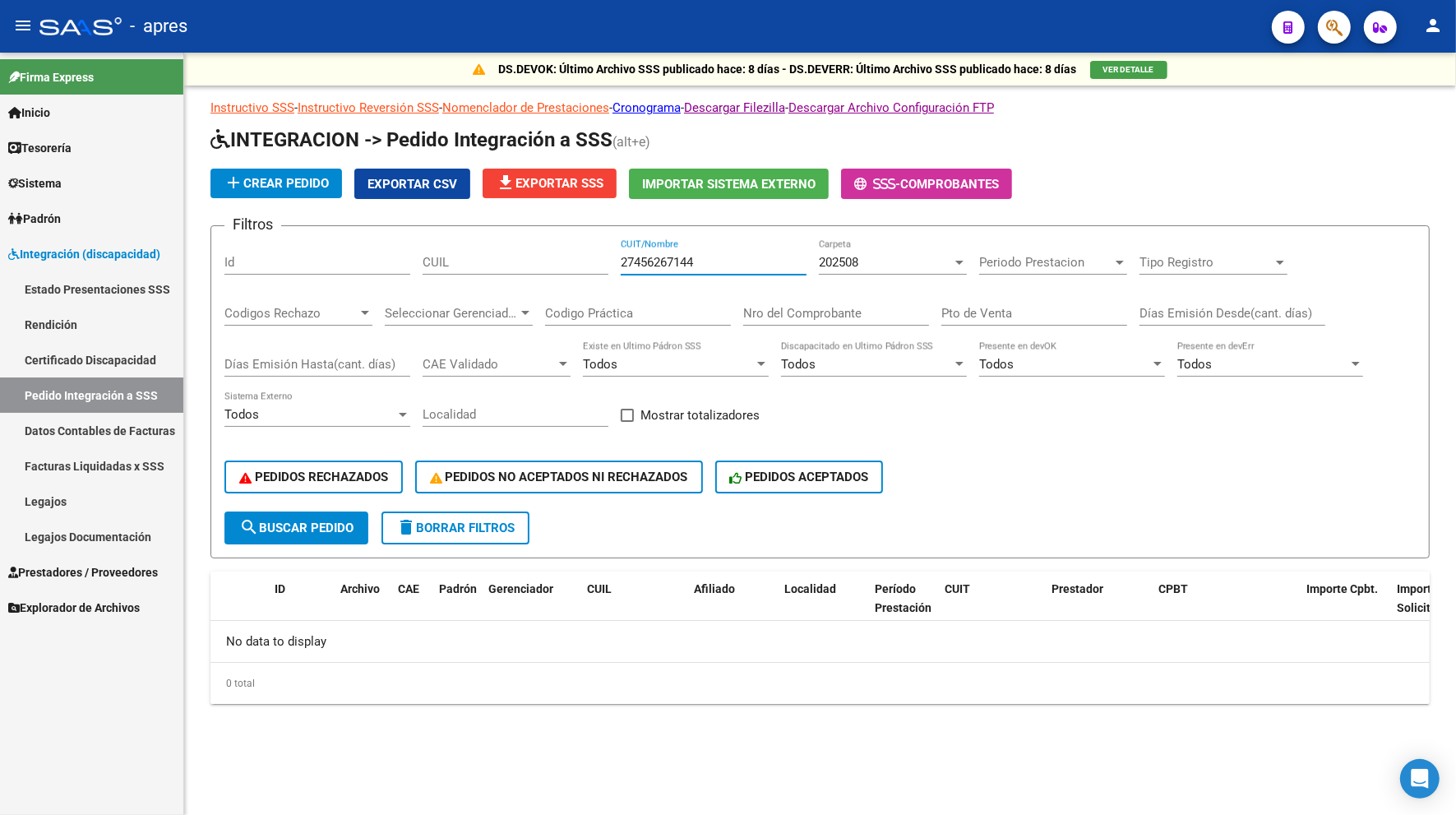
type input "27570967490"
drag, startPoint x: 713, startPoint y: 258, endPoint x: 440, endPoint y: 258, distance: 273.0
click at [440, 258] on div "Filtros Id CUIL 27570967490 CUIT/Nombre 202508 Carpeta Periodo Prestacion Perio…" at bounding box center [820, 376] width 1191 height 273
click at [440, 258] on input "CUIL" at bounding box center [515, 262] width 185 height 15
paste input "27570967490"
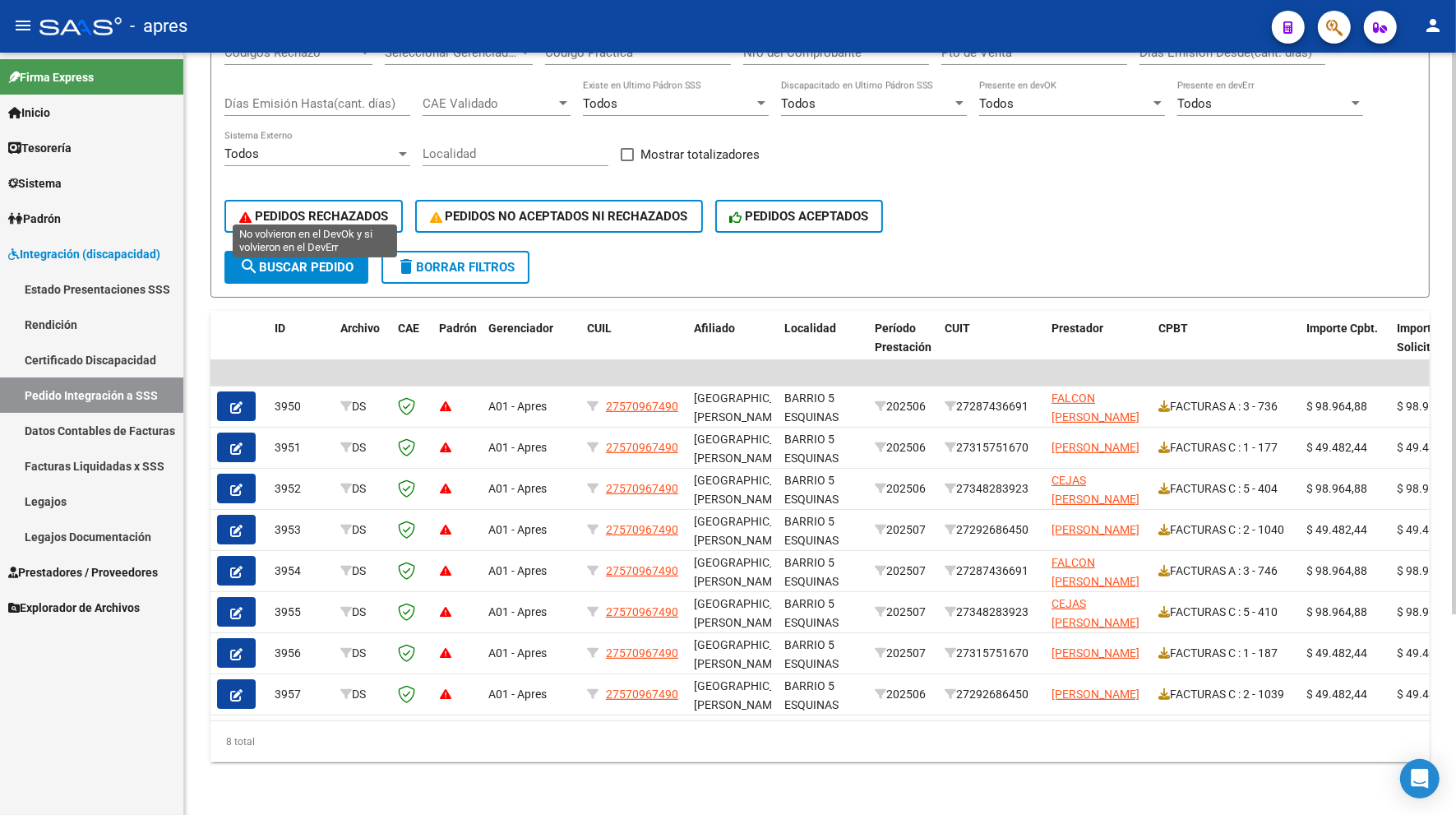
scroll to position [169, 0]
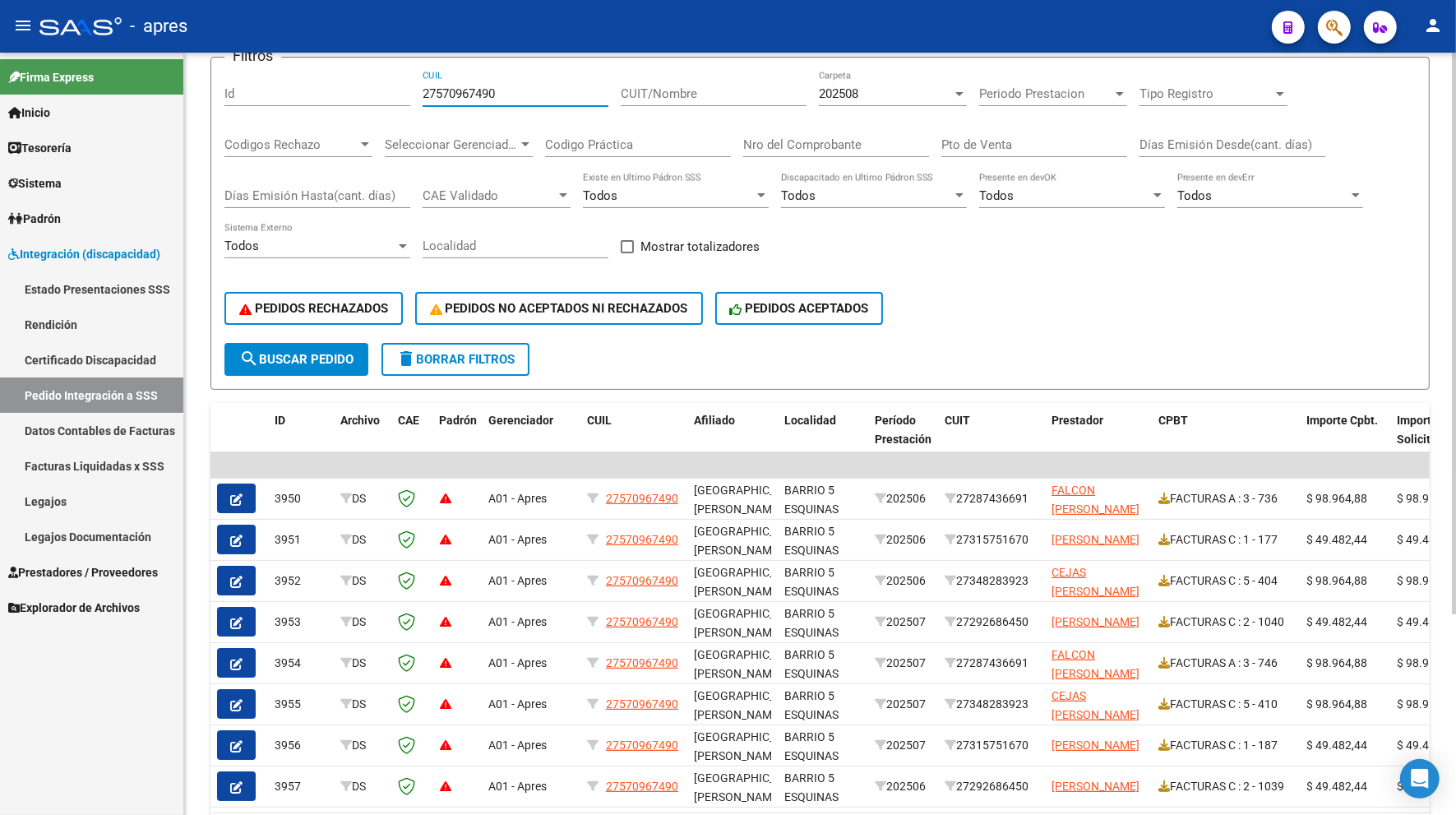
type input "27570967490"
drag, startPoint x: 308, startPoint y: 240, endPoint x: 236, endPoint y: 236, distance: 72.1
click at [236, 239] on div "Todos" at bounding box center [310, 246] width 171 height 15
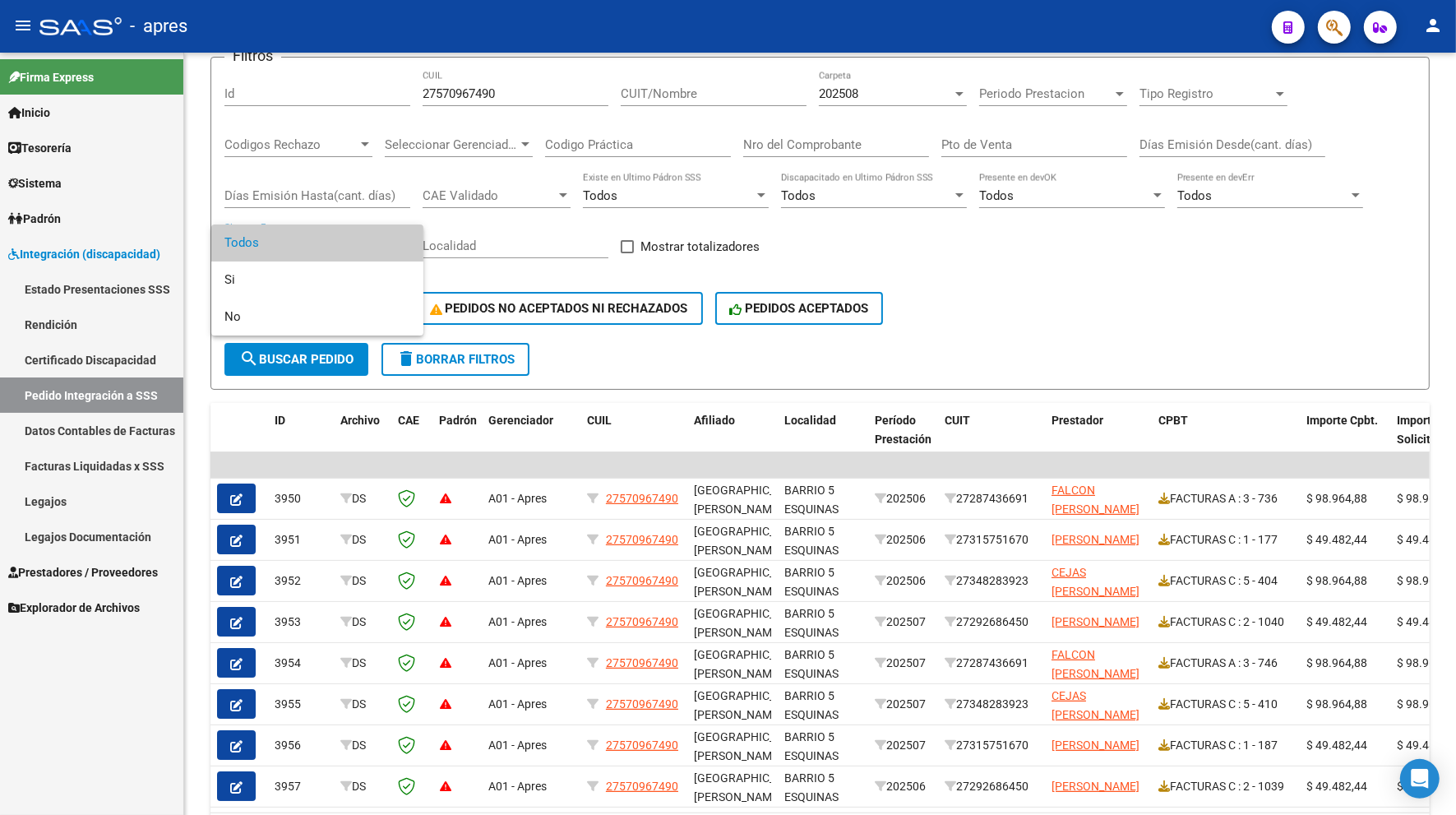
click at [293, 239] on span "Todos" at bounding box center [317, 244] width 185 height 37
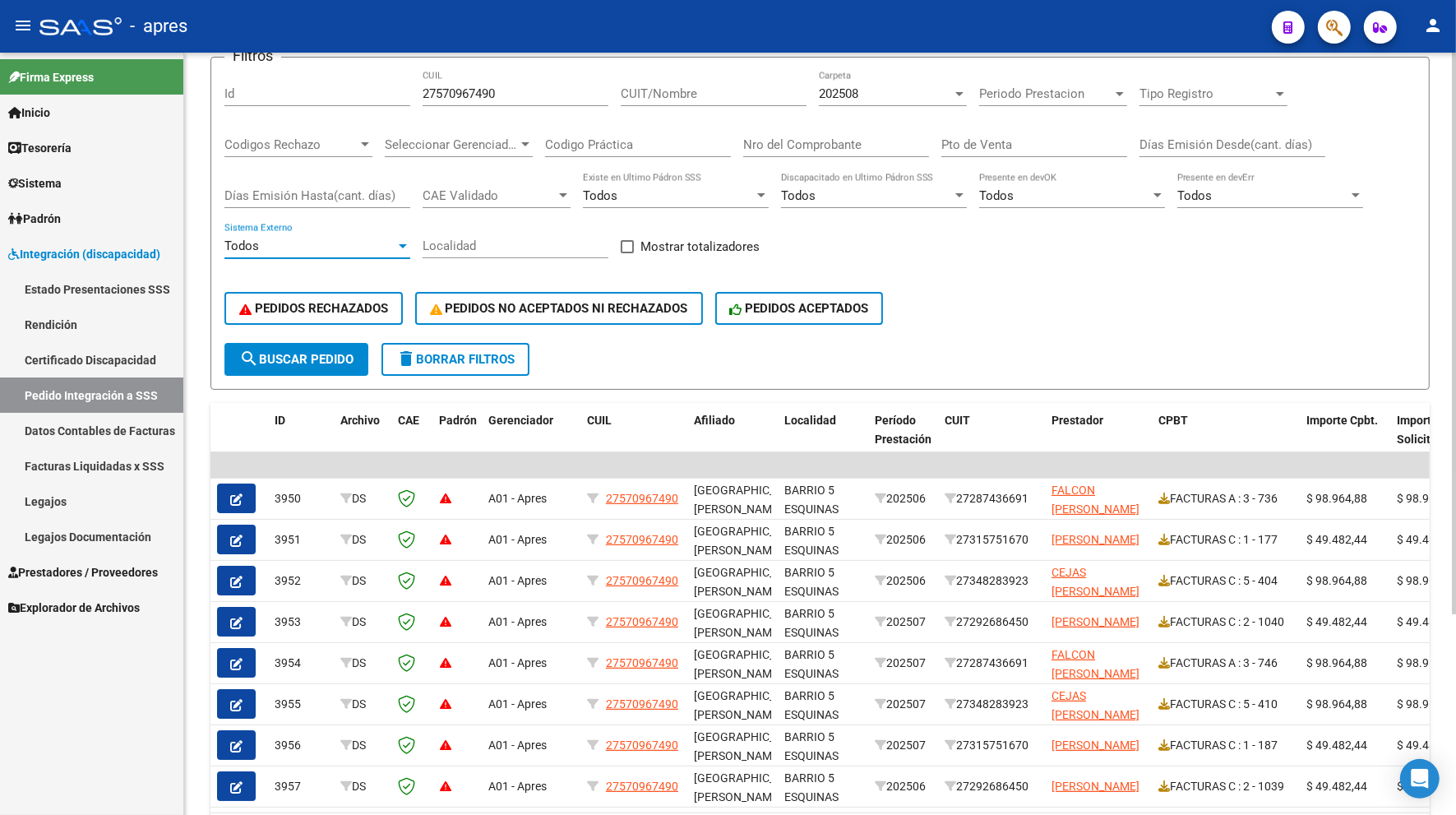
click at [289, 358] on span "search Buscar Pedido" at bounding box center [297, 360] width 114 height 15
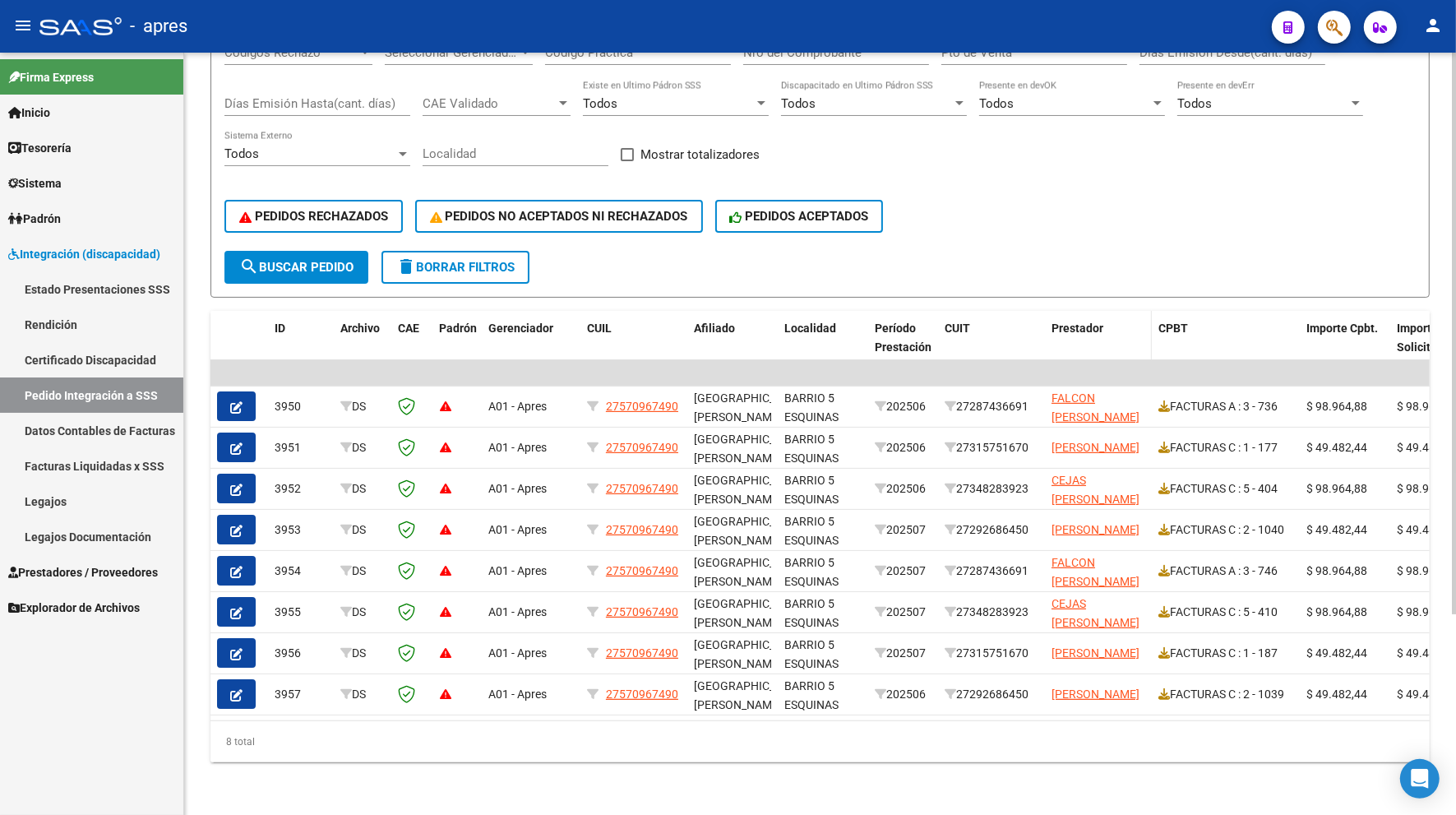
click at [1136, 331] on datatable-header-cell "Prestador" at bounding box center [1098, 347] width 107 height 72
click at [1086, 321] on span "Prestador" at bounding box center [1077, 328] width 51 height 13
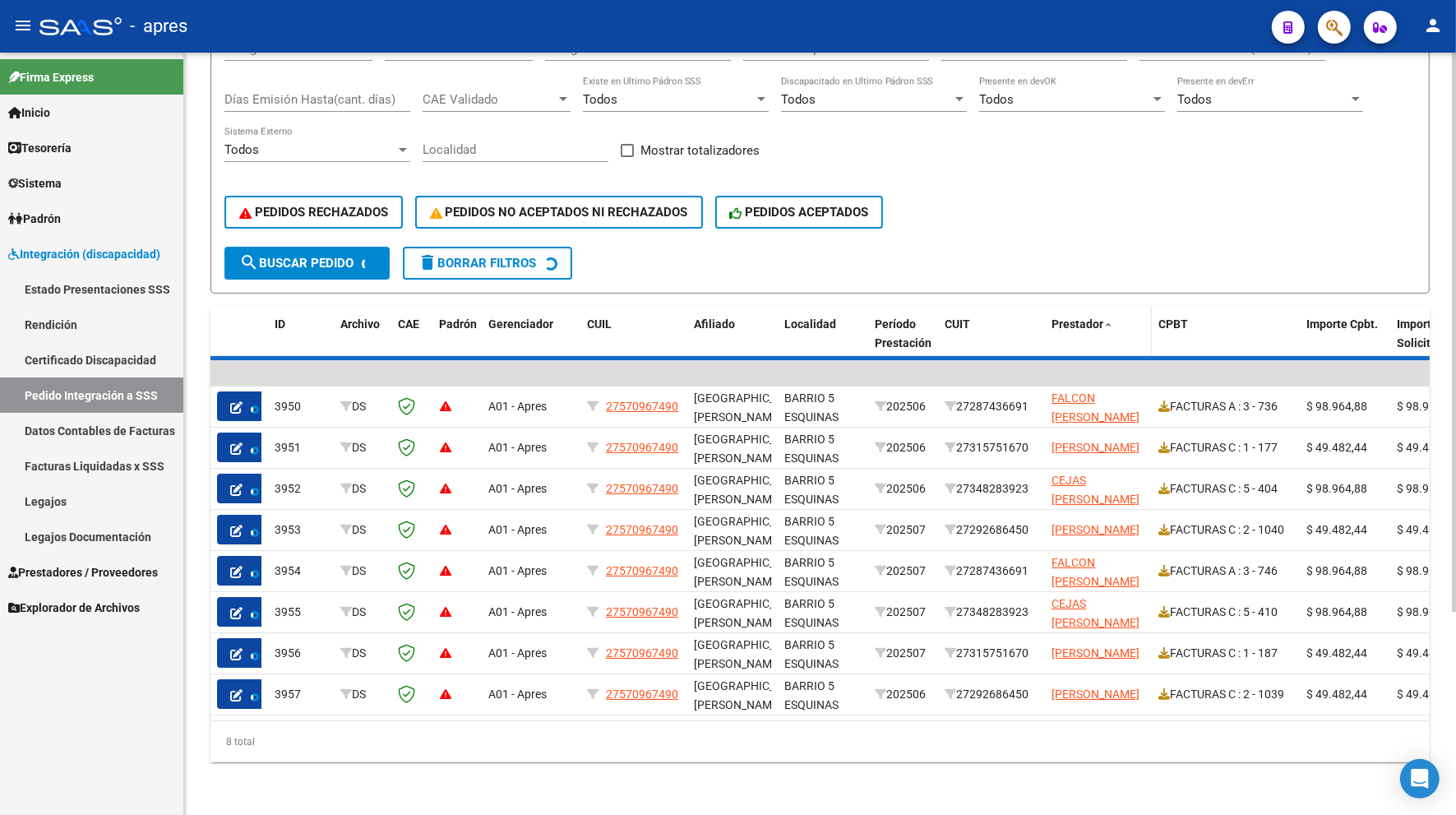
click at [1086, 318] on span "Prestador" at bounding box center [1077, 324] width 51 height 13
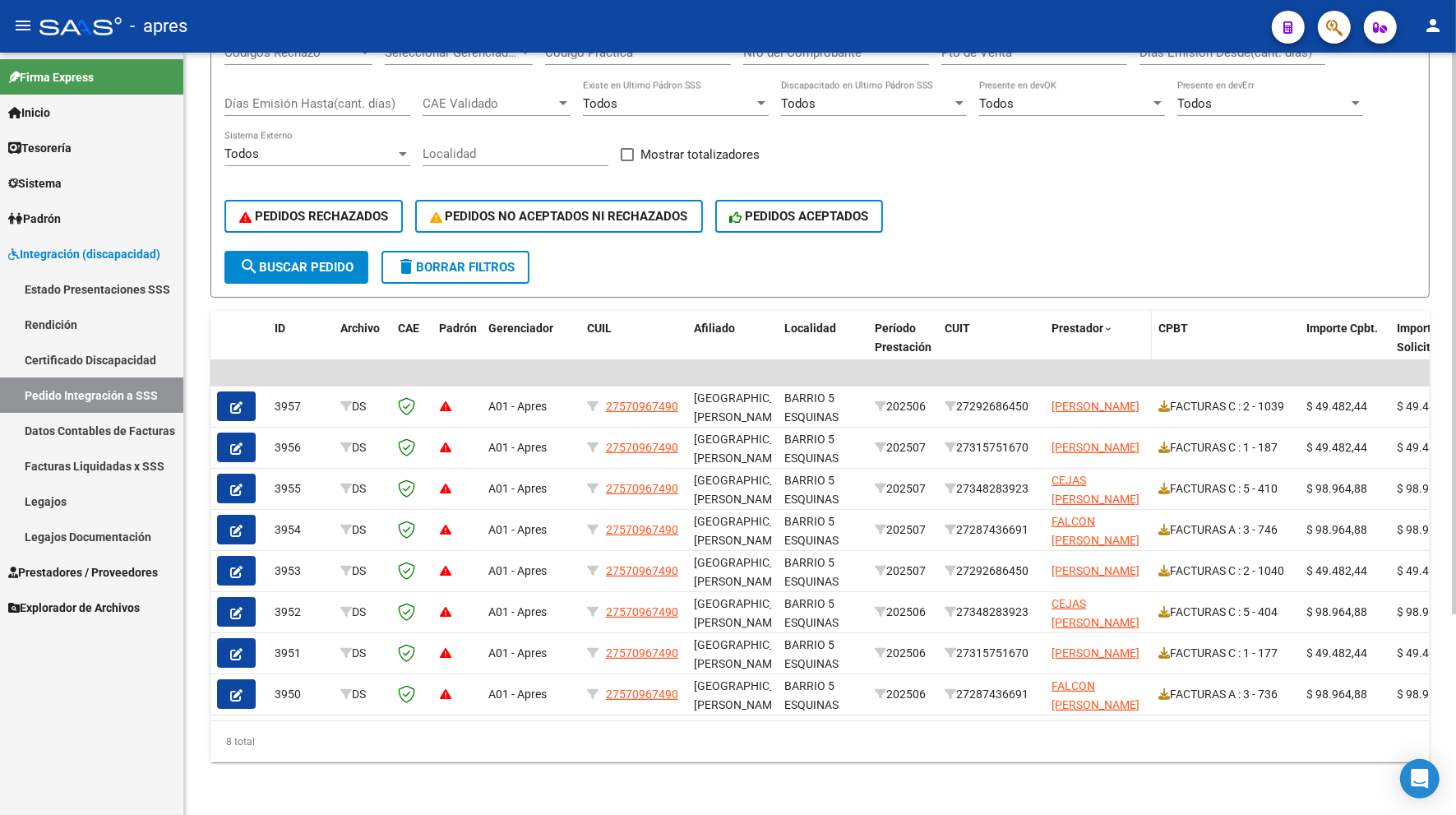
click at [1081, 321] on span "Prestador" at bounding box center [1077, 328] width 51 height 13
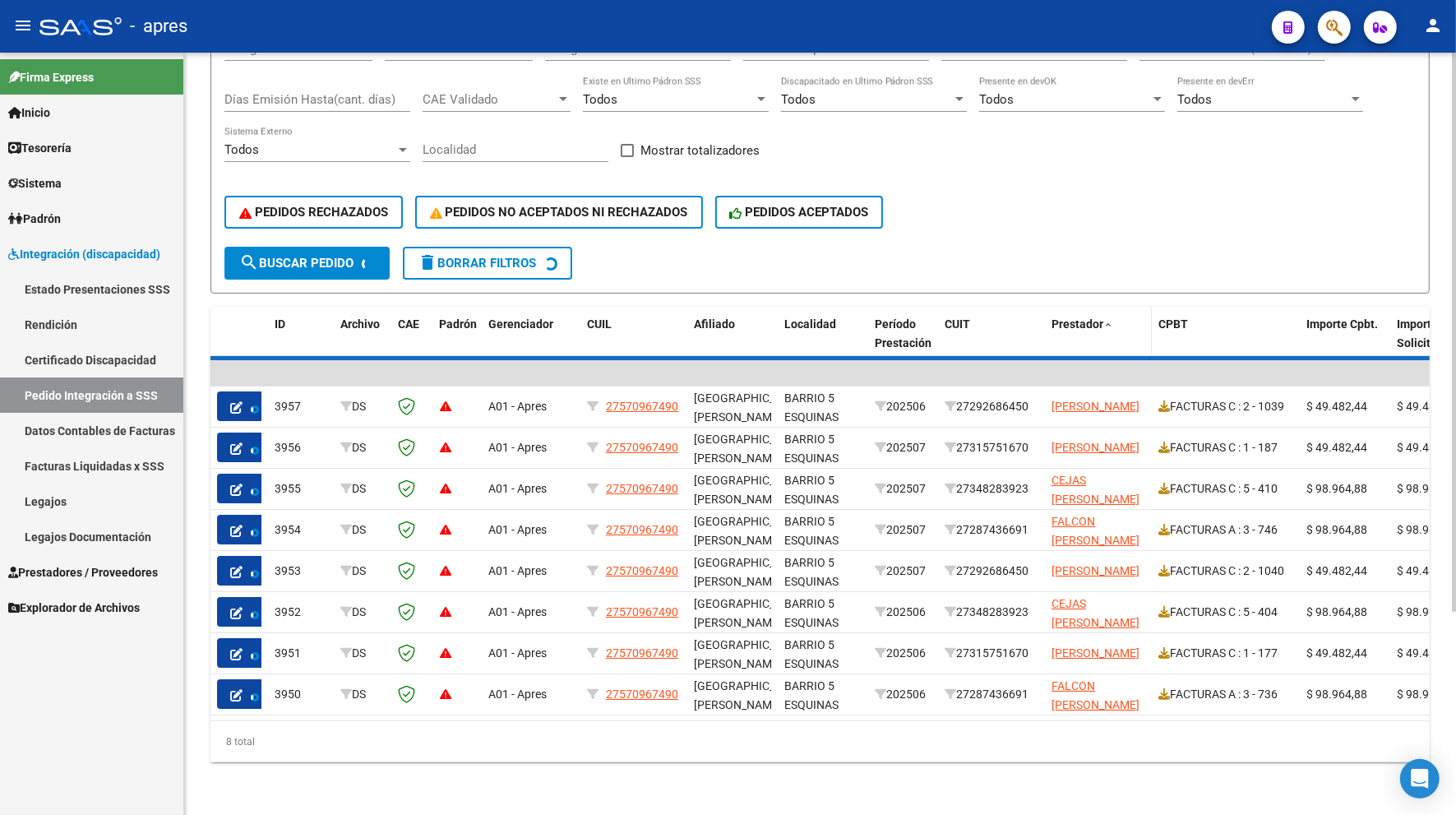
click at [1081, 318] on span "Prestador" at bounding box center [1077, 324] width 51 height 13
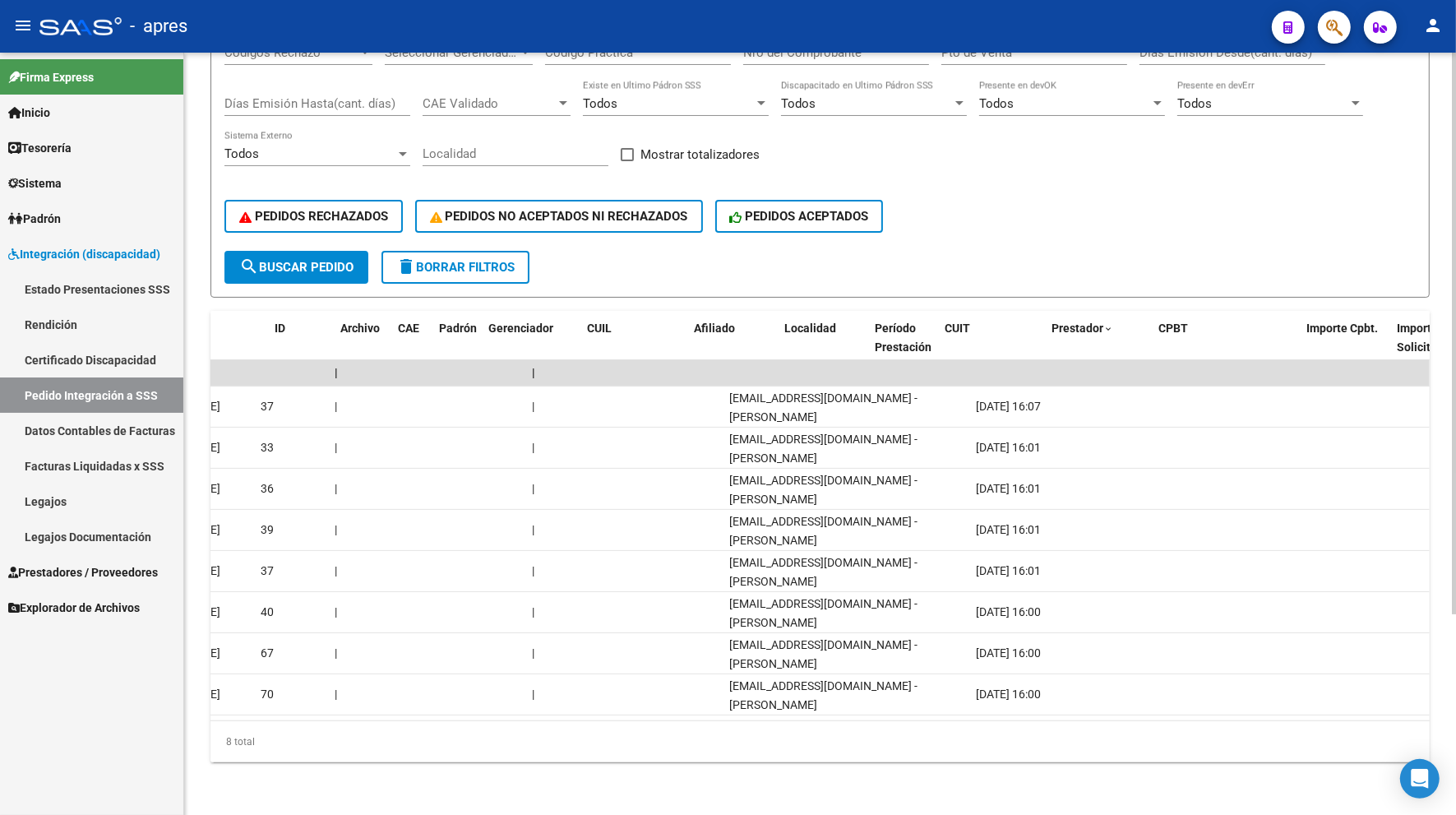
scroll to position [0, 0]
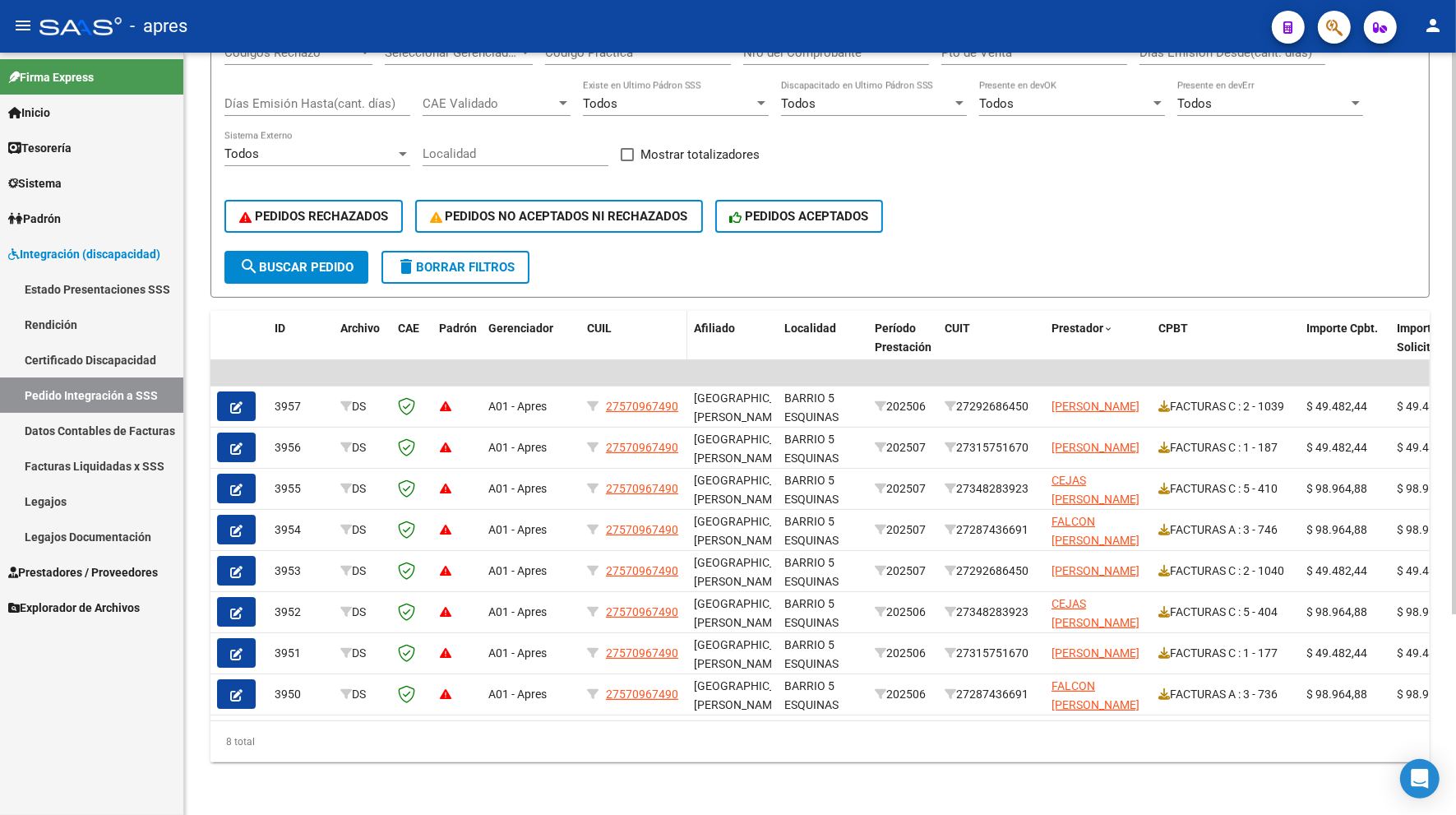
click at [617, 319] on div "CUIL" at bounding box center [634, 329] width 94 height 19
click at [602, 321] on span "CUIL" at bounding box center [599, 328] width 24 height 13
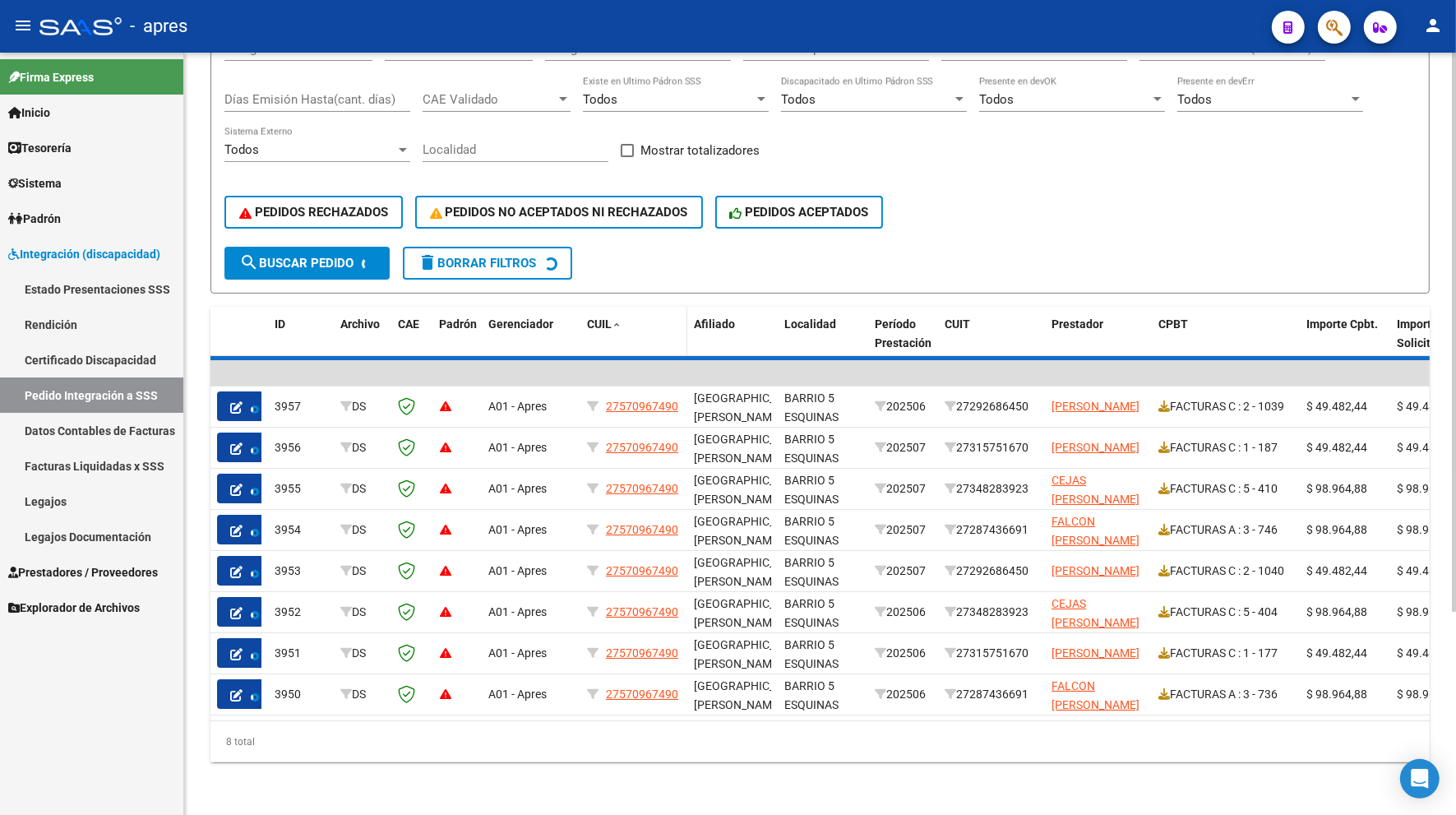
click at [602, 318] on span "CUIL" at bounding box center [599, 324] width 24 height 13
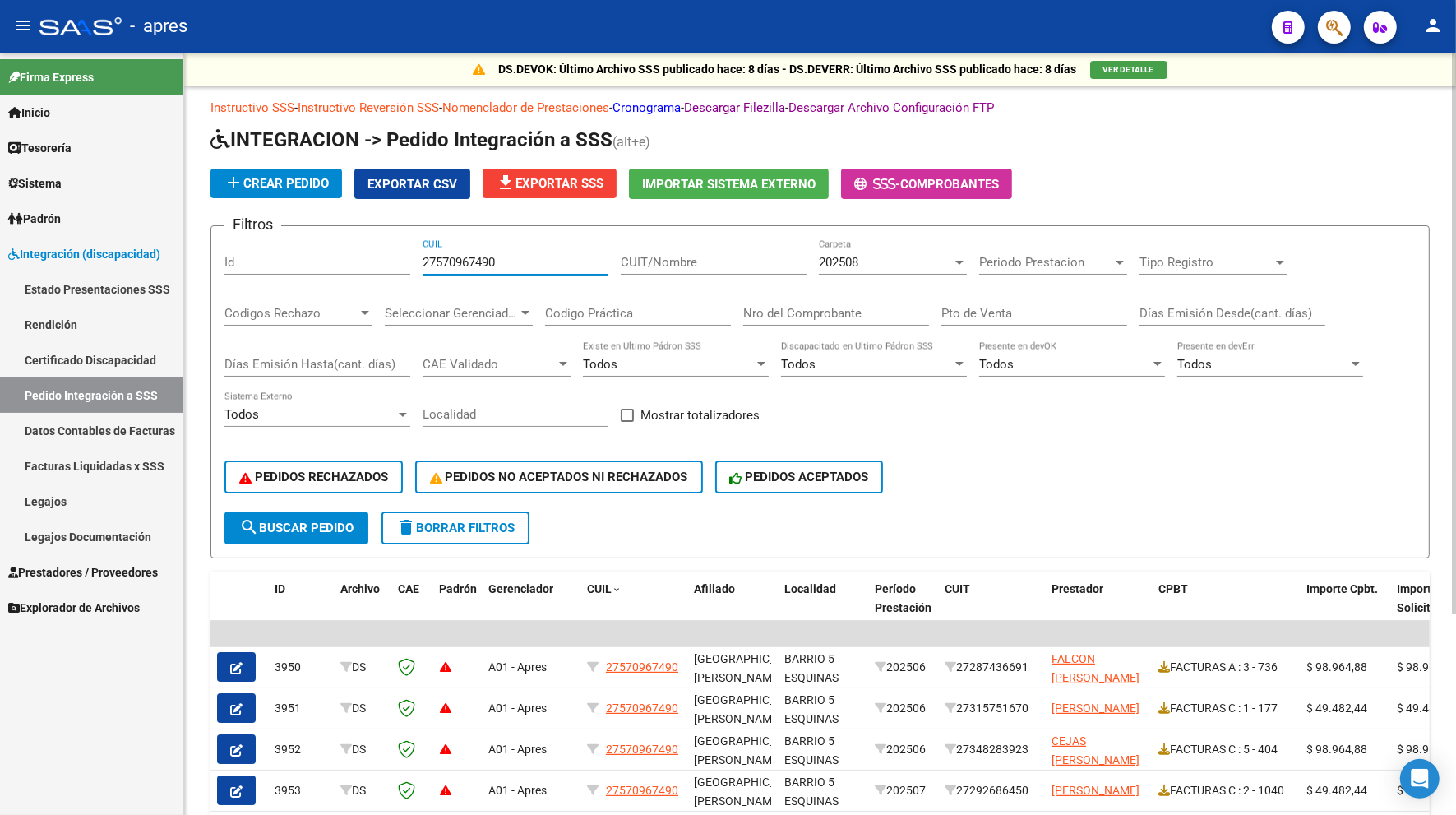
drag, startPoint x: 502, startPoint y: 263, endPoint x: 390, endPoint y: 261, distance: 112.0
click at [401, 261] on div "Filtros Id 27570967490 CUIL CUIT/Nombre 202508 Carpeta Periodo Prestacion Perio…" at bounding box center [820, 376] width 1191 height 273
click at [344, 521] on span "search Buscar Pedido" at bounding box center [297, 528] width 114 height 15
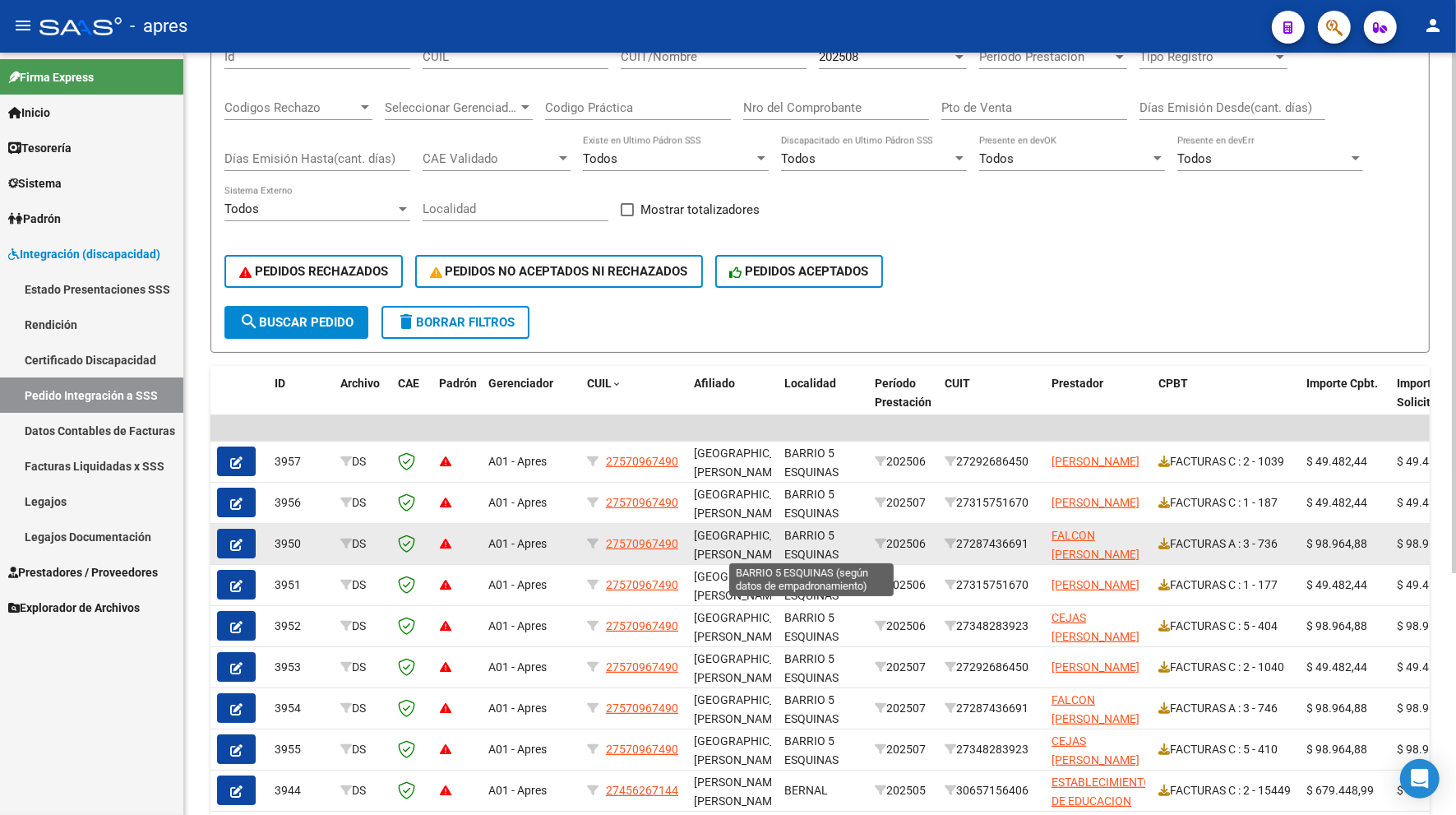
scroll to position [2, 0]
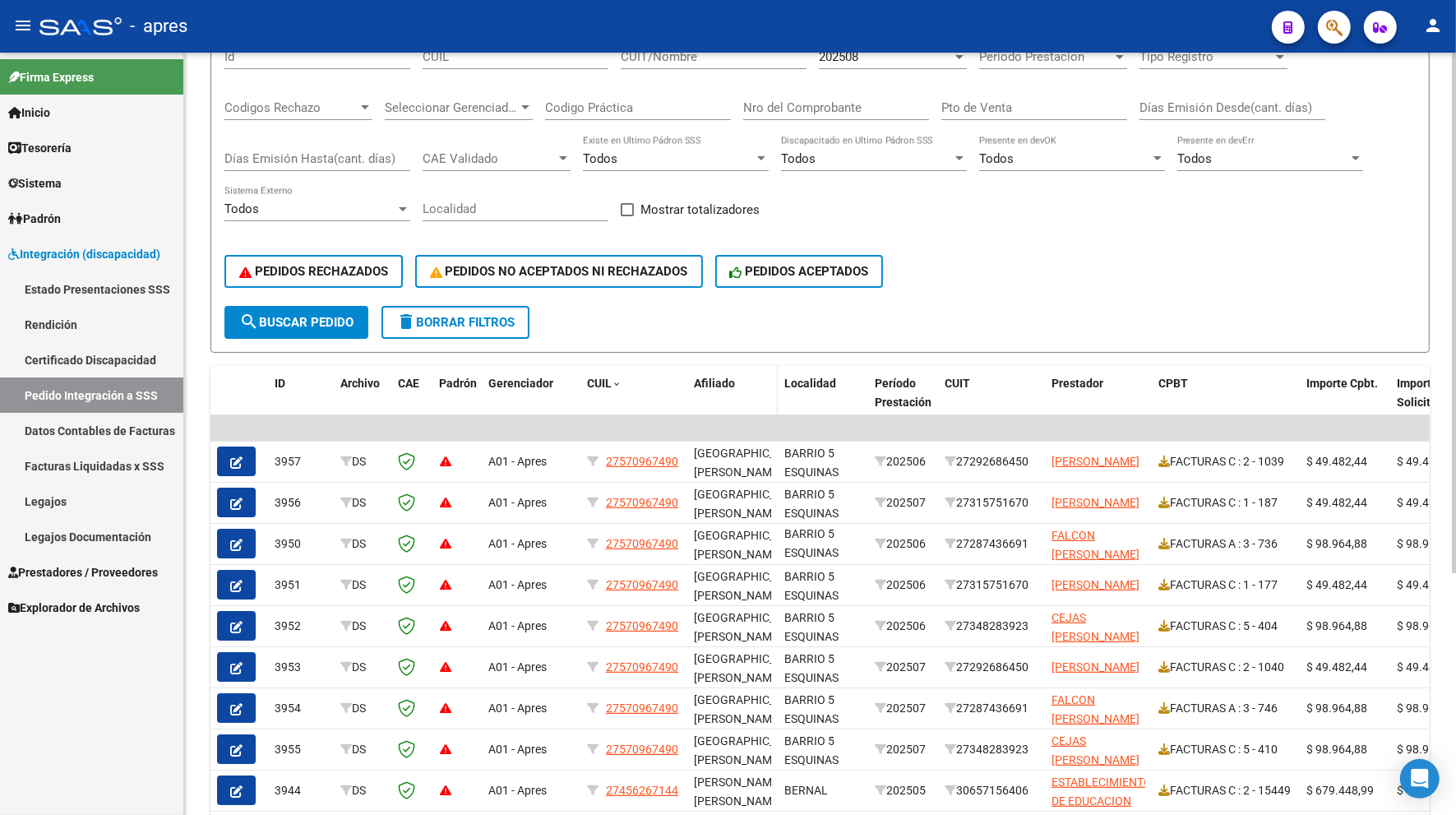
click at [711, 381] on span "Afiliado" at bounding box center [714, 383] width 41 height 13
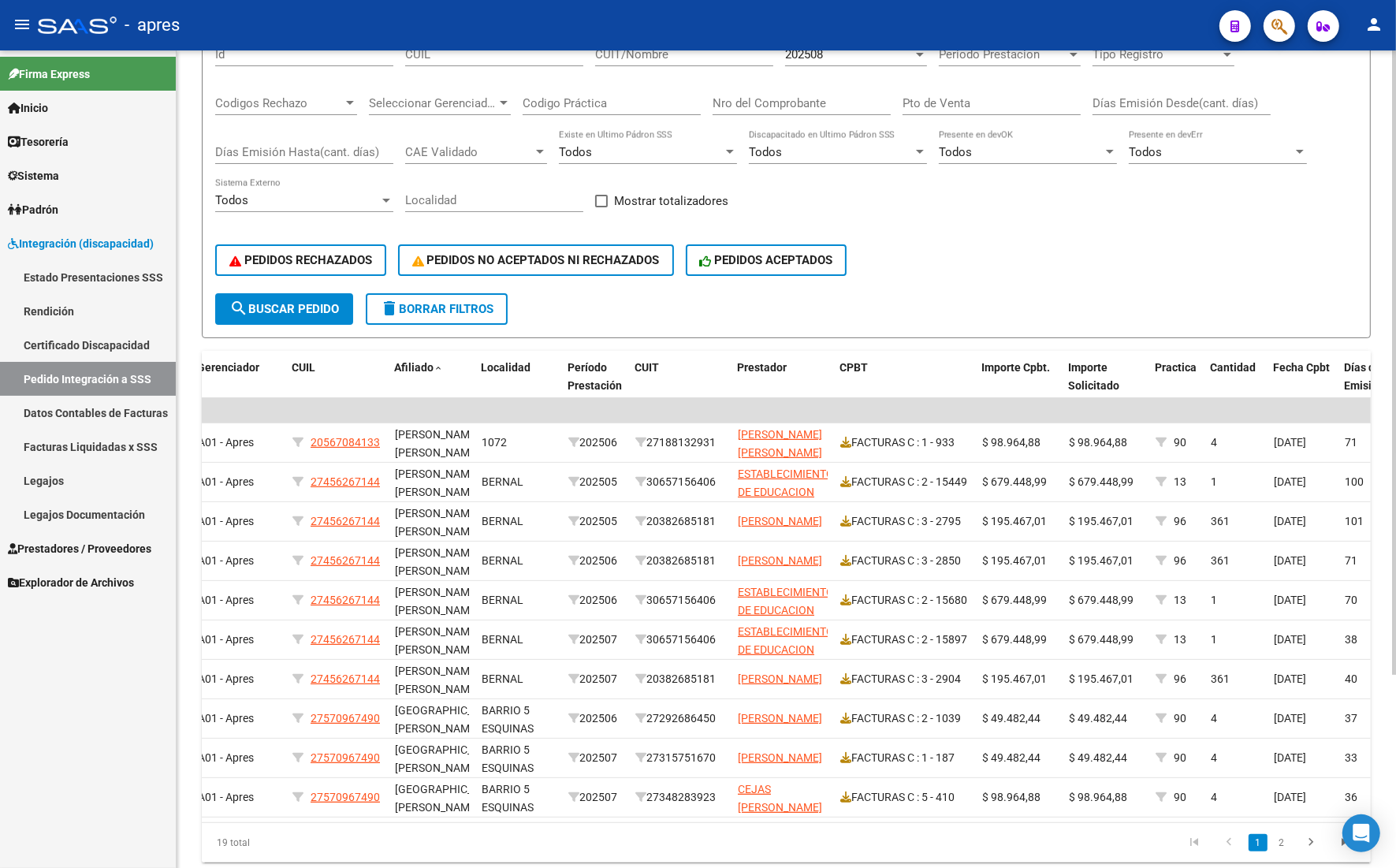
scroll to position [0, 268]
click at [436, 650] on div "19 total 1 2" at bounding box center [786, 843] width 1169 height 39
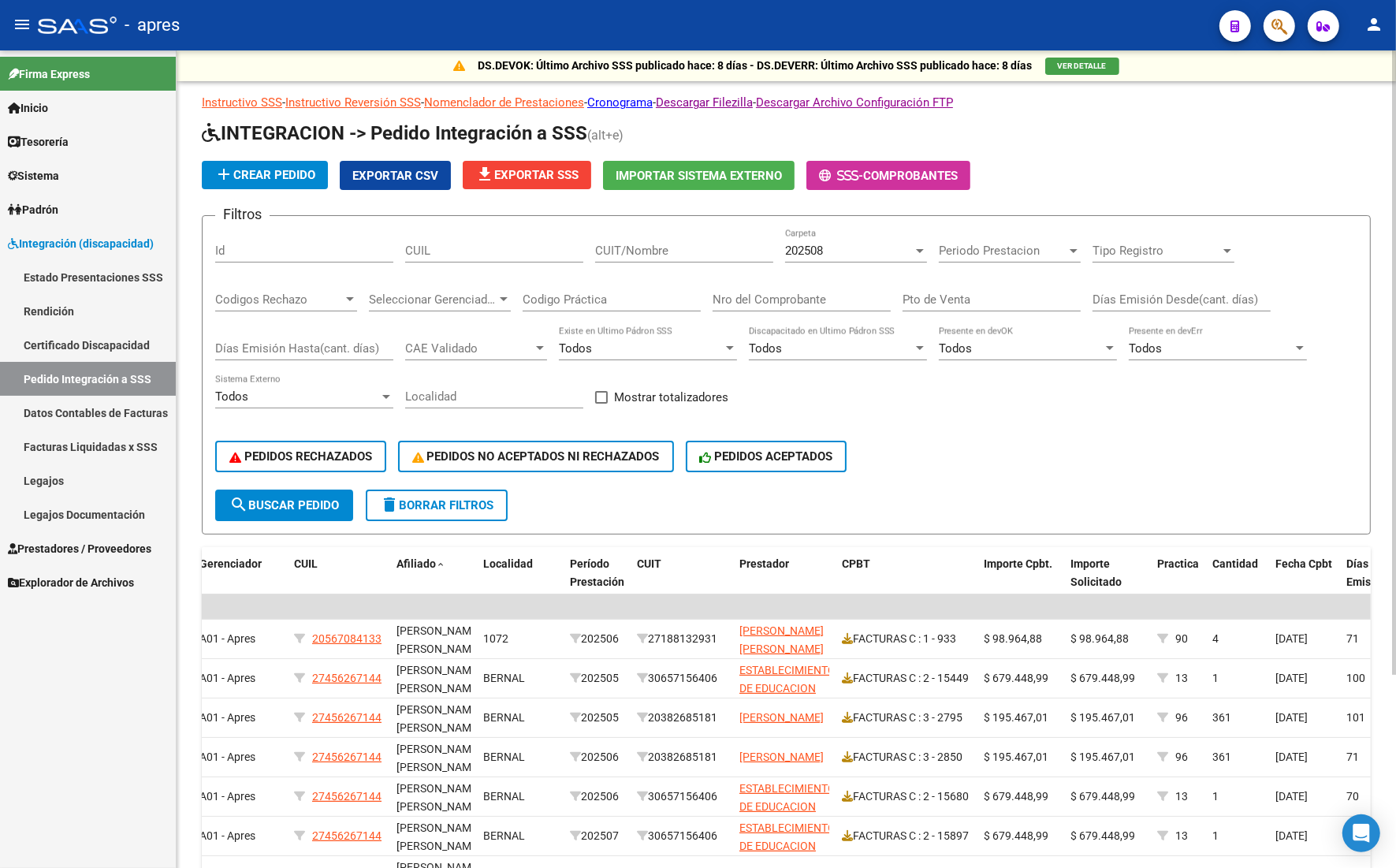
scroll to position [0, 0]
click at [499, 247] on input "CUIL" at bounding box center [494, 251] width 178 height 14
click at [680, 246] on input "CUIT/Nombre" at bounding box center [684, 251] width 178 height 14
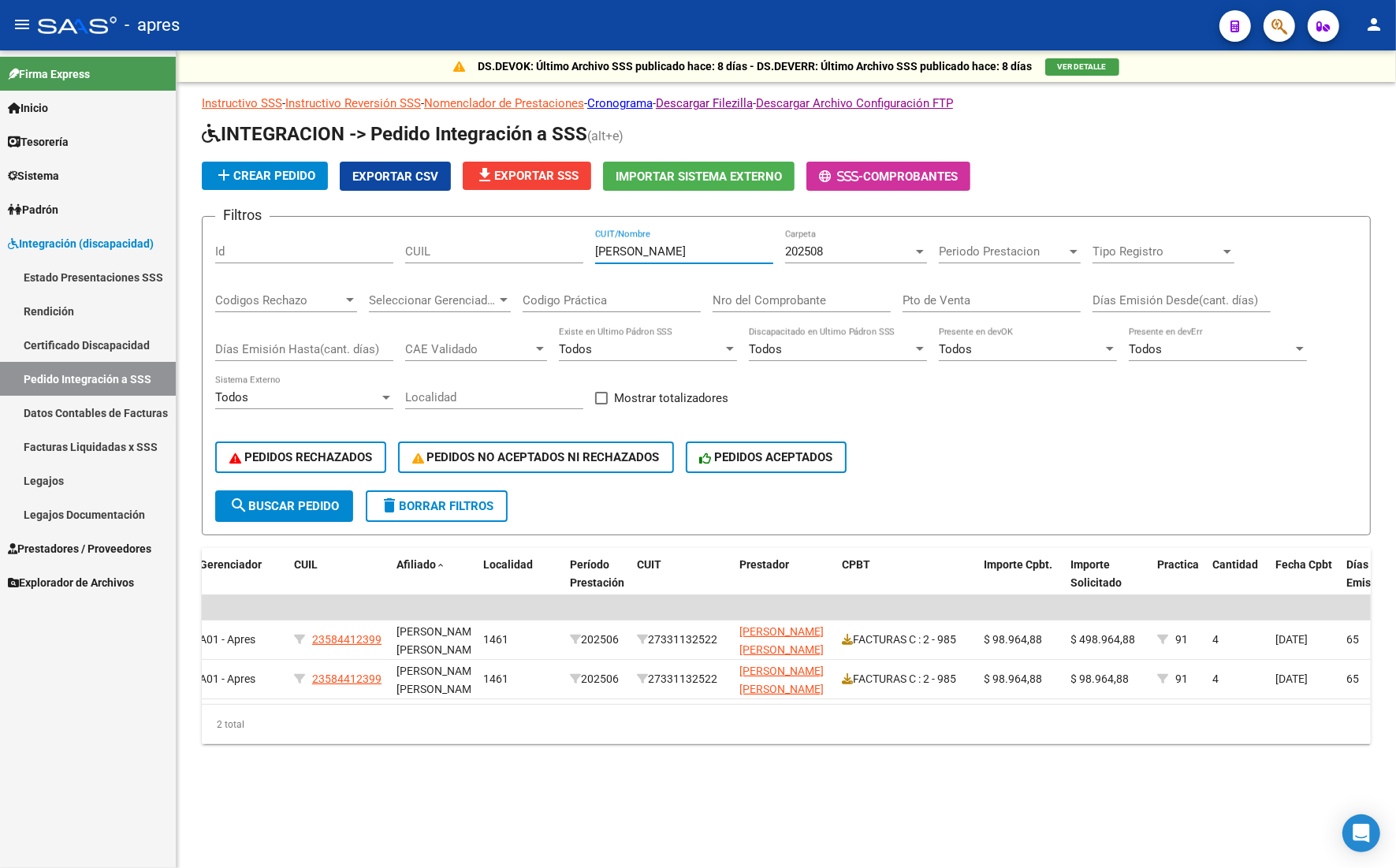
drag, startPoint x: 733, startPoint y: 250, endPoint x: 412, endPoint y: 255, distance: 321.0
click at [412, 255] on div "Filtros Id CUIL [PERSON_NAME] CUIT/Nombre 202508 Carpeta Periodo Prestacion Per…" at bounding box center [786, 360] width 1142 height 261
paste input "[PERSON_NAME]"
click at [873, 252] on div "202508" at bounding box center [849, 251] width 127 height 14
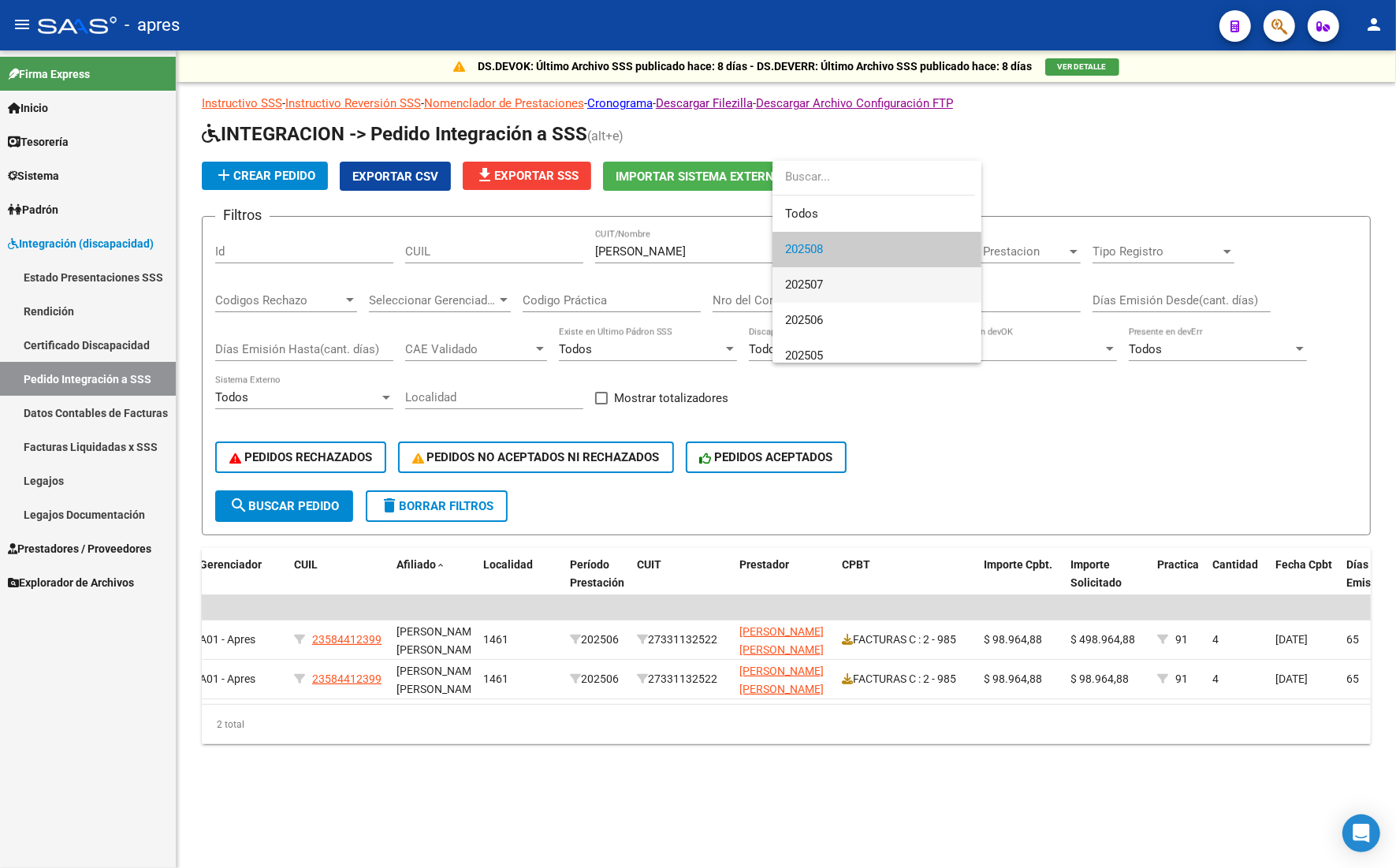
click at [856, 284] on span "202507" at bounding box center [877, 285] width 184 height 36
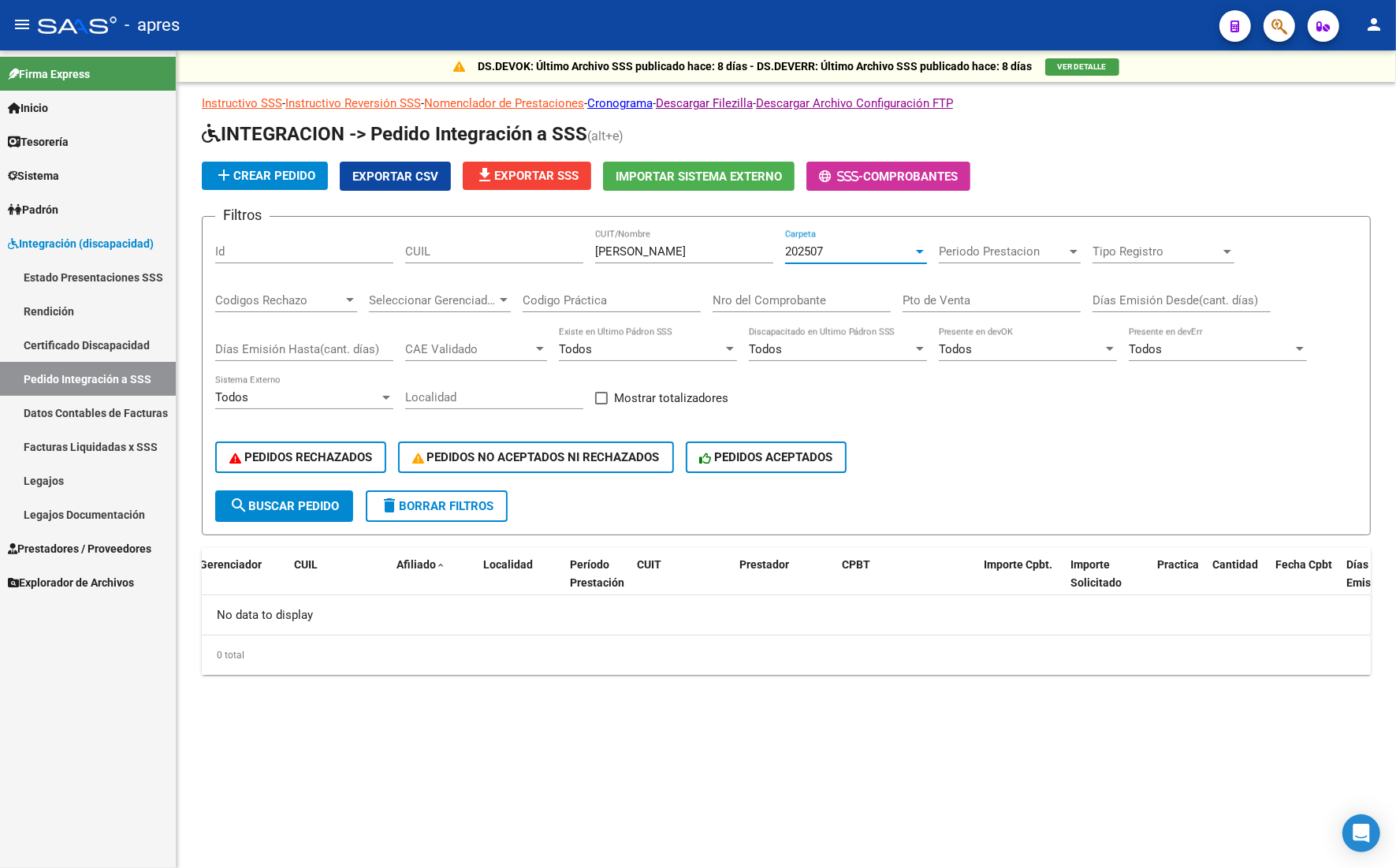
click at [344, 501] on button "search Buscar Pedido" at bounding box center [285, 505] width 138 height 31
drag, startPoint x: 640, startPoint y: 247, endPoint x: 800, endPoint y: 247, distance: 160.0
click at [800, 247] on div "Filtros Id CUIL [PERSON_NAME] CUIT/Nombre 202507 Carpeta Periodo Prestacion Per…" at bounding box center [786, 360] width 1142 height 261
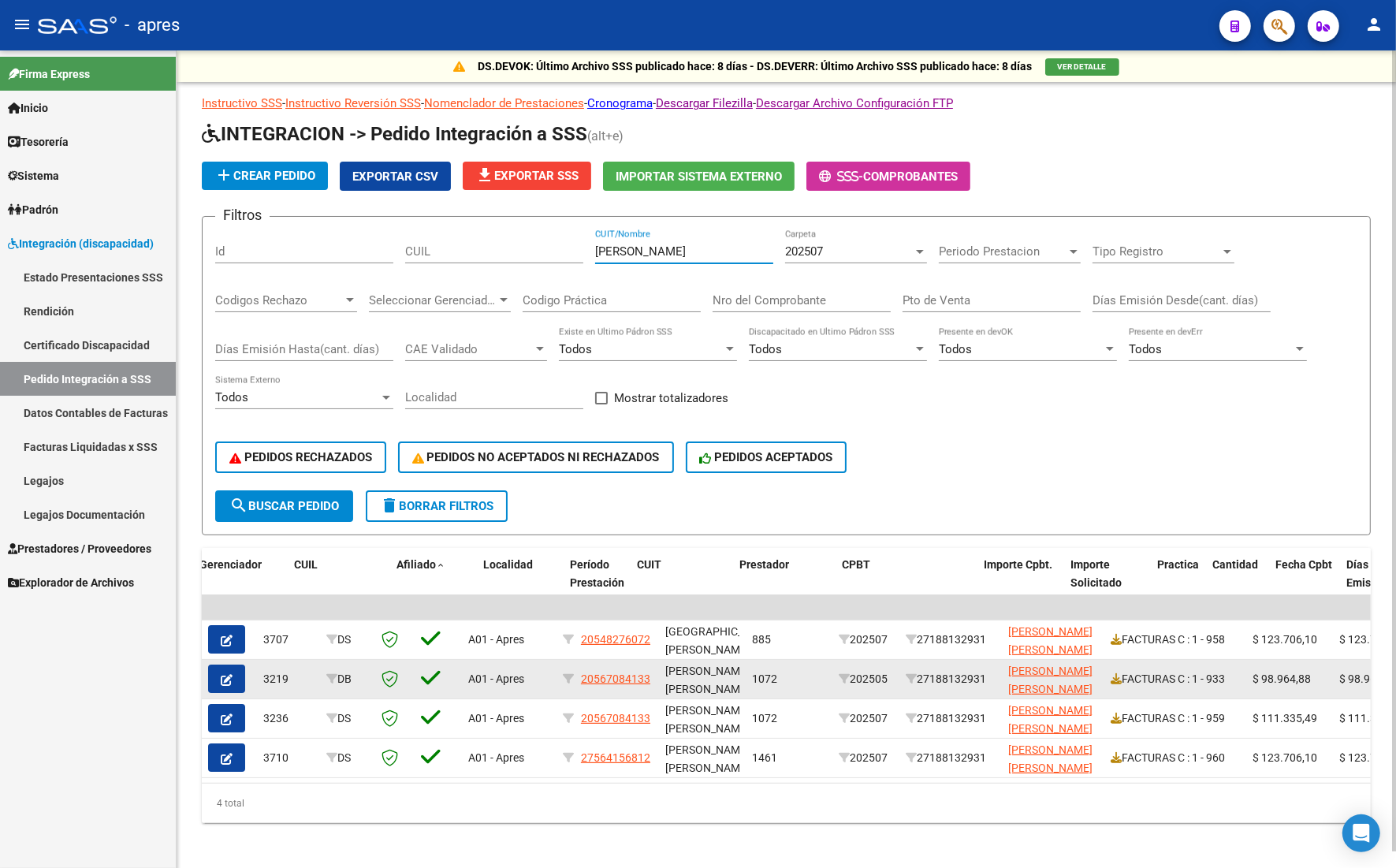
type input "[PERSON_NAME]"
click at [236, 650] on button "button" at bounding box center [226, 679] width 37 height 29
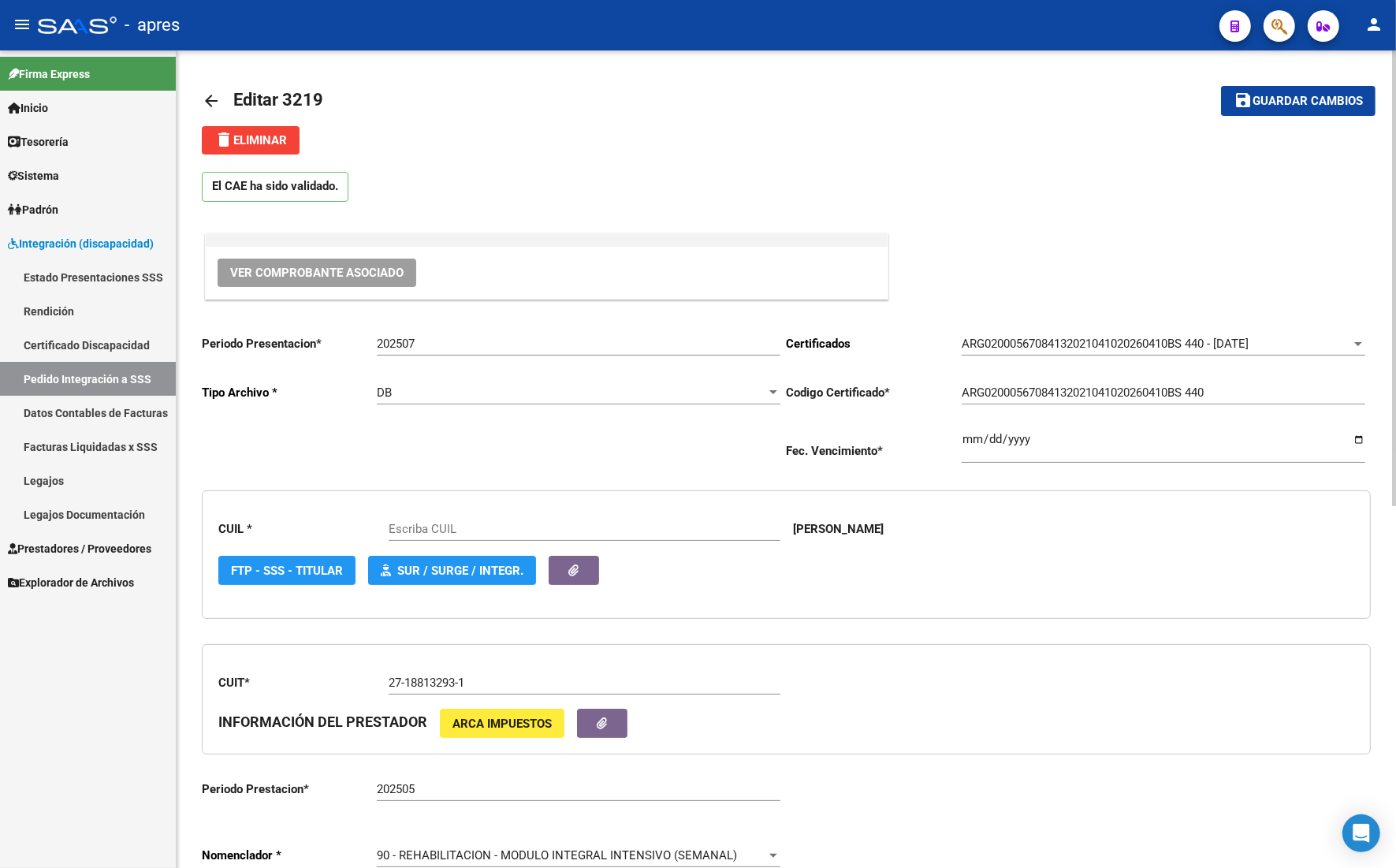
type input "20567084133"
click at [210, 95] on mat-icon "arrow_back" at bounding box center [211, 101] width 19 height 19
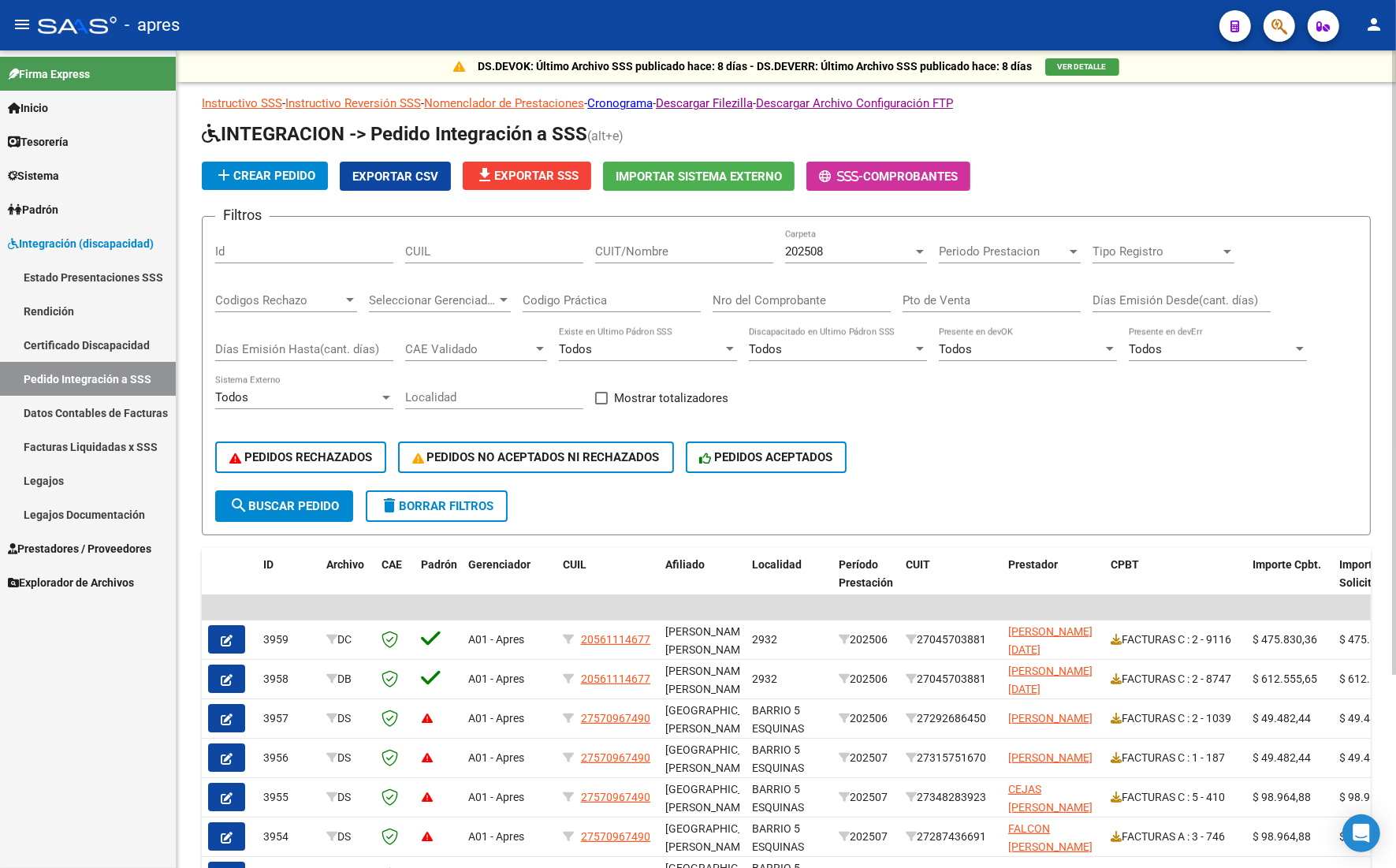
click at [582, 250] on input "CUIL" at bounding box center [494, 251] width 178 height 14
click at [601, 249] on input "CUIT/Nombre" at bounding box center [684, 251] width 178 height 14
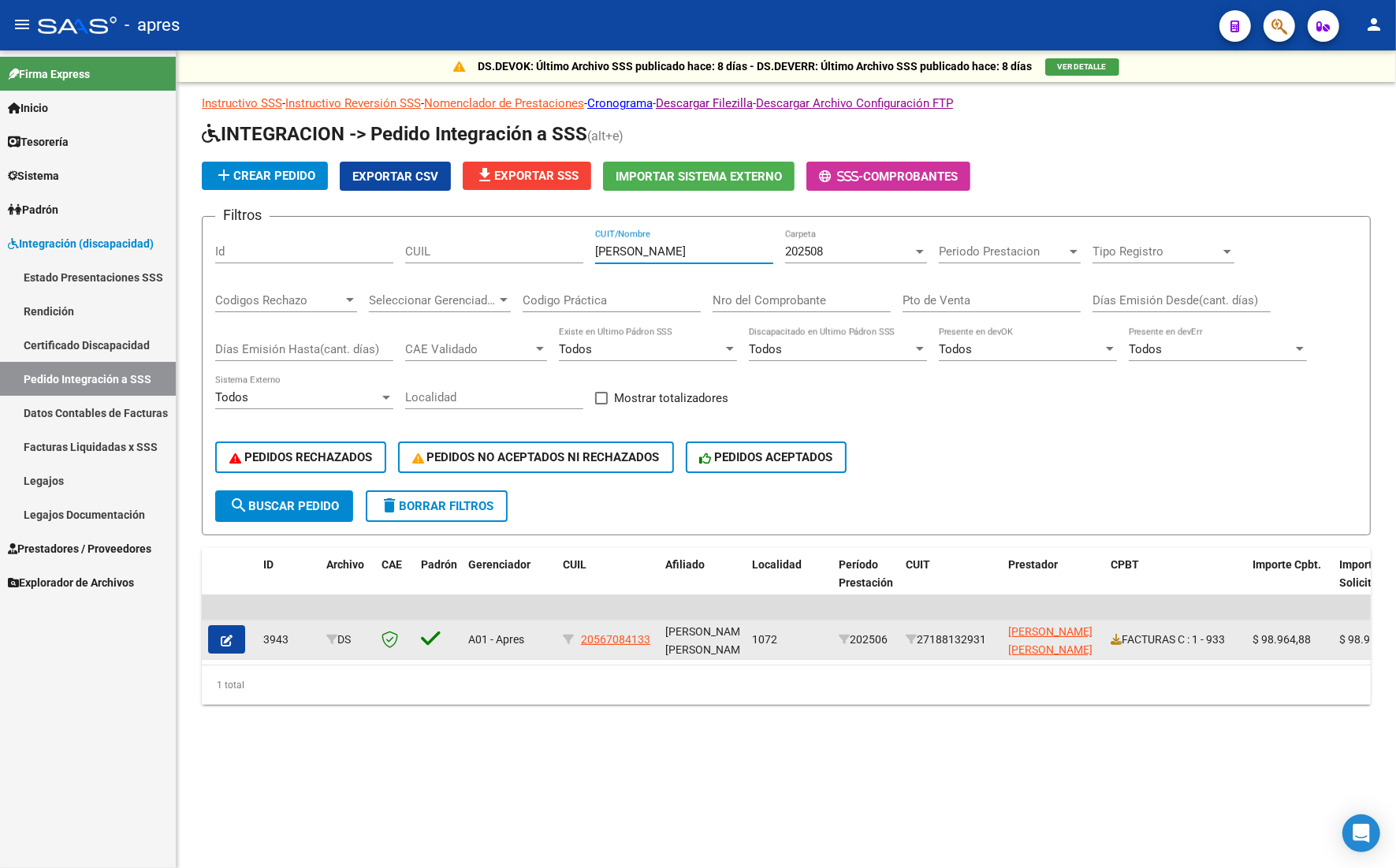
type input "[PERSON_NAME]"
click at [233, 639] on button "button" at bounding box center [226, 639] width 37 height 29
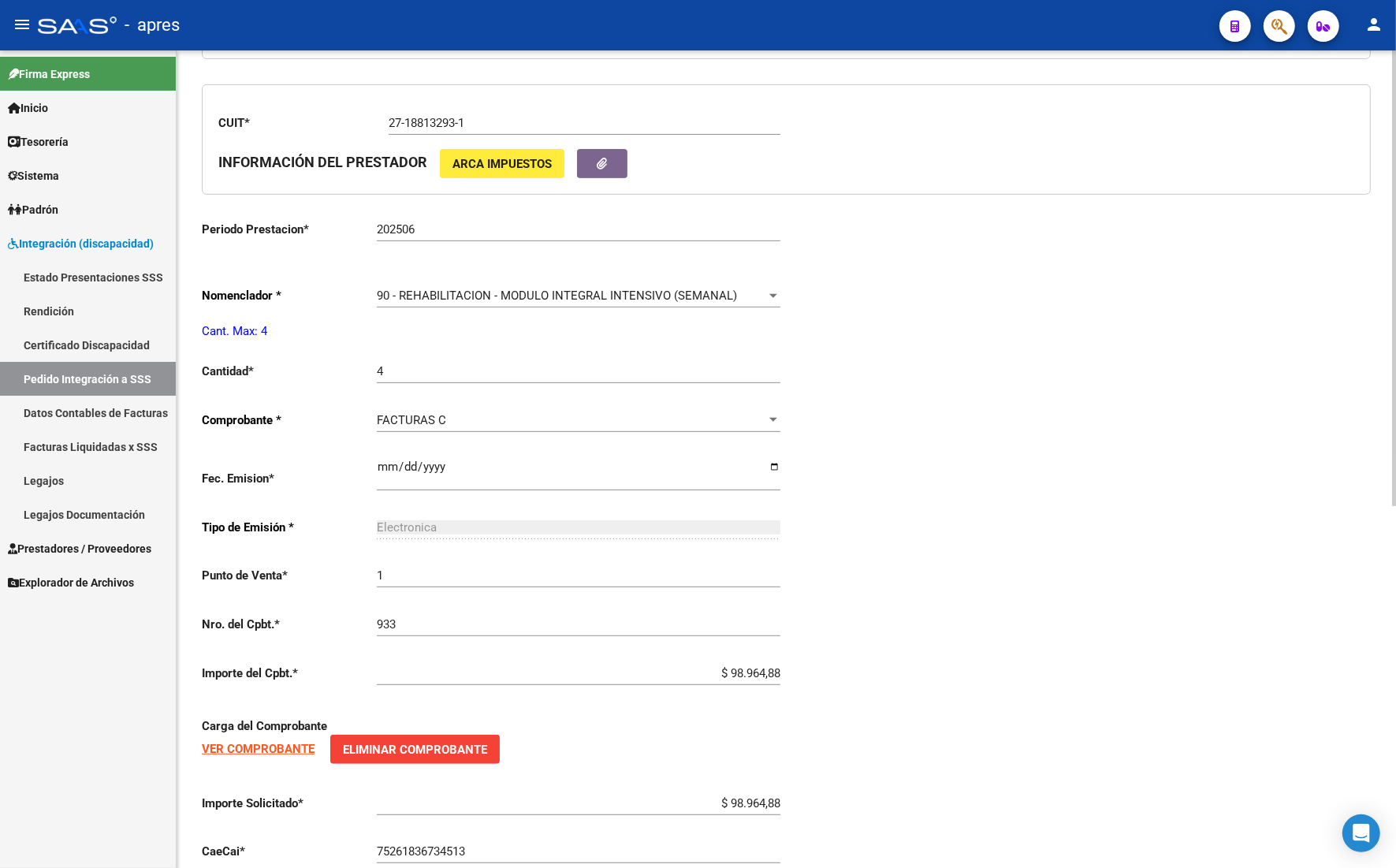
type input "20567084133"
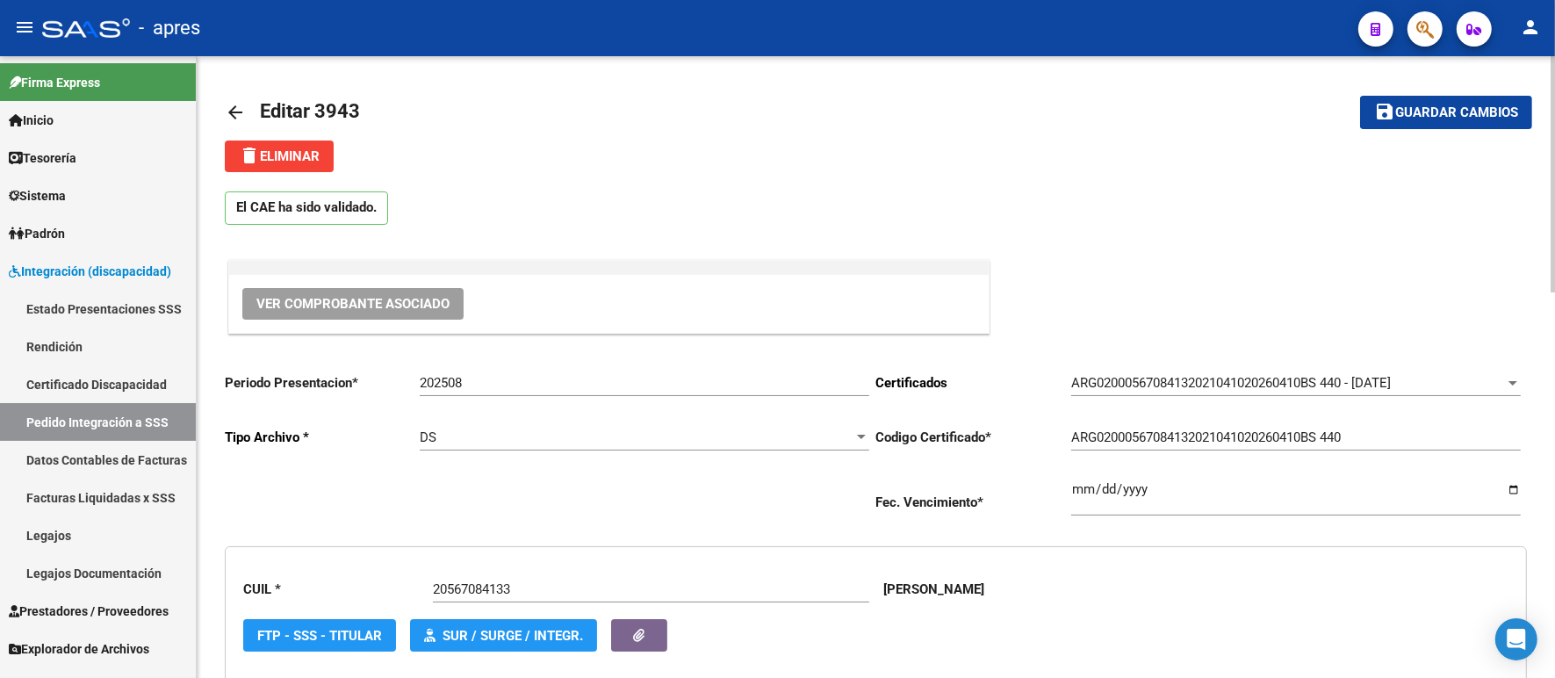
click at [237, 110] on mat-icon "arrow_back" at bounding box center [235, 112] width 21 height 21
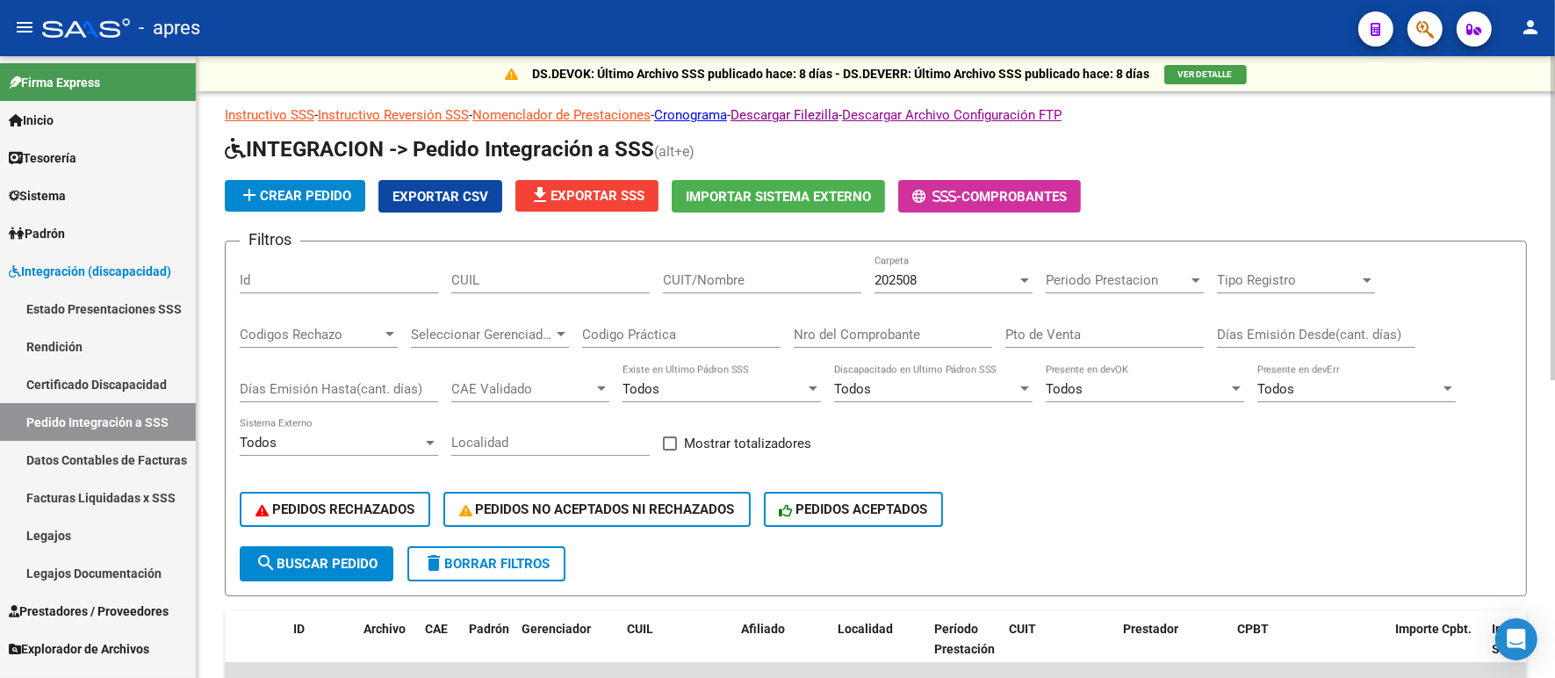
click at [821, 283] on div "CUIT/Nombre" at bounding box center [762, 275] width 198 height 38
type input "[PERSON_NAME]"
click at [932, 273] on div "202508" at bounding box center [946, 280] width 142 height 16
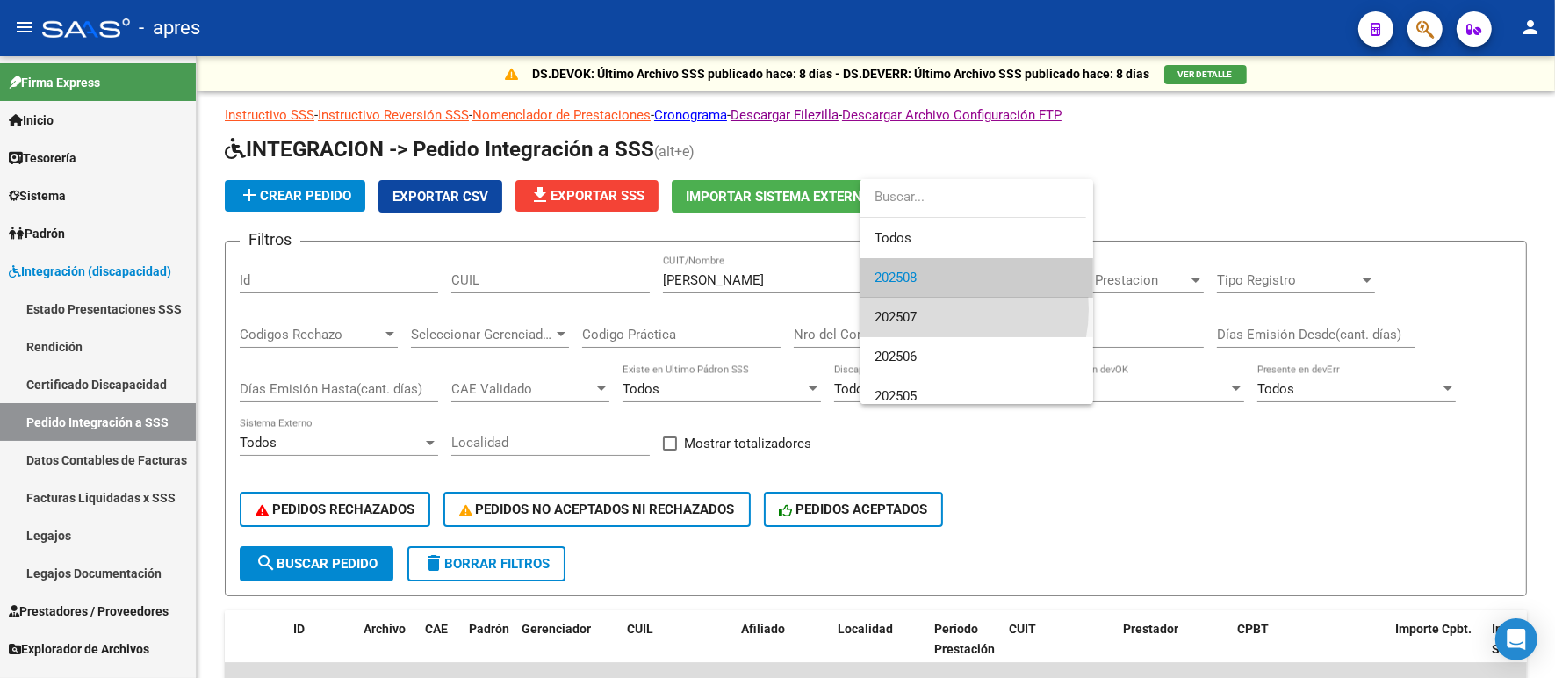
click at [932, 309] on span "202507" at bounding box center [977, 318] width 205 height 40
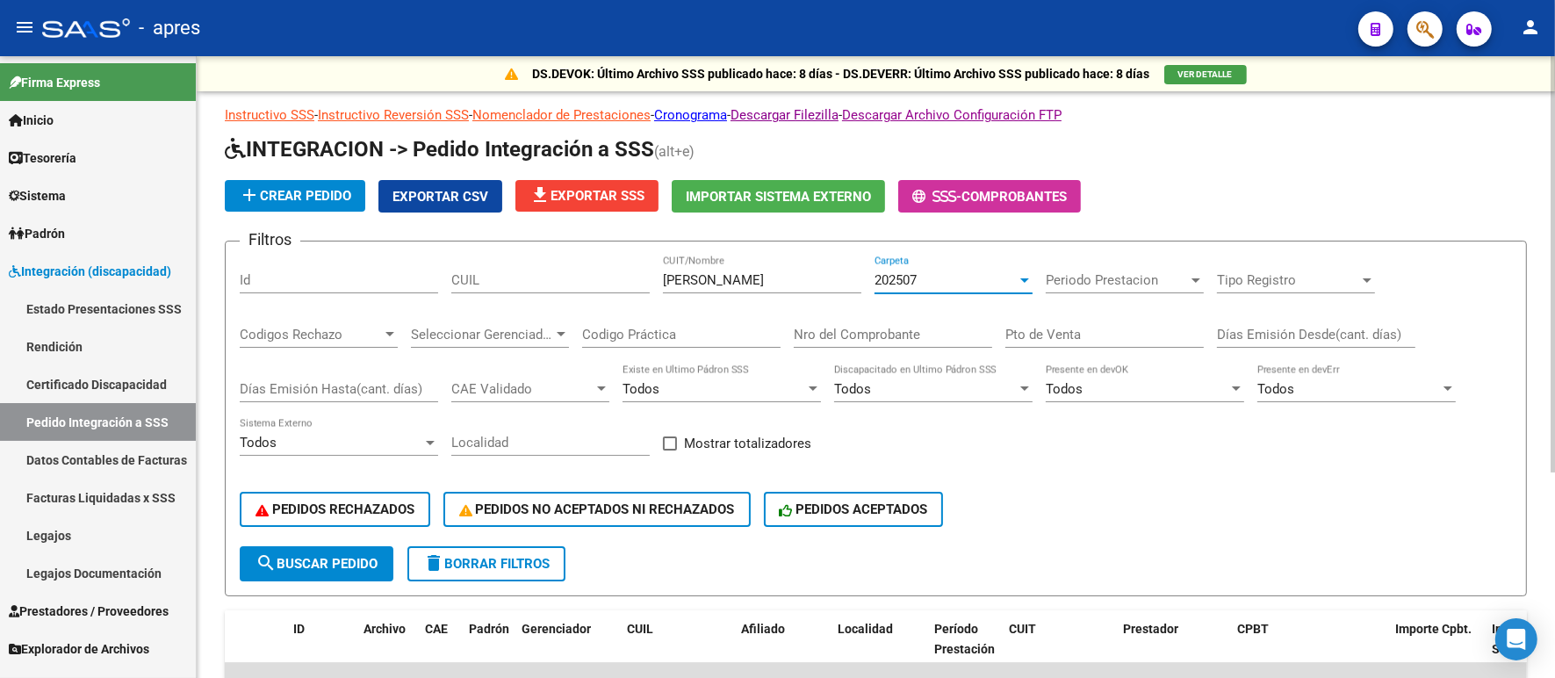
click at [375, 566] on button "search Buscar Pedido" at bounding box center [317, 563] width 154 height 35
